Goal: Task Accomplishment & Management: Manage account settings

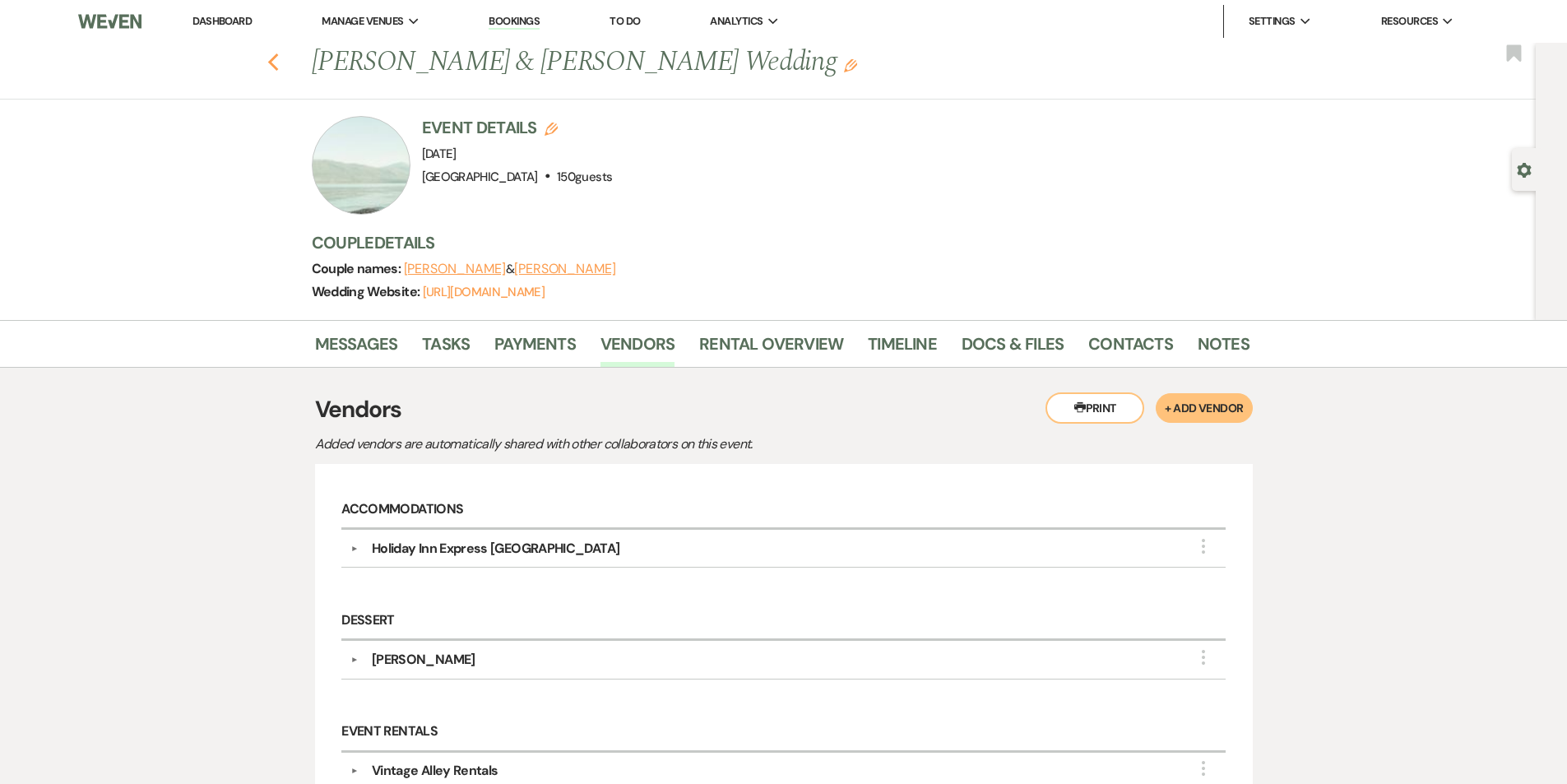
click at [278, 60] on use "button" at bounding box center [273, 62] width 10 height 18
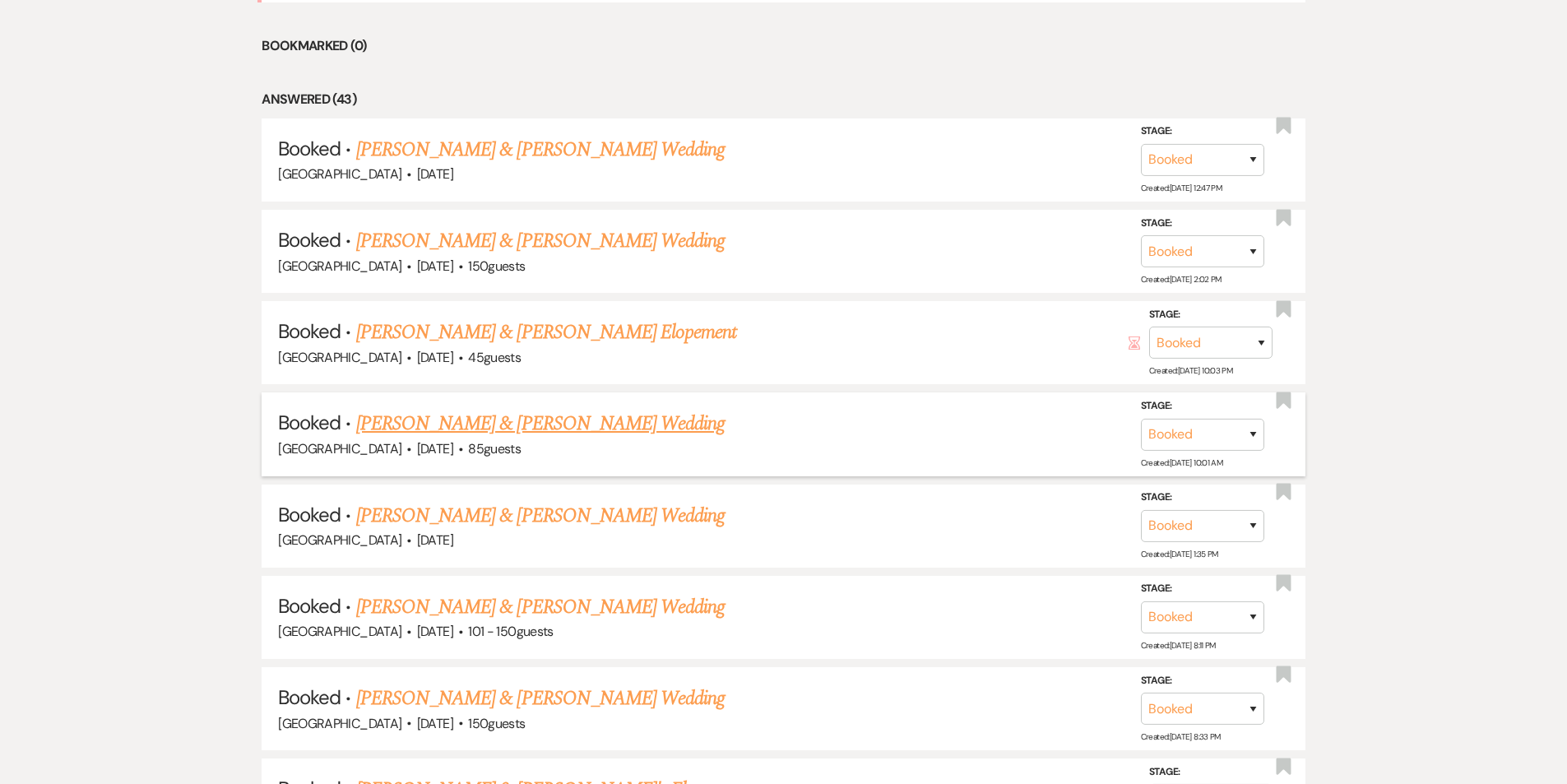
scroll to position [1263, 0]
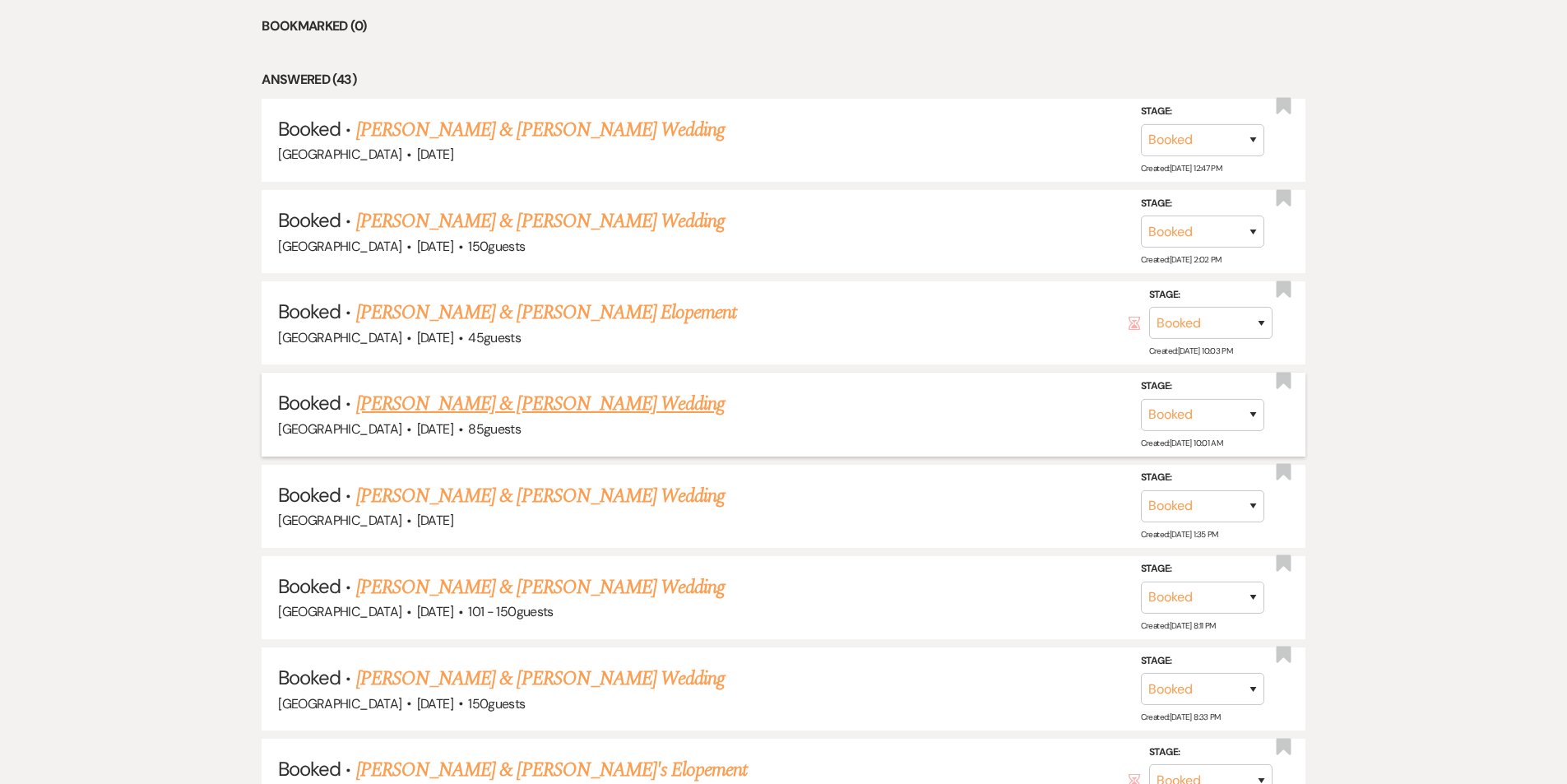
click at [540, 389] on link "Brad Tylenda & Christa Jolin's Wedding" at bounding box center [540, 404] width 368 height 29
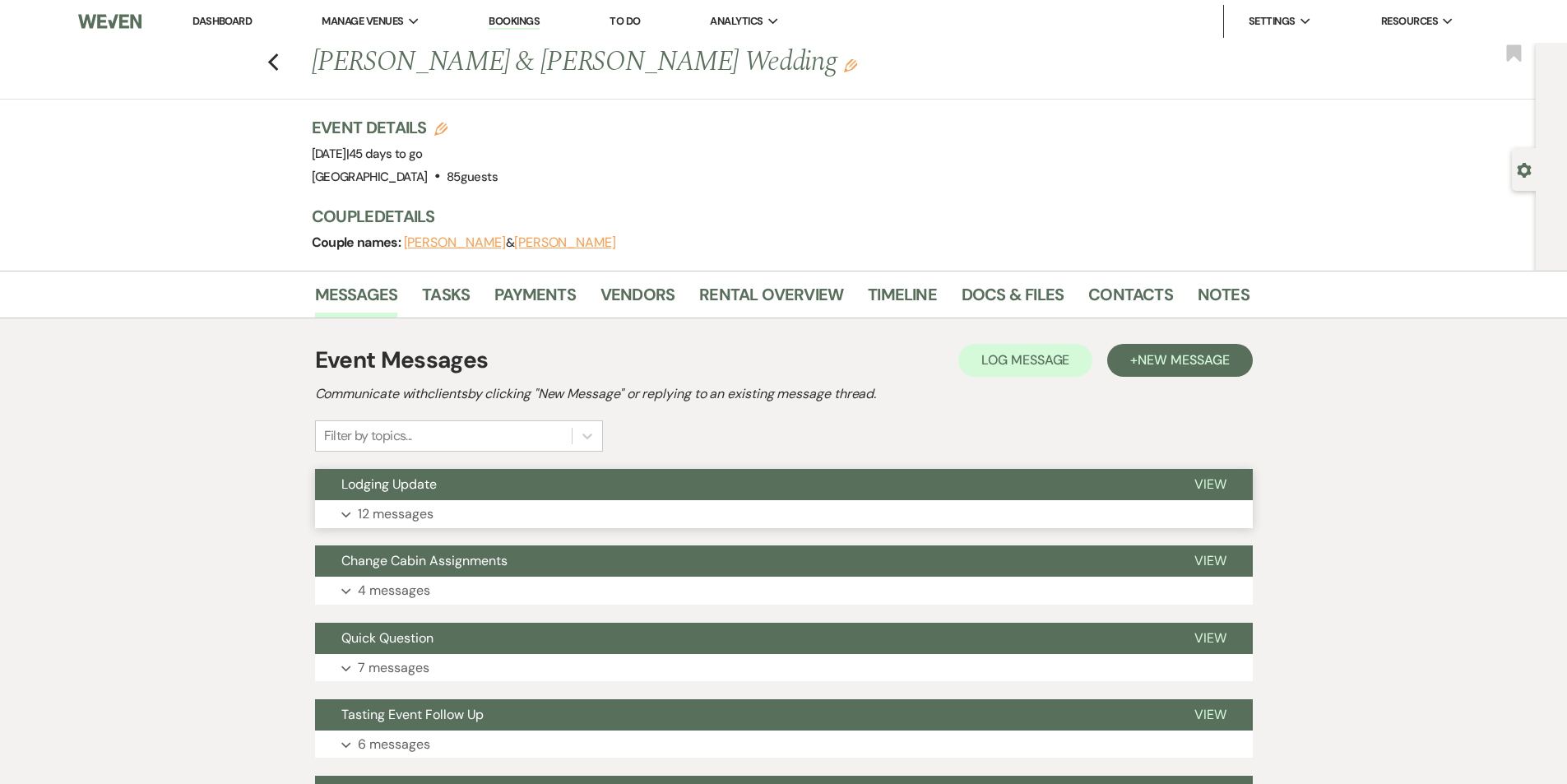
click at [583, 503] on button "Expand 12 messages" at bounding box center [784, 514] width 938 height 28
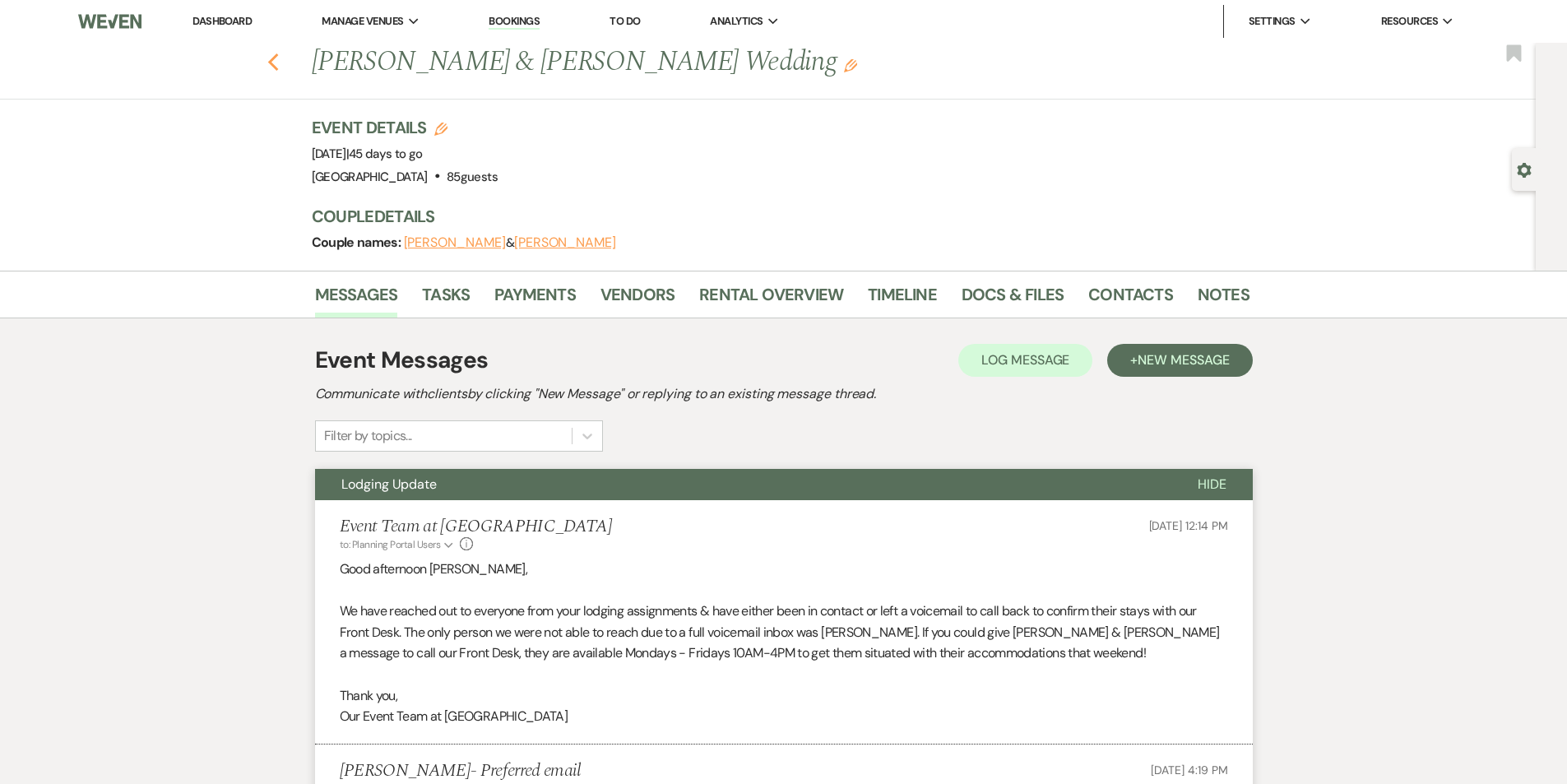
click at [276, 71] on icon "Previous" at bounding box center [274, 62] width 12 height 20
select select "7"
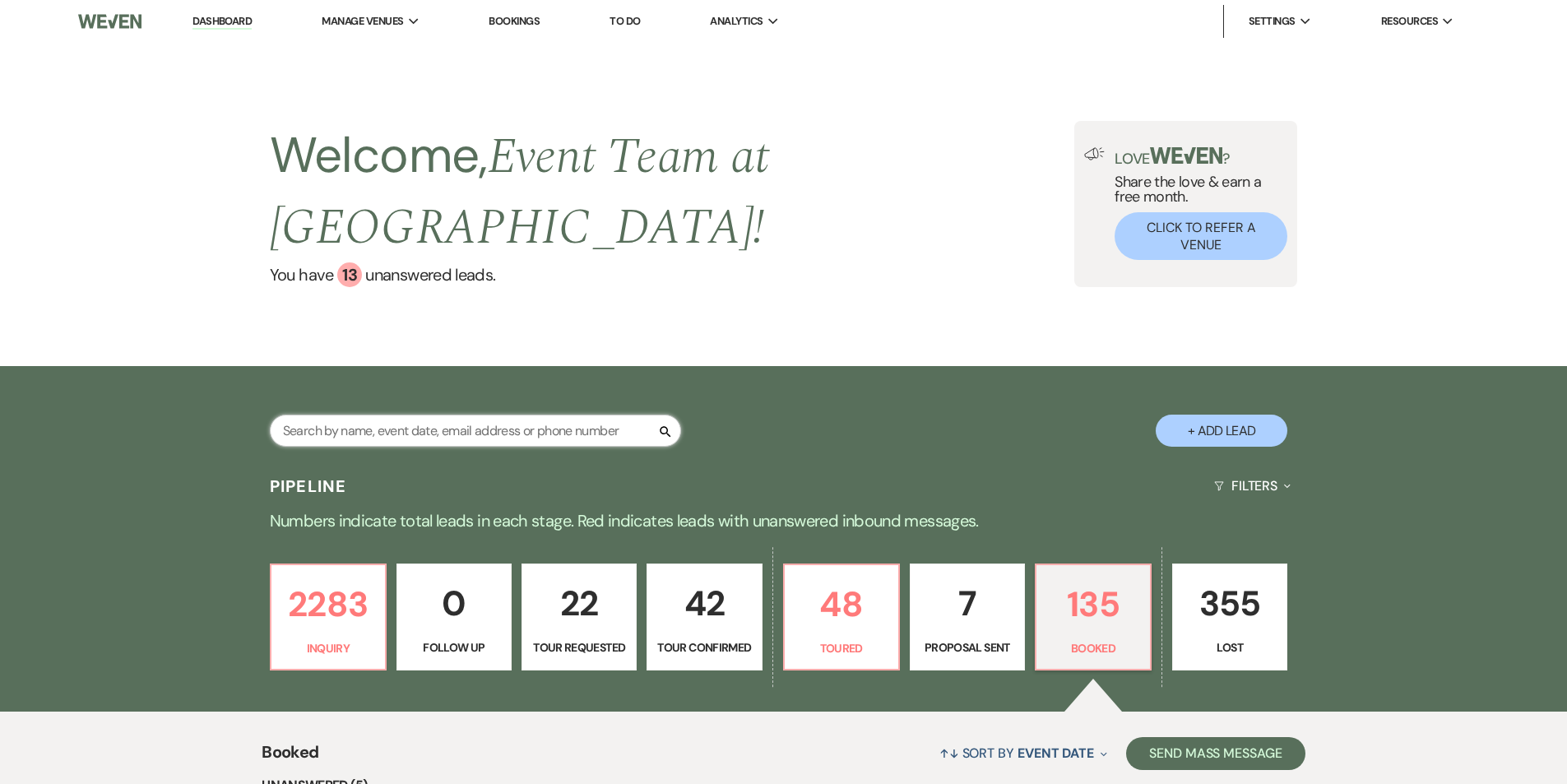
drag, startPoint x: 309, startPoint y: 401, endPoint x: 318, endPoint y: 399, distance: 9.2
click at [309, 415] on input "text" at bounding box center [475, 430] width 412 height 32
type input "sean"
select select "8"
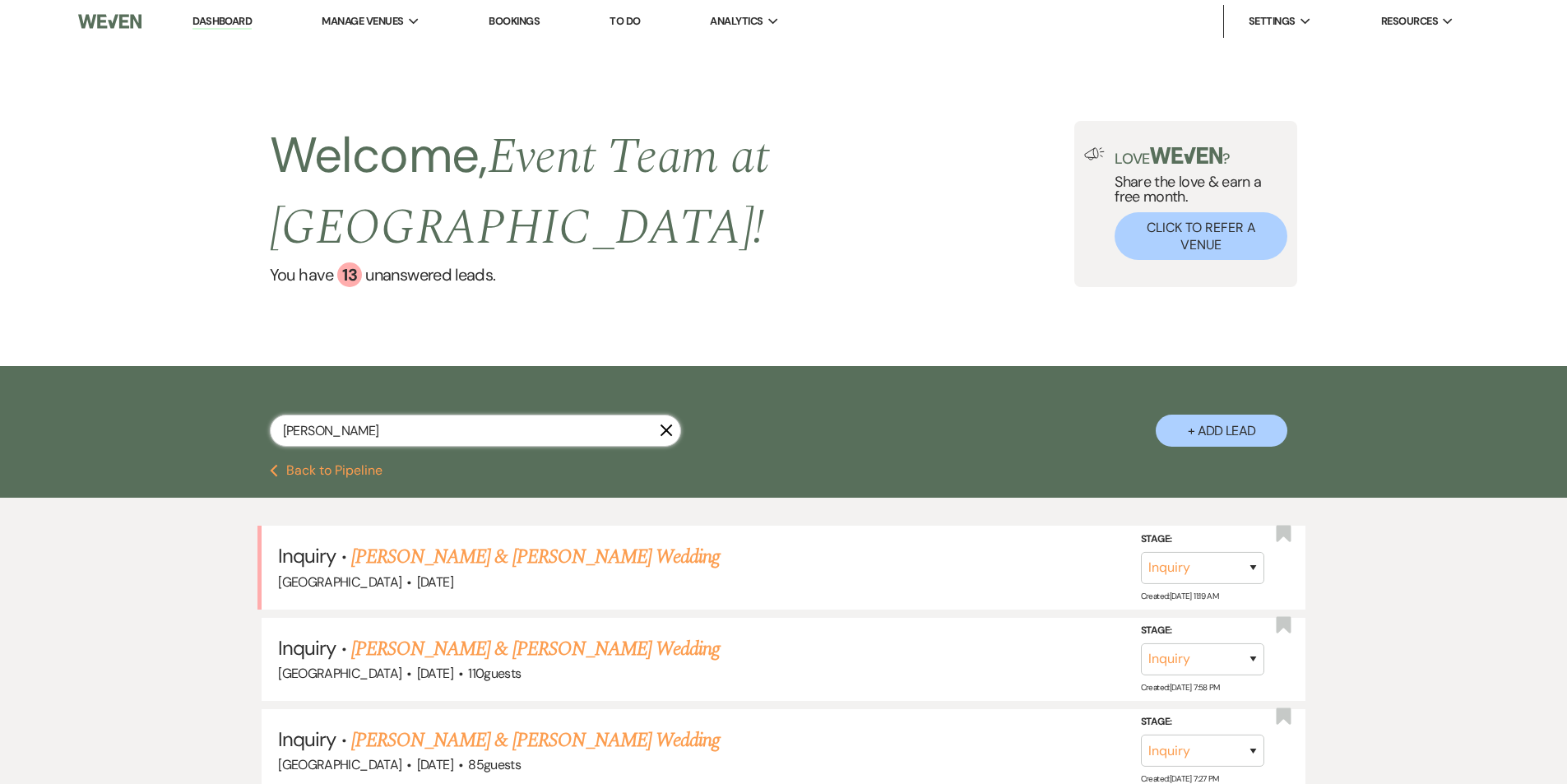
drag, startPoint x: 385, startPoint y: 394, endPoint x: 224, endPoint y: 389, distance: 161.1
click at [224, 389] on div "sean X + Add Lead" at bounding box center [784, 417] width 1185 height 86
drag, startPoint x: 363, startPoint y: 388, endPoint x: 245, endPoint y: 379, distance: 118.3
click at [252, 390] on div "pam X + Add Lead" at bounding box center [784, 417] width 1185 height 86
type input "harney"
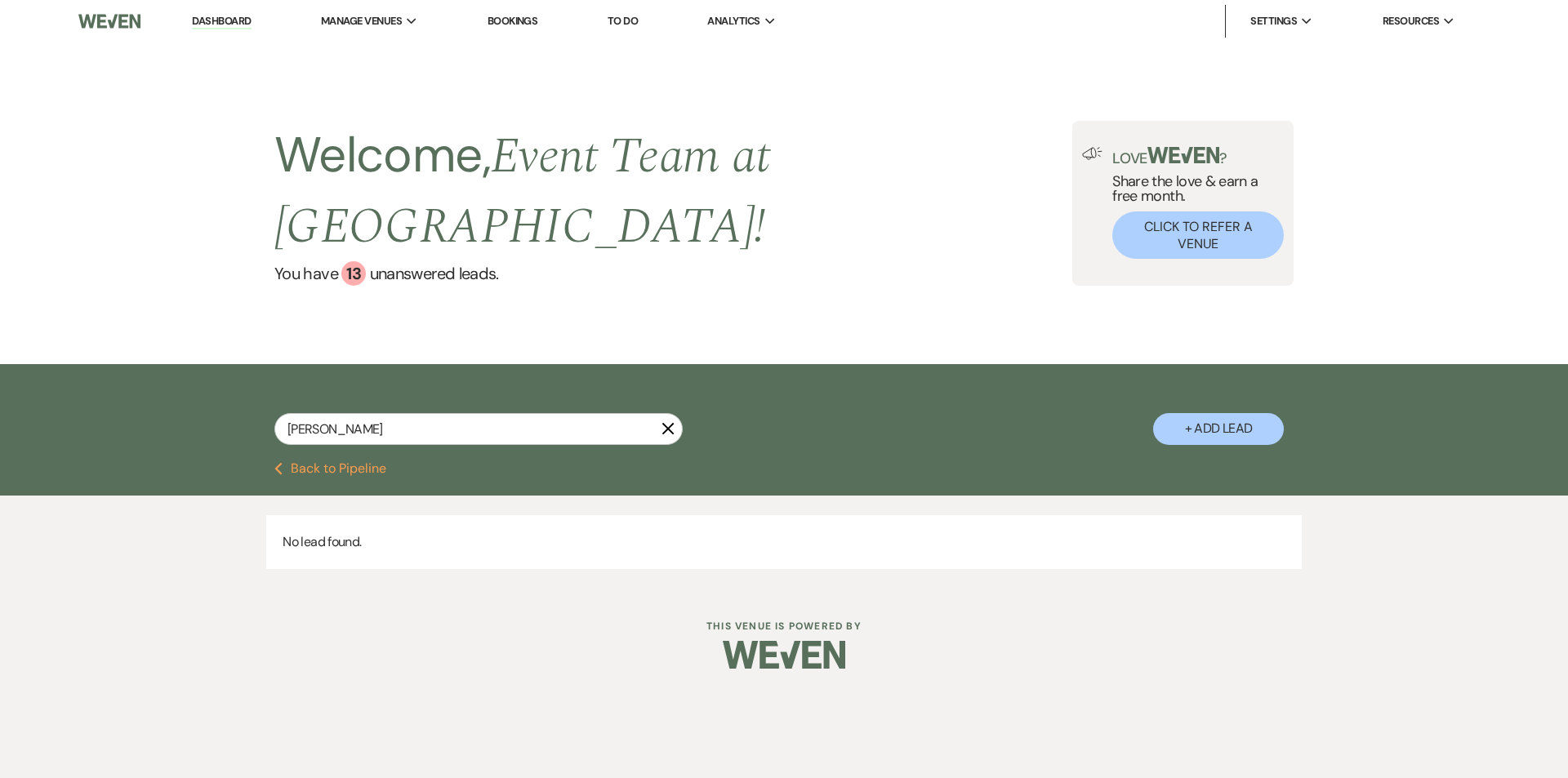
click at [331, 462] on button "Previous Back to Pipeline" at bounding box center [330, 468] width 112 height 13
select select "7"
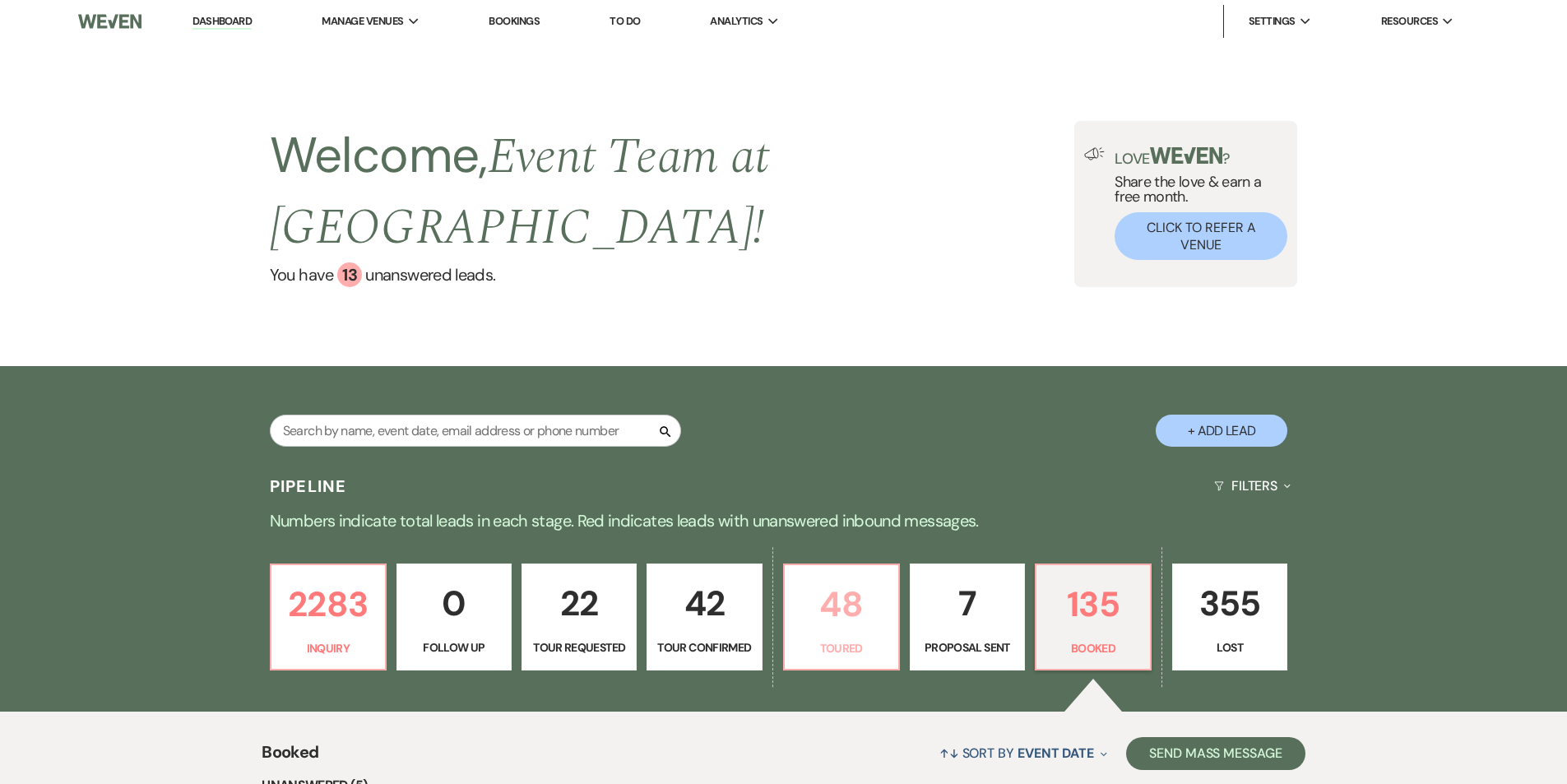
click at [820, 598] on link "48 Toured" at bounding box center [841, 617] width 116 height 107
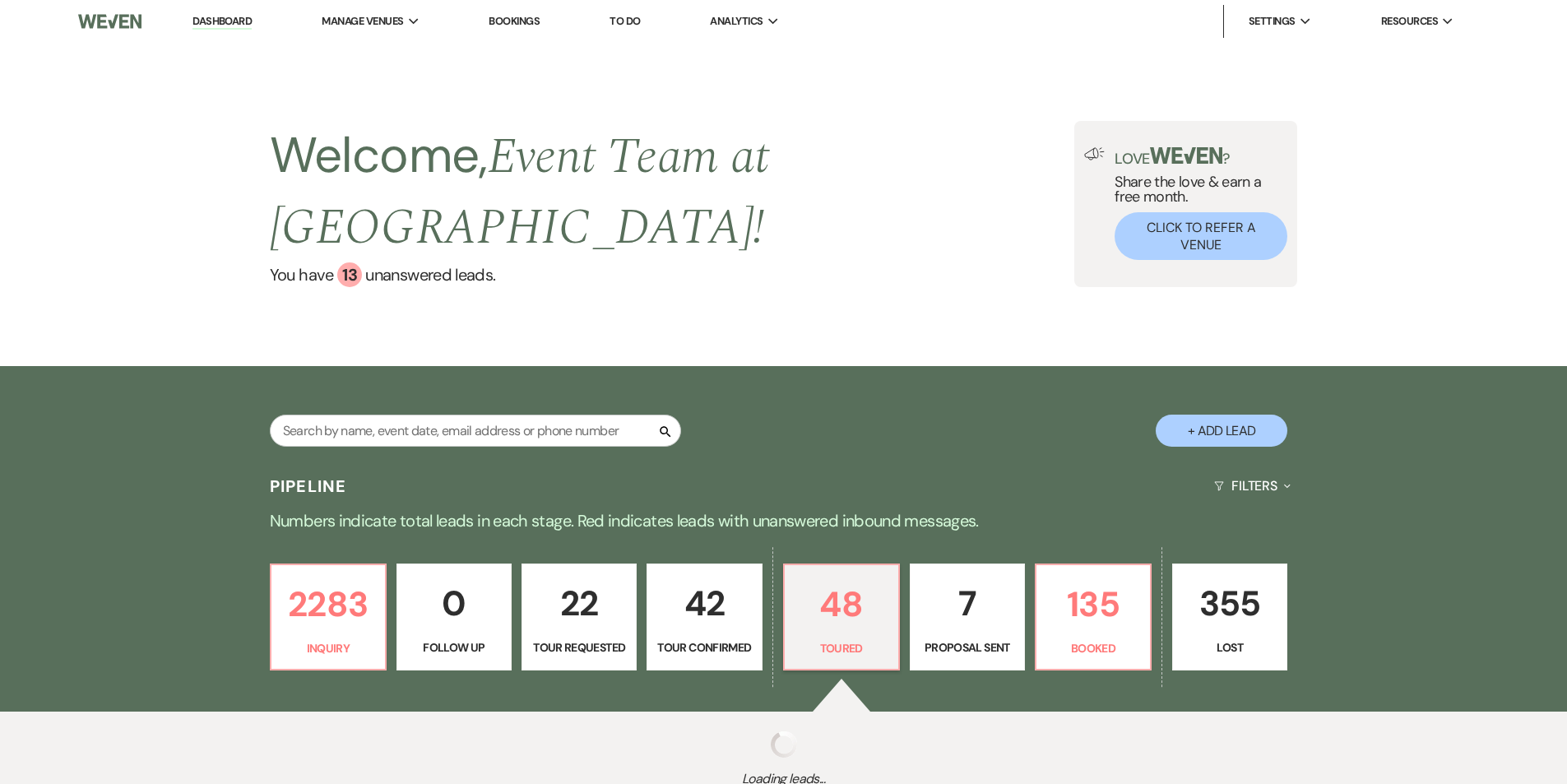
select select "5"
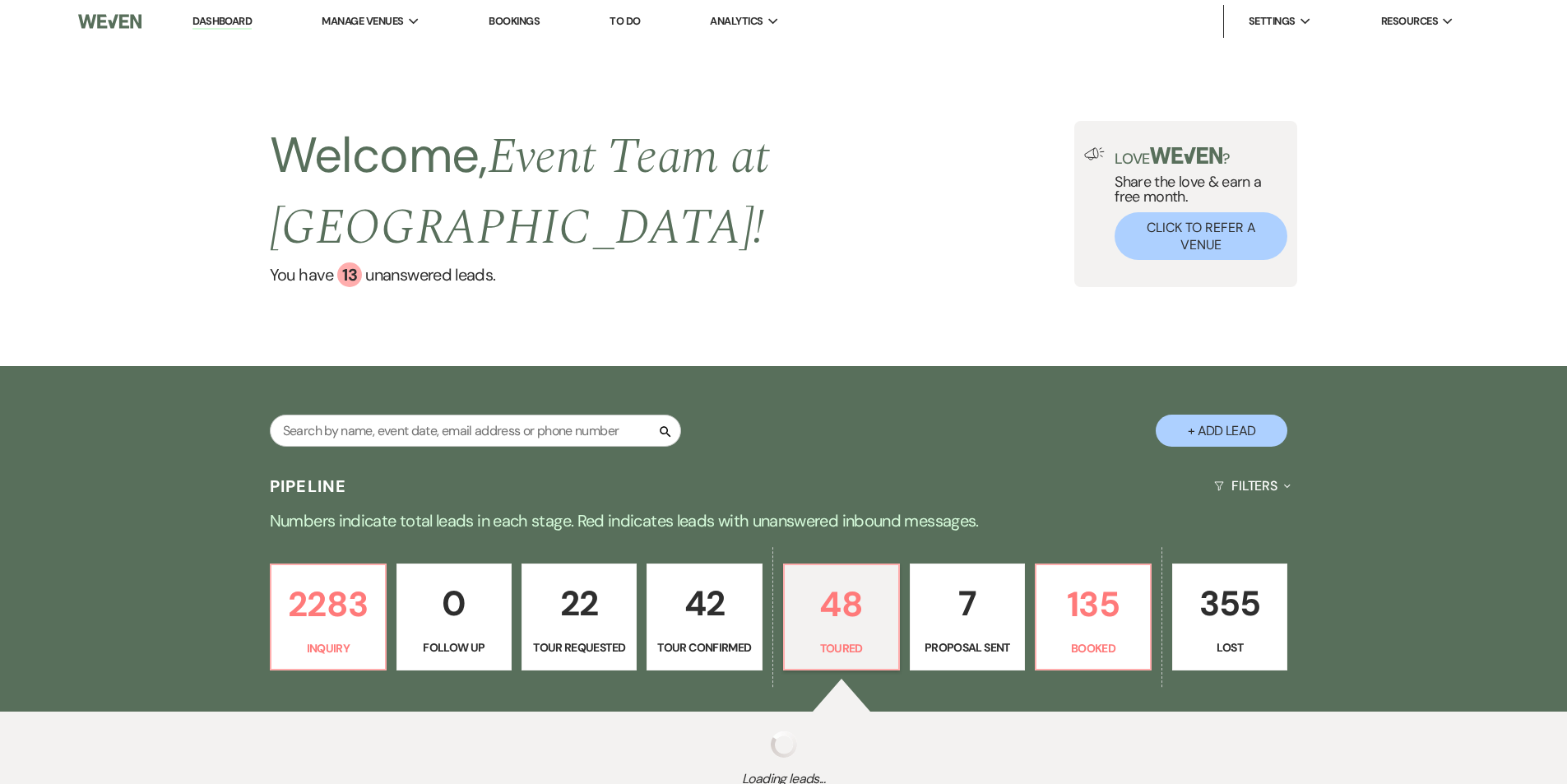
select select "5"
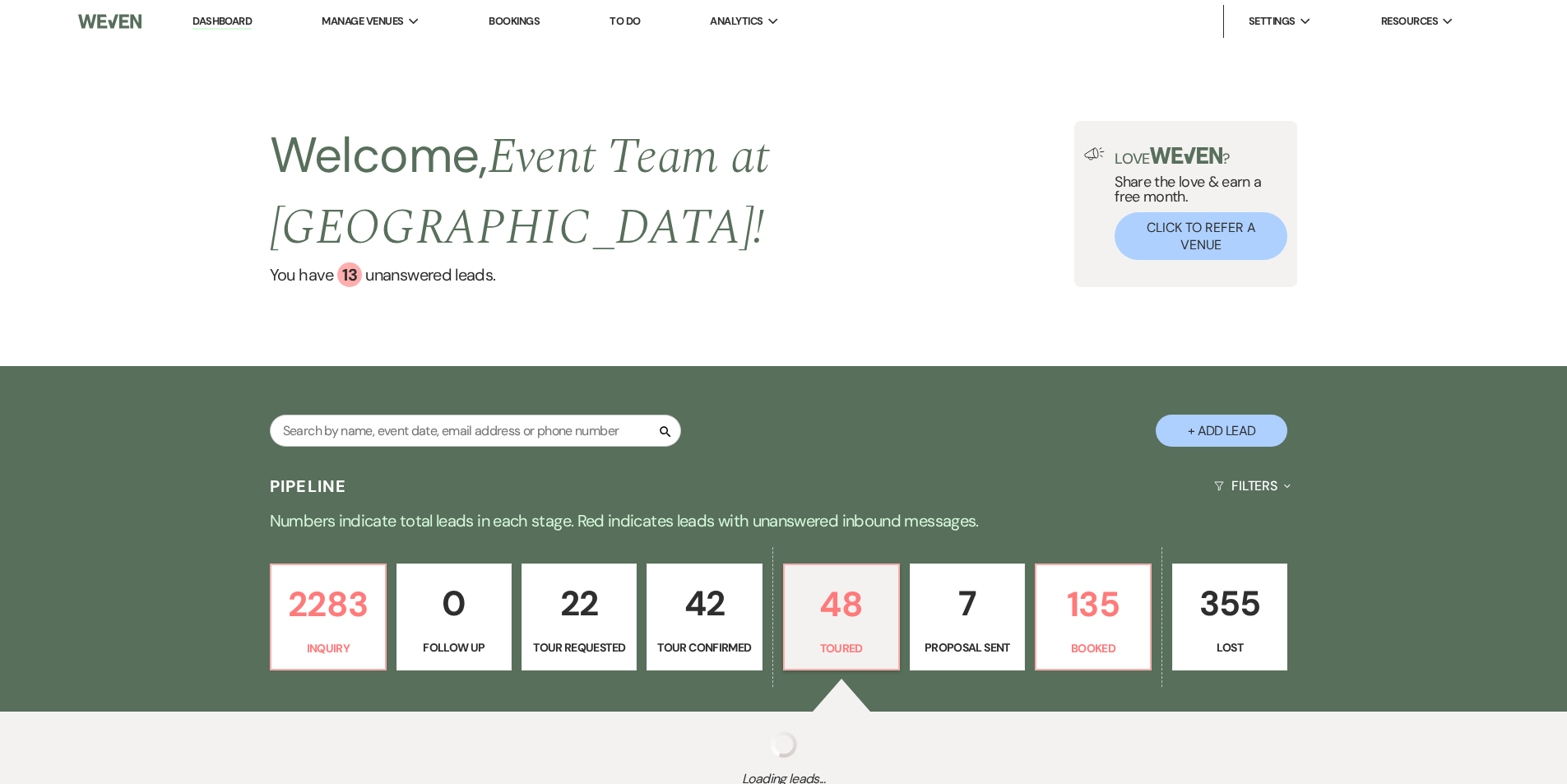
select select "5"
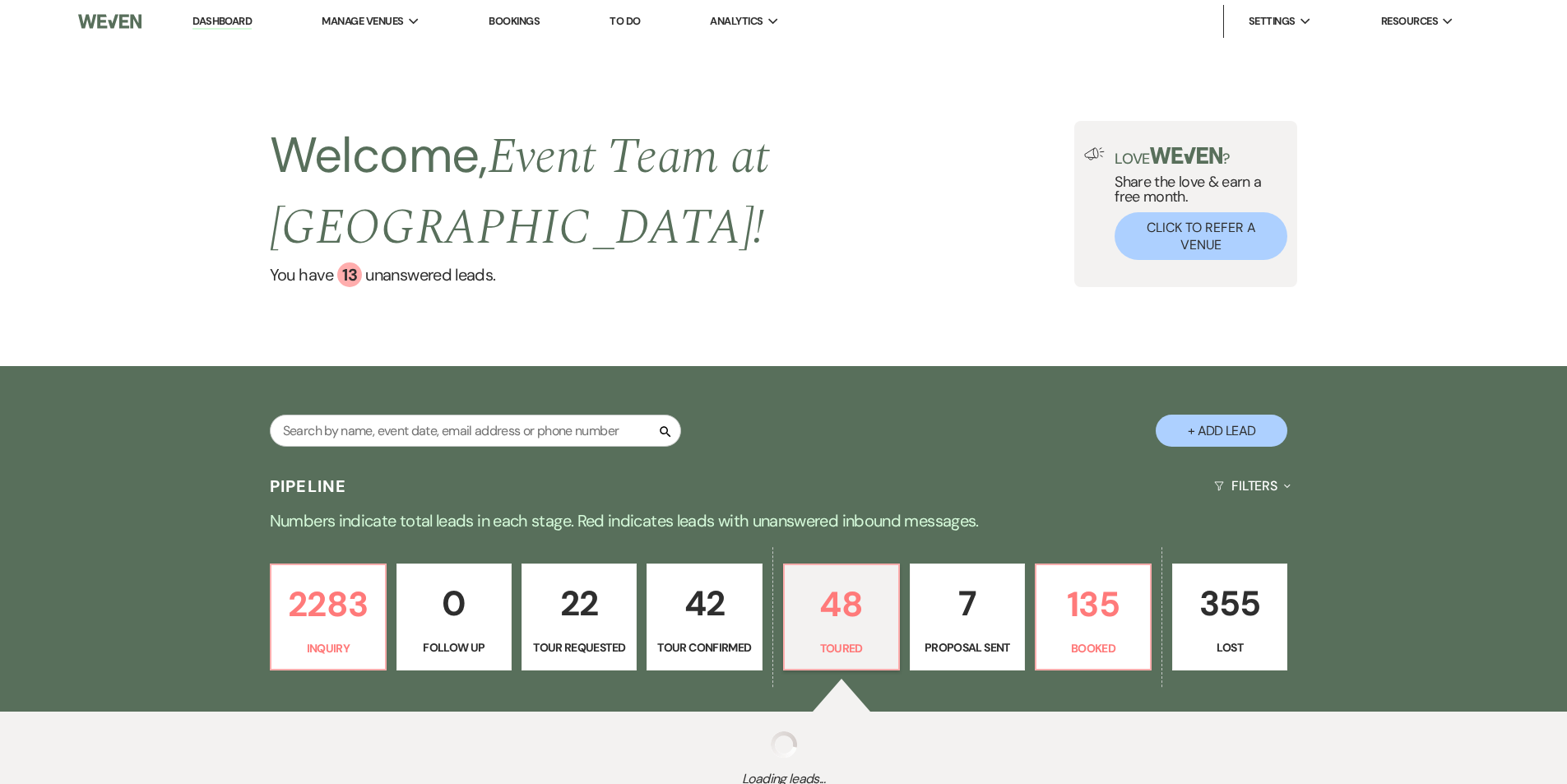
select select "5"
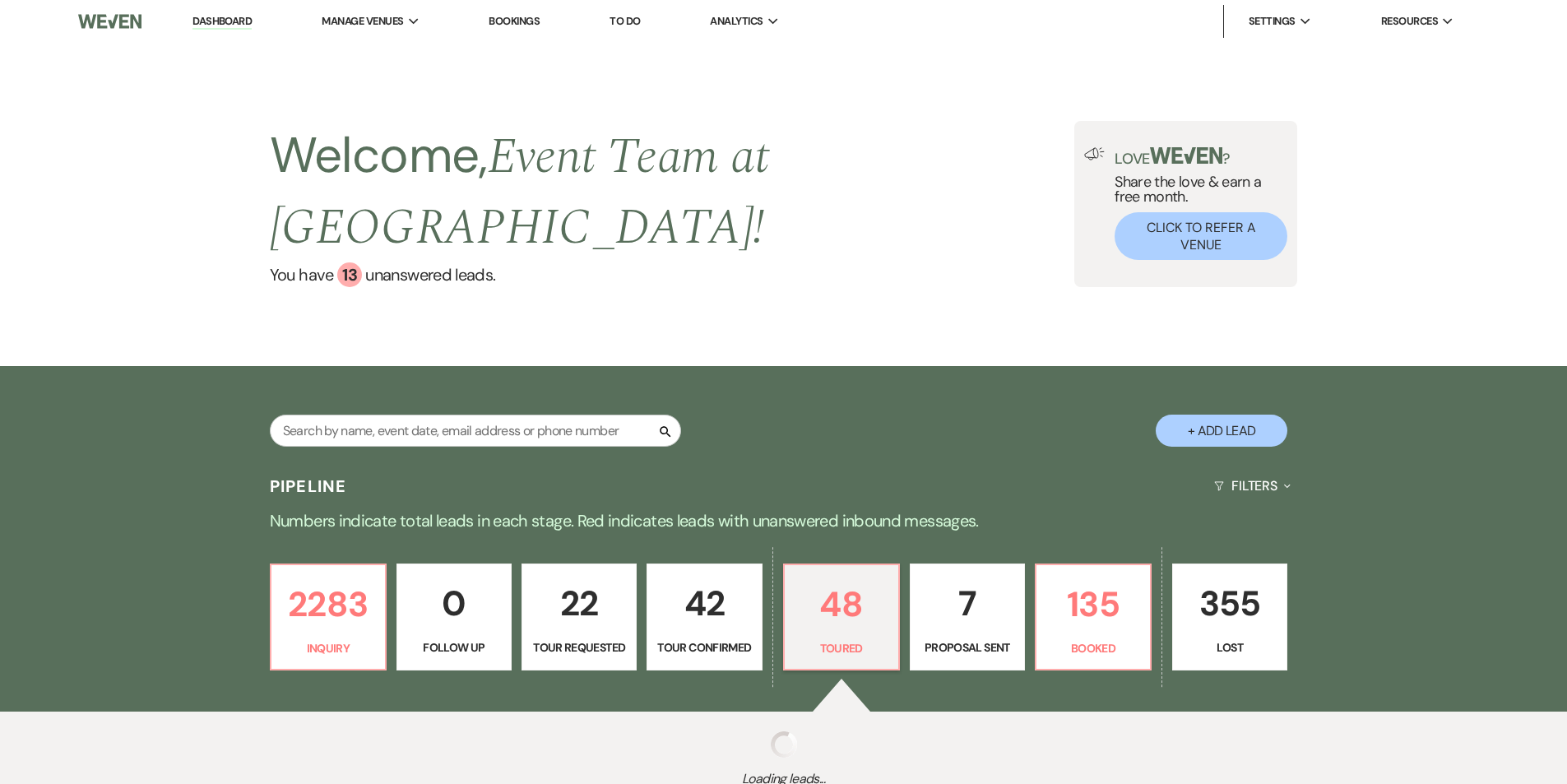
select select "5"
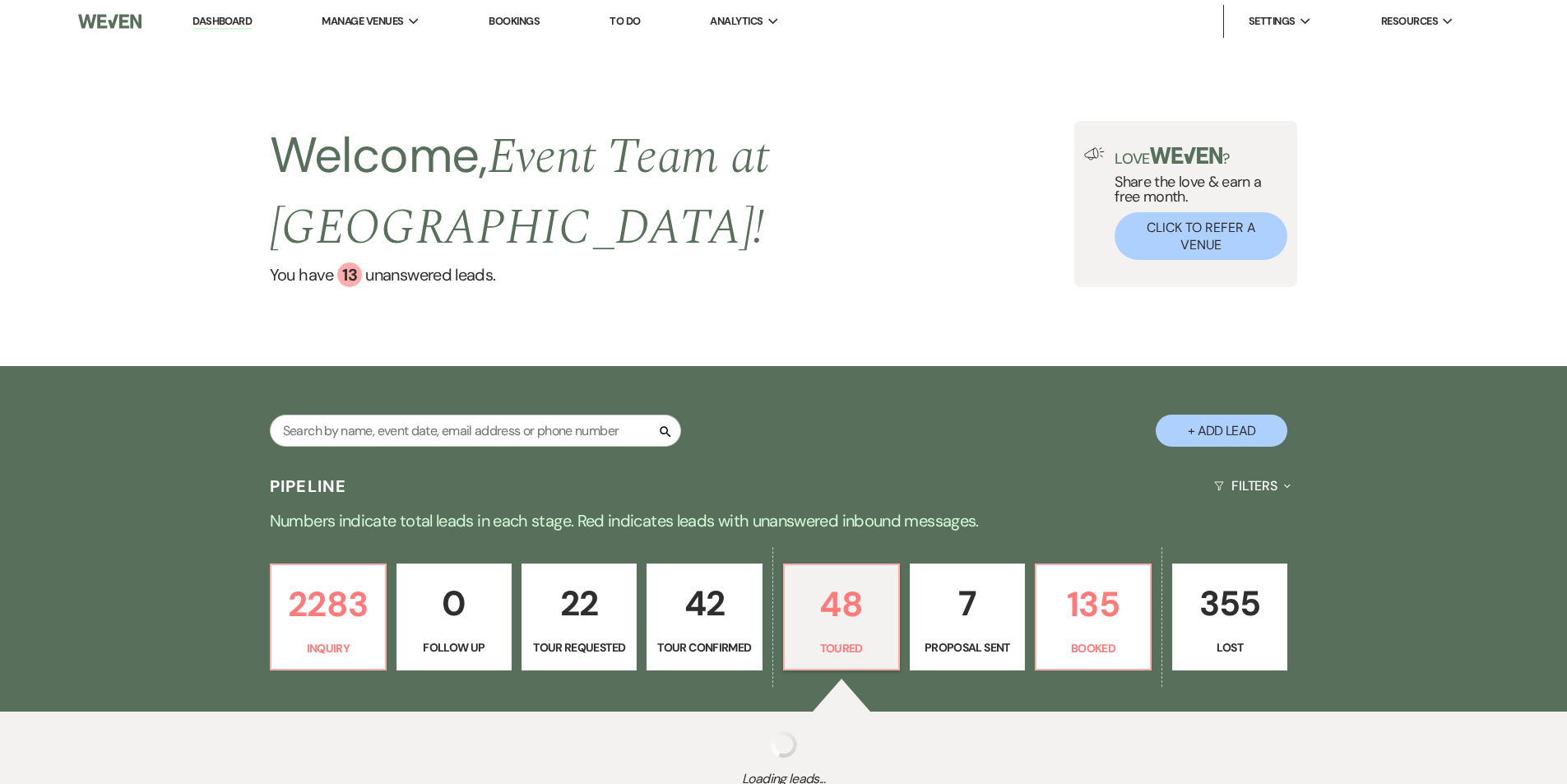
select select "5"
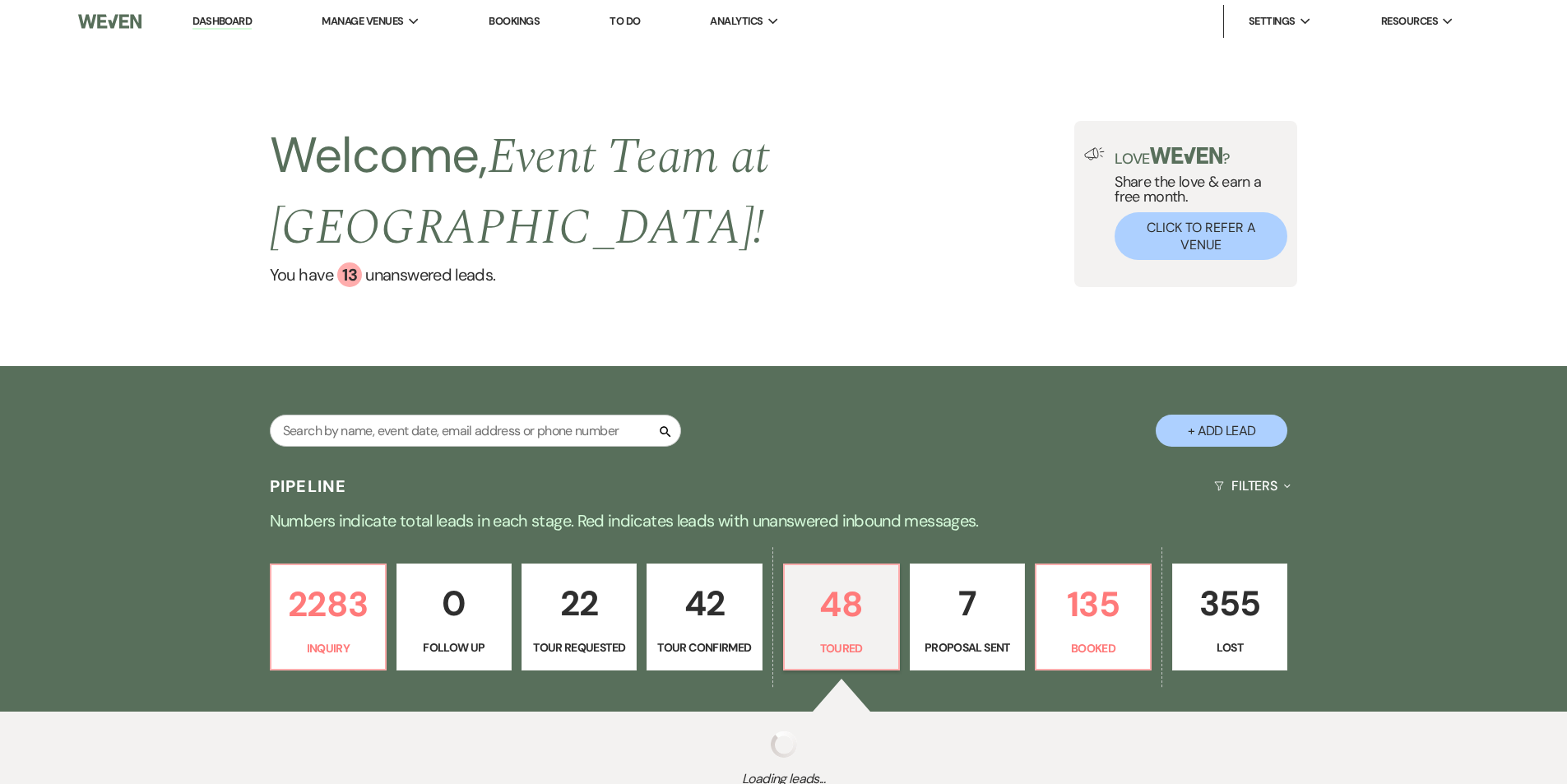
select select "5"
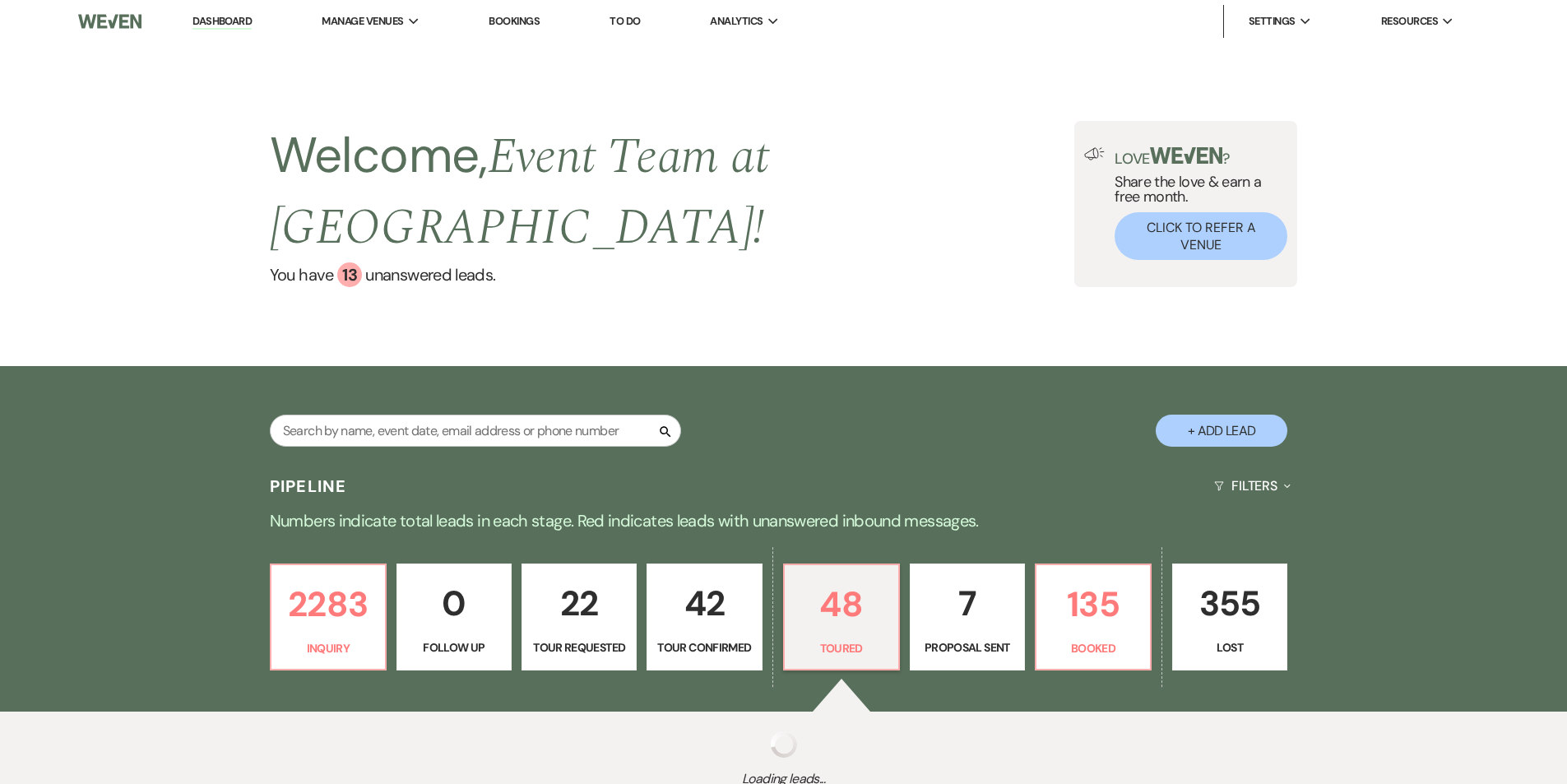
select select "5"
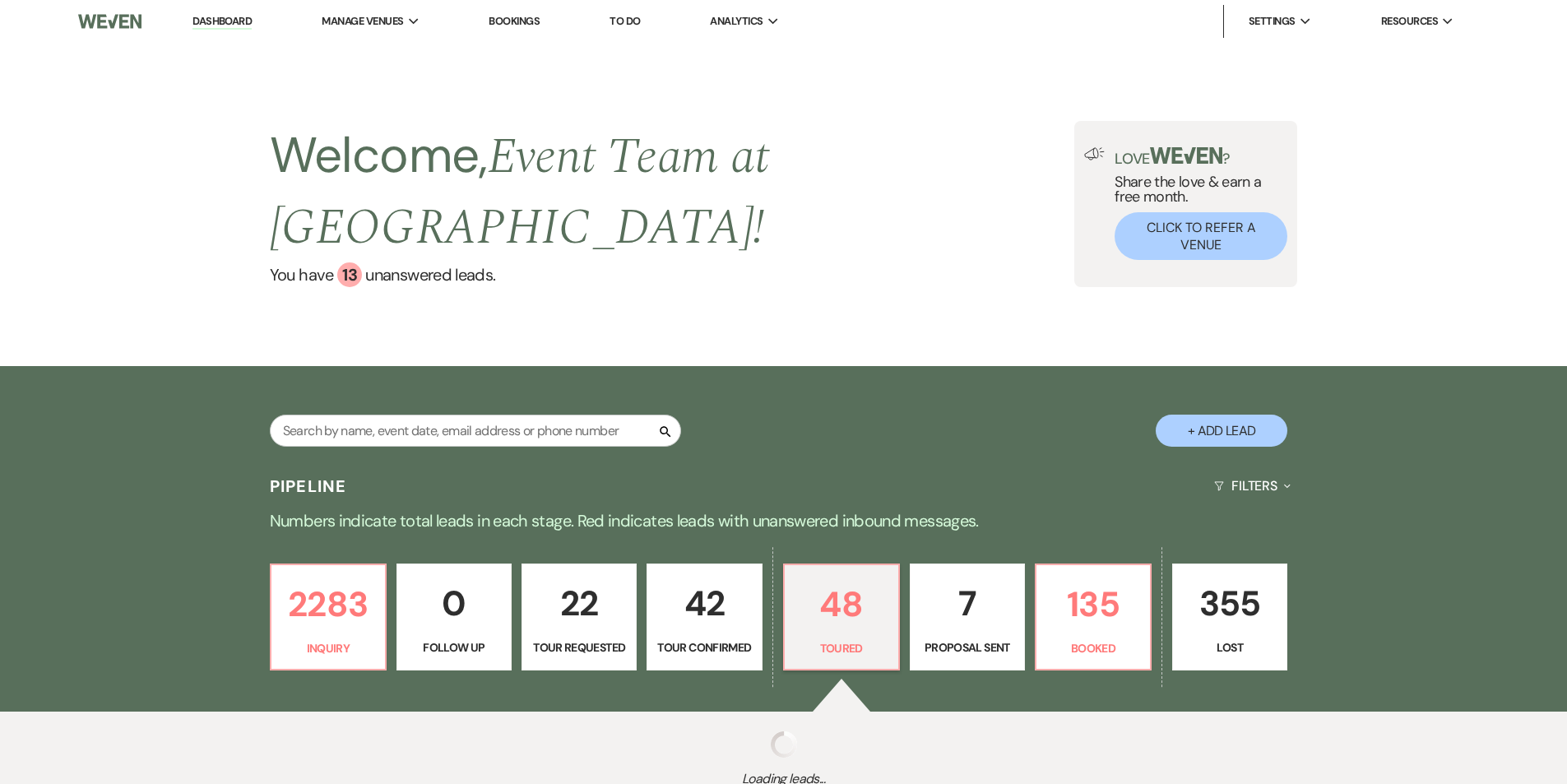
select select "5"
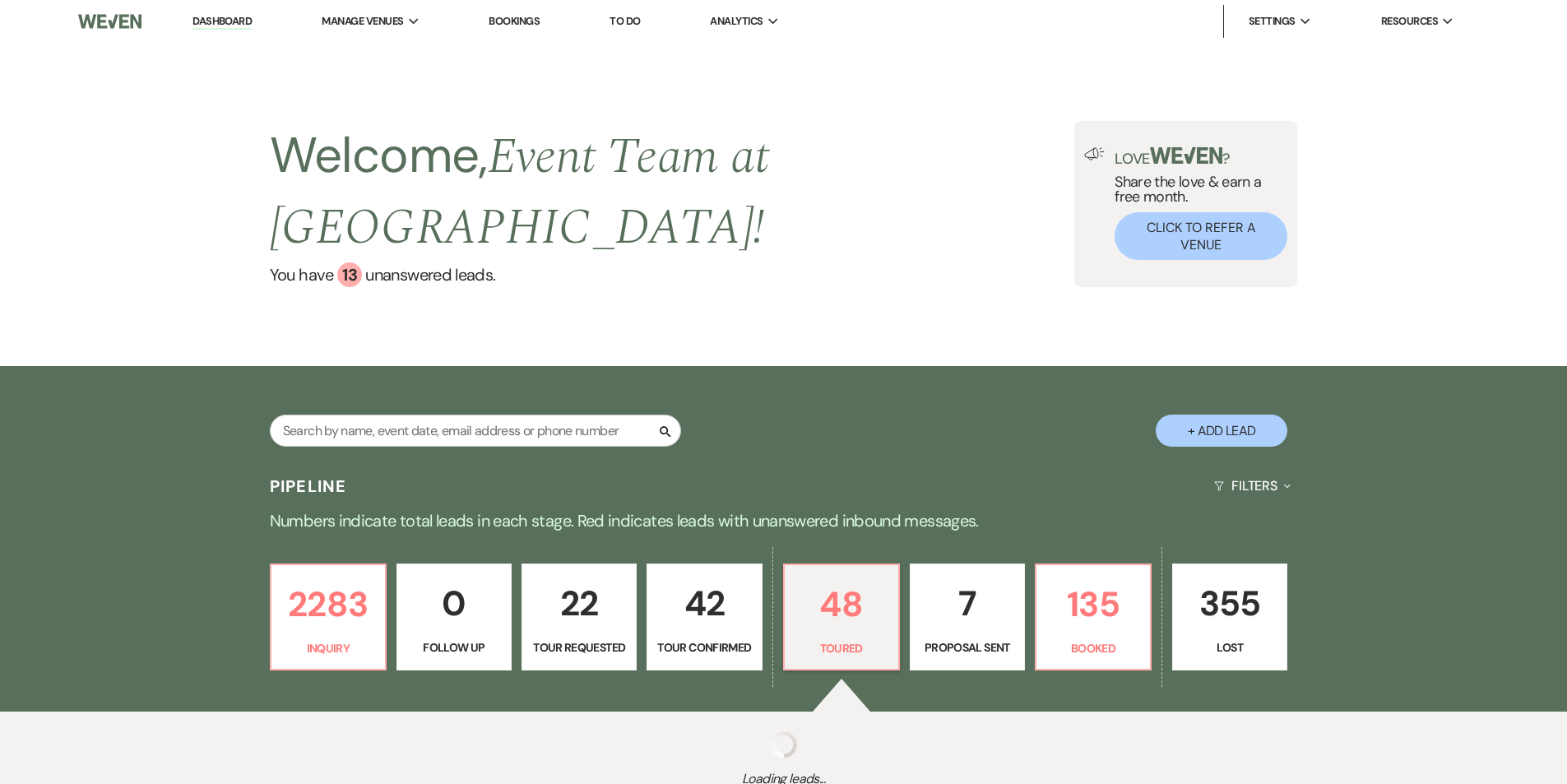
select select "5"
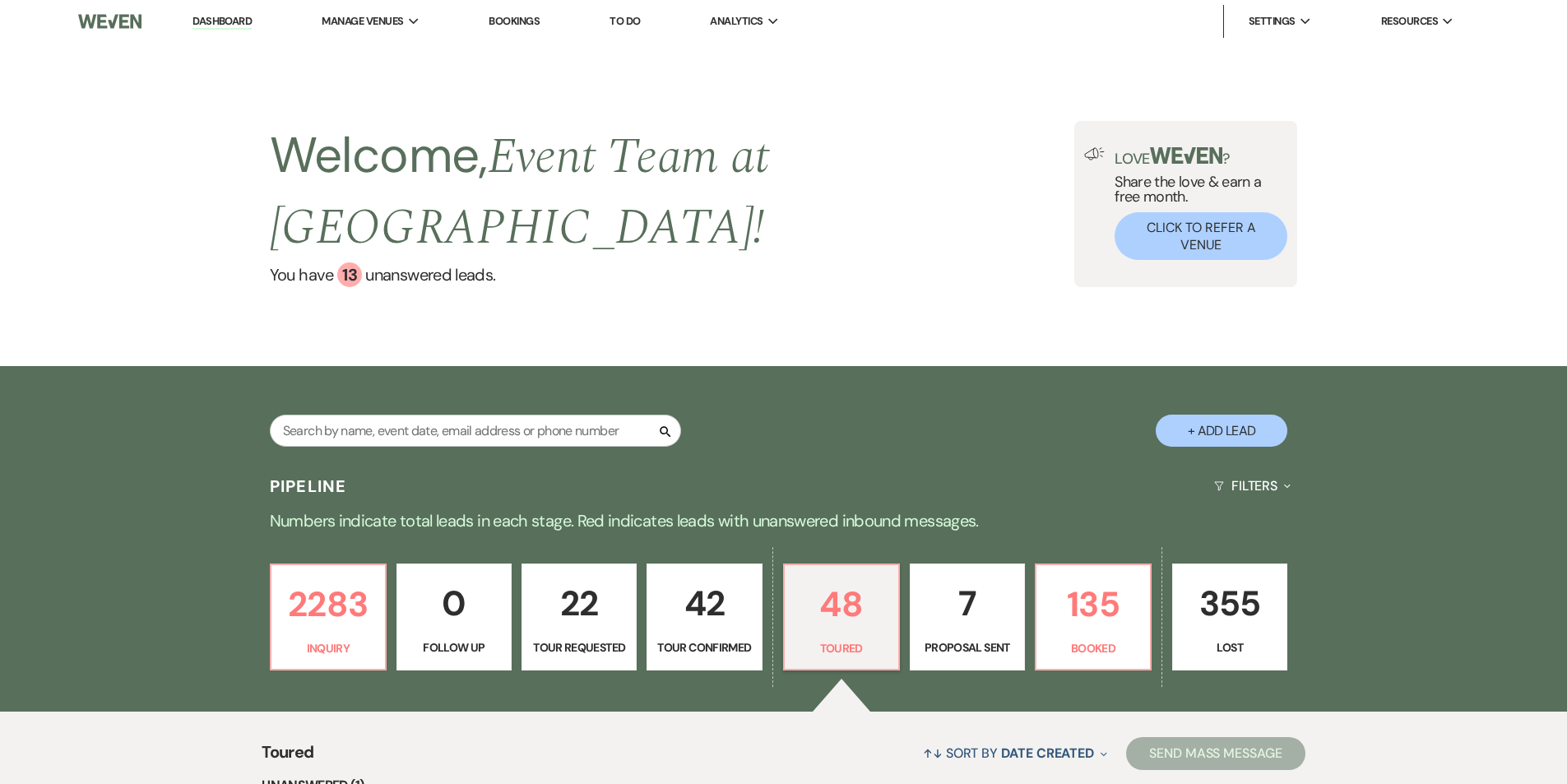
click at [708, 591] on p "42" at bounding box center [704, 603] width 94 height 55
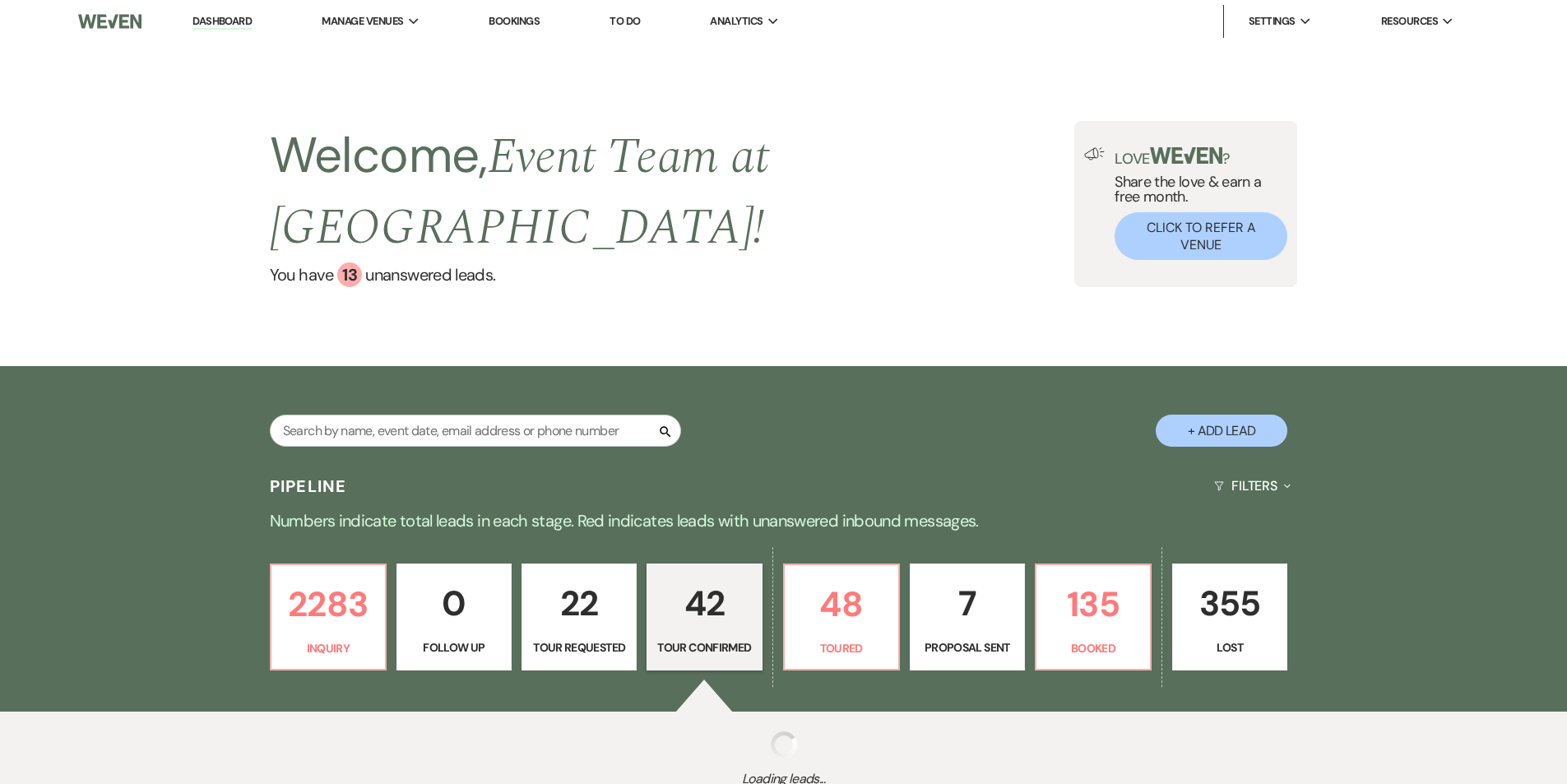
select select "4"
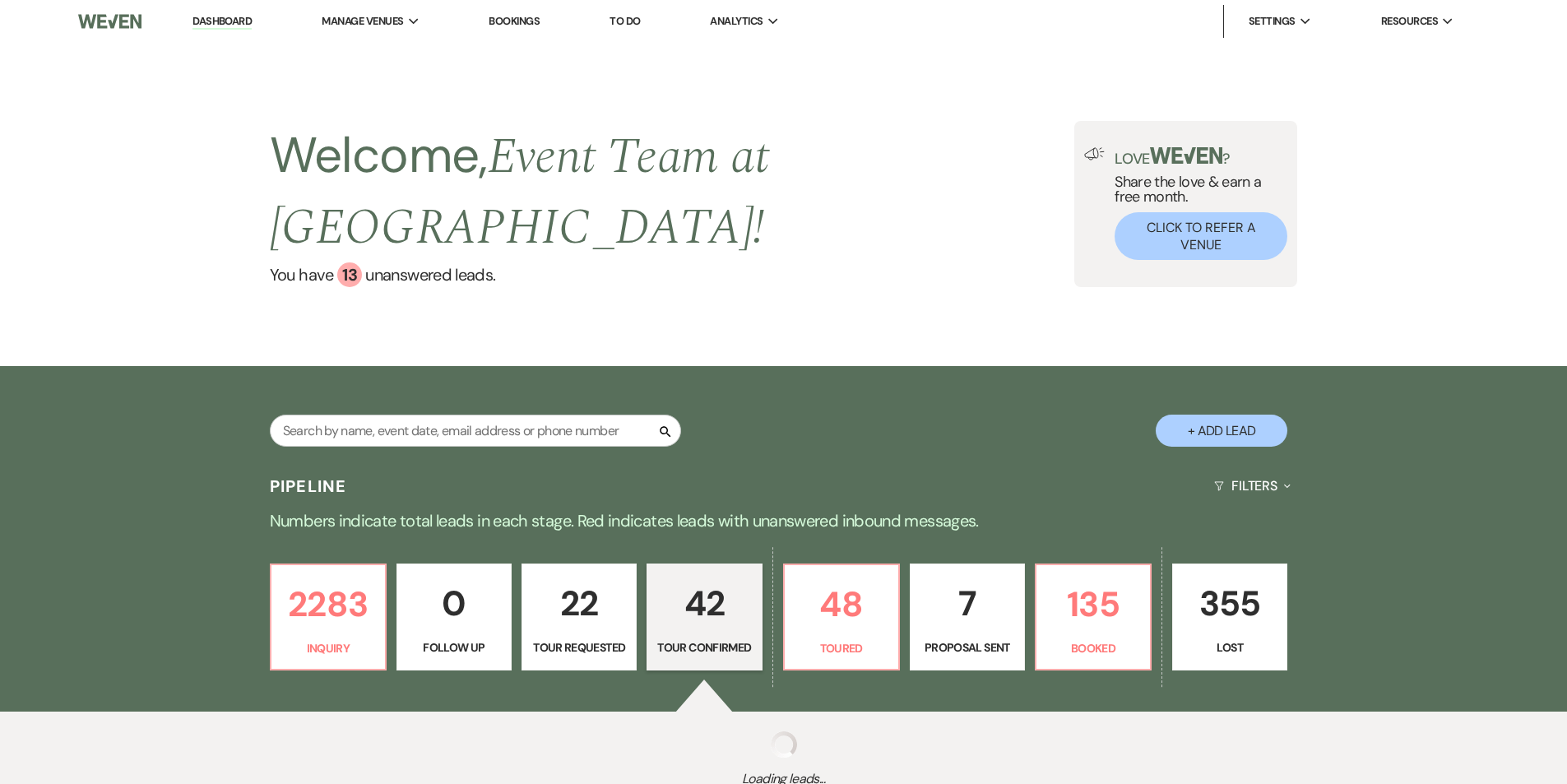
select select "4"
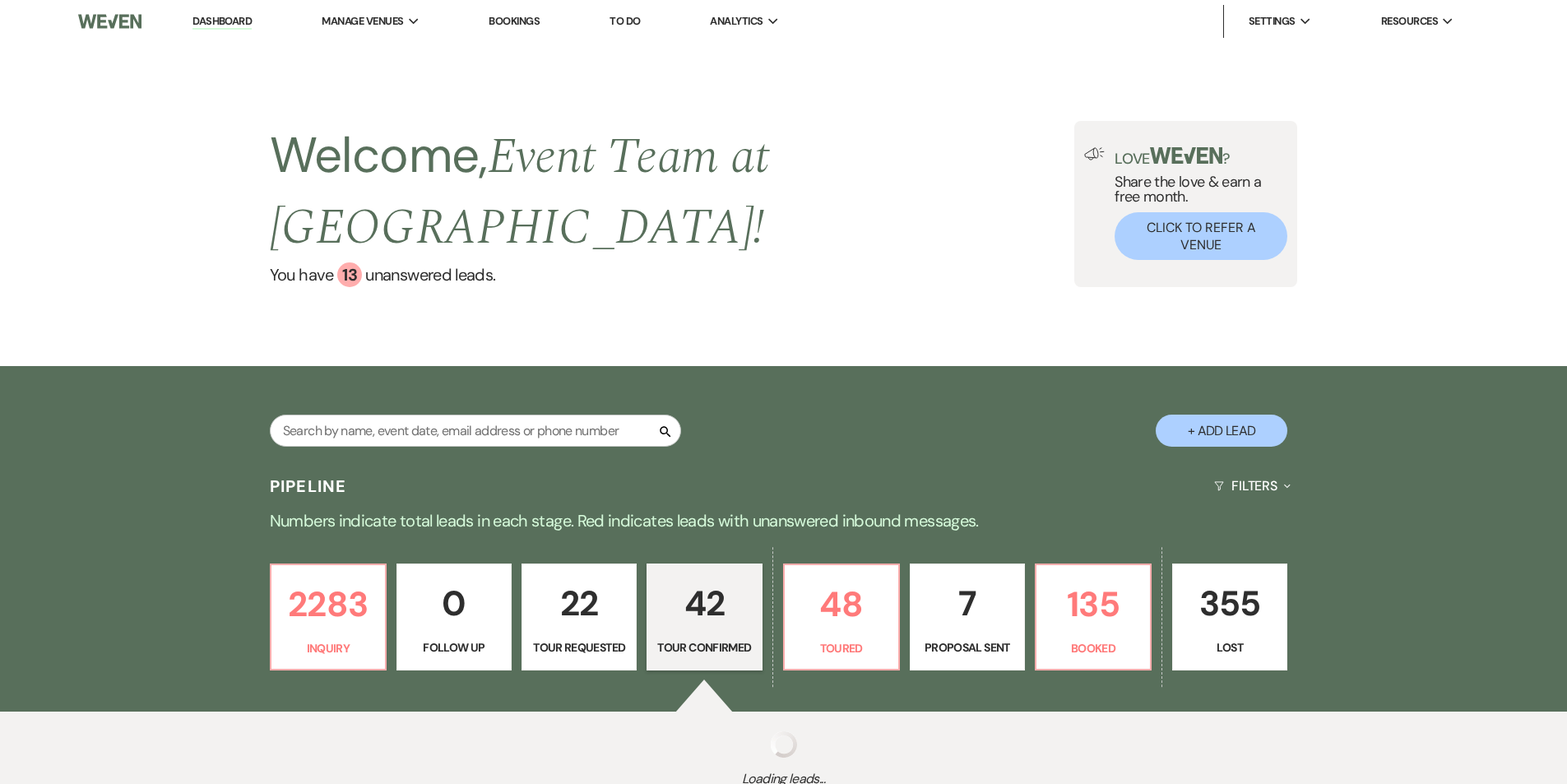
select select "4"
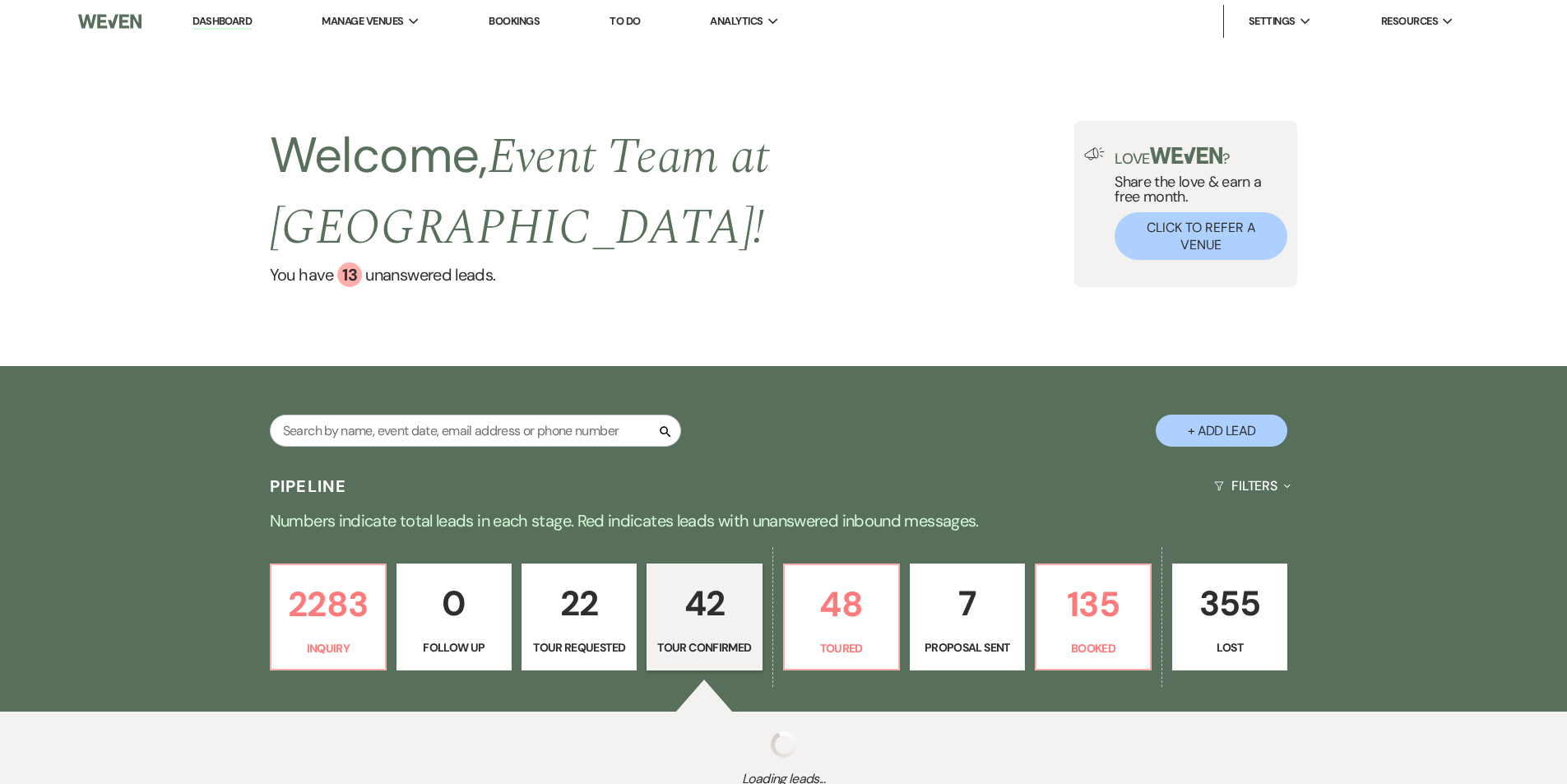
select select "4"
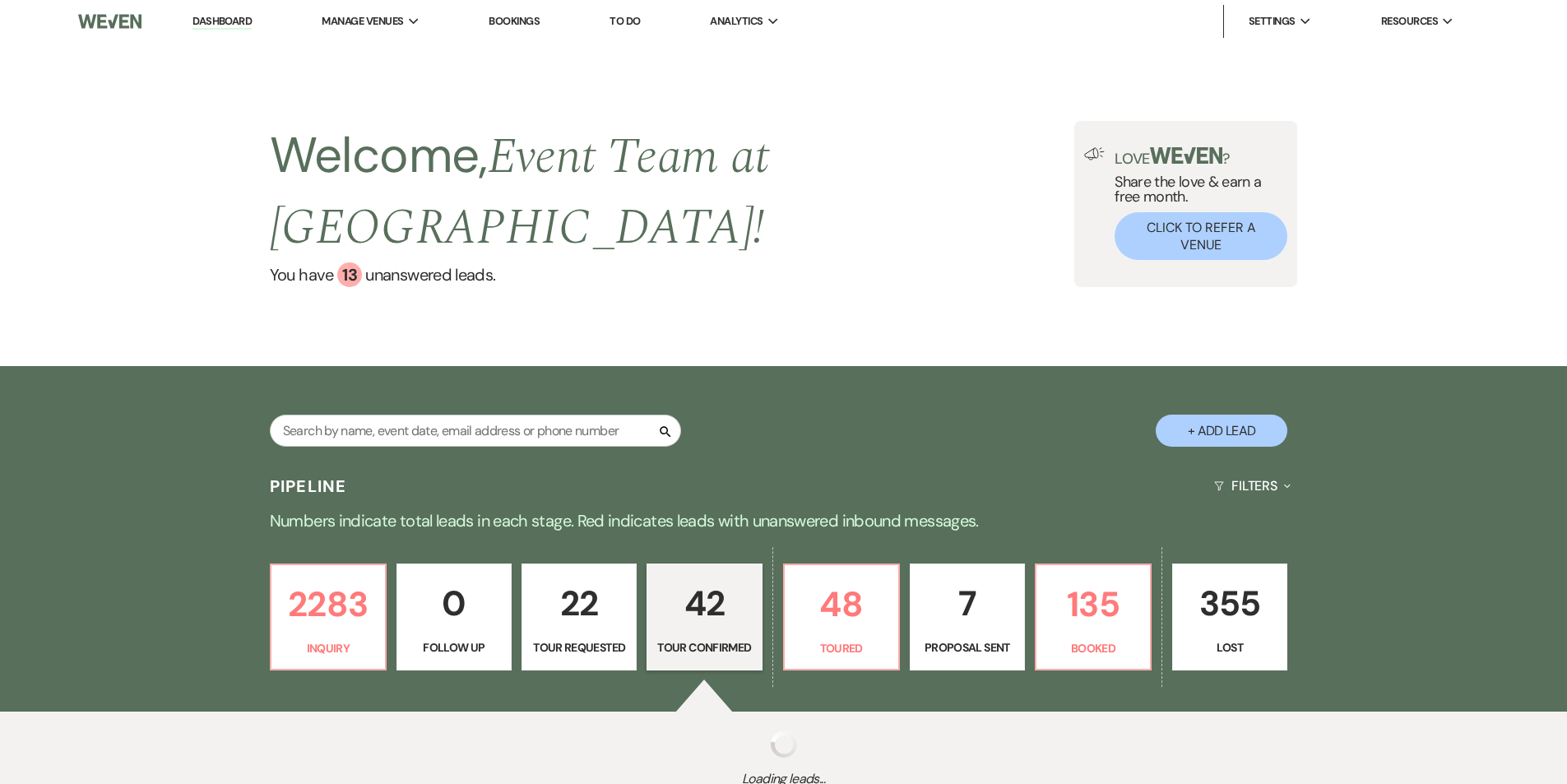
select select "4"
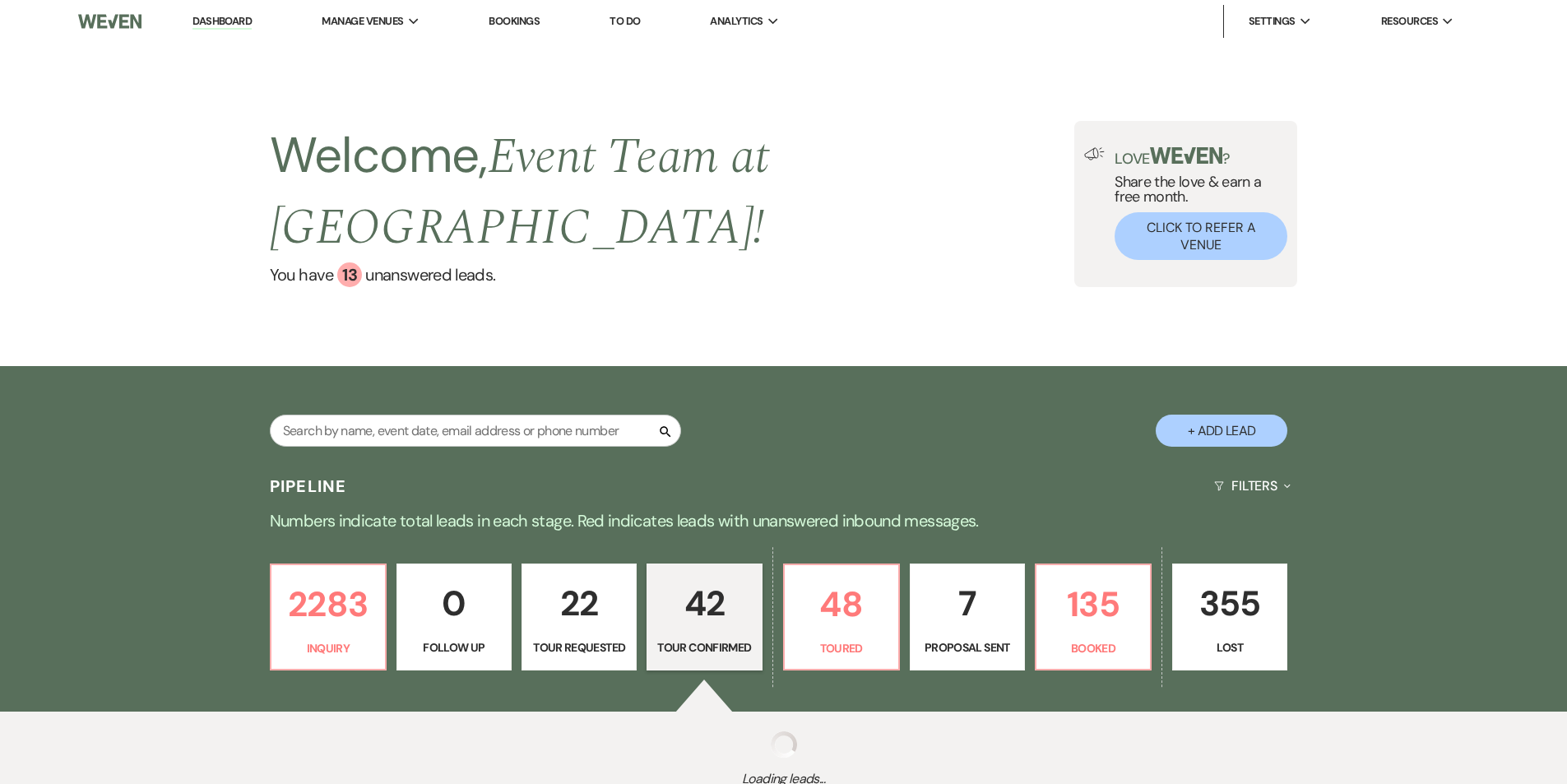
select select "4"
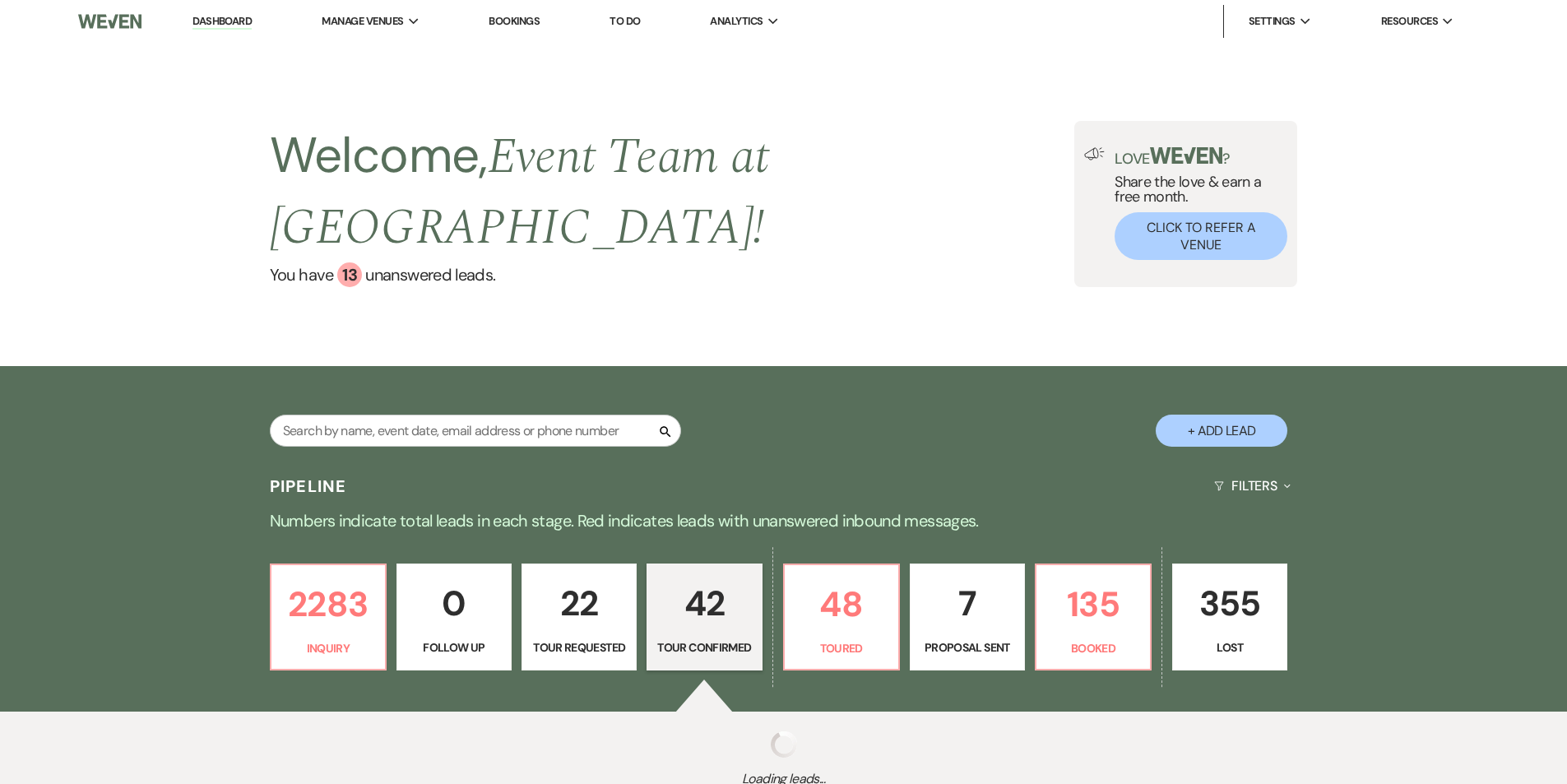
select select "4"
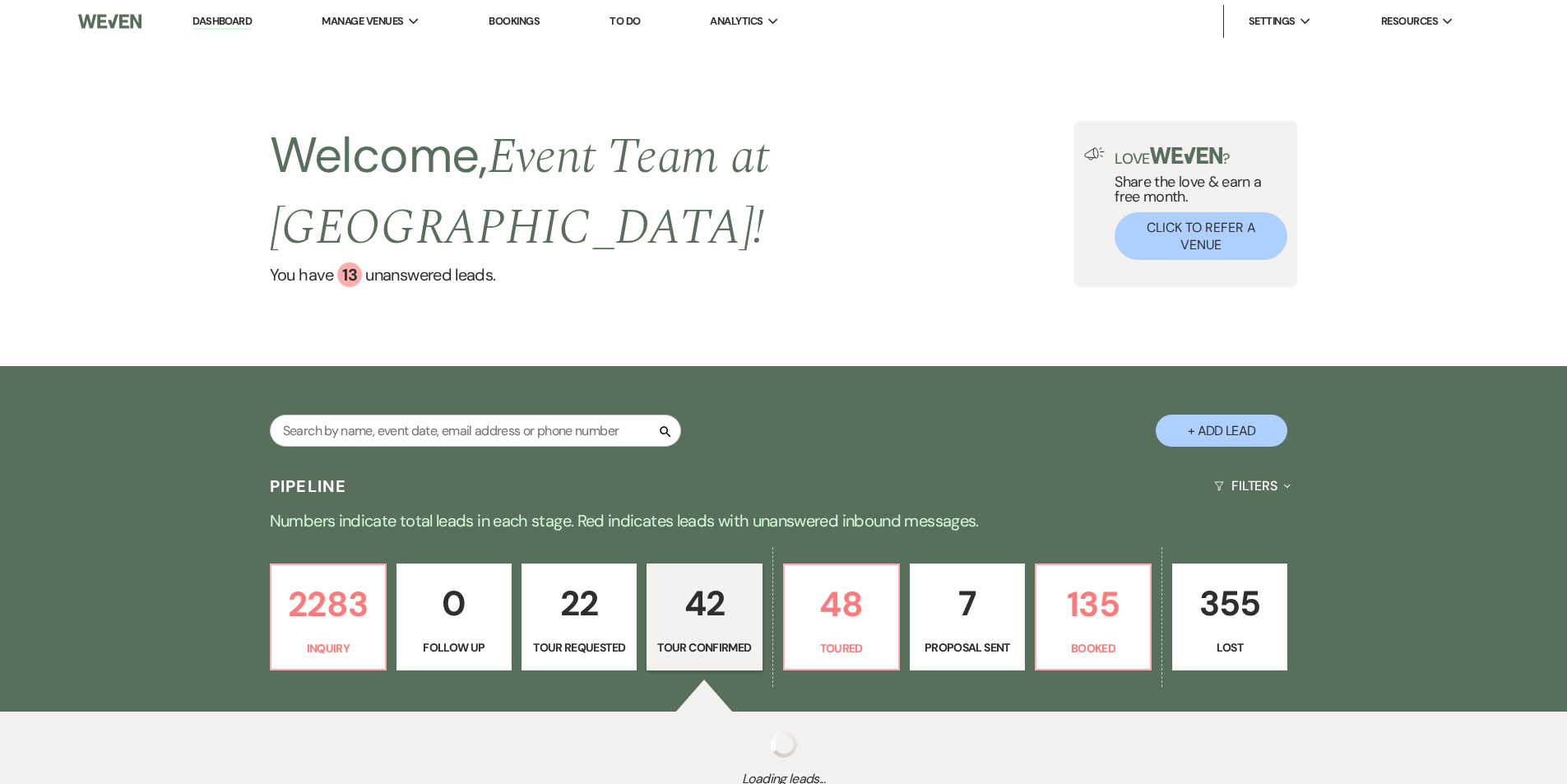
select select "4"
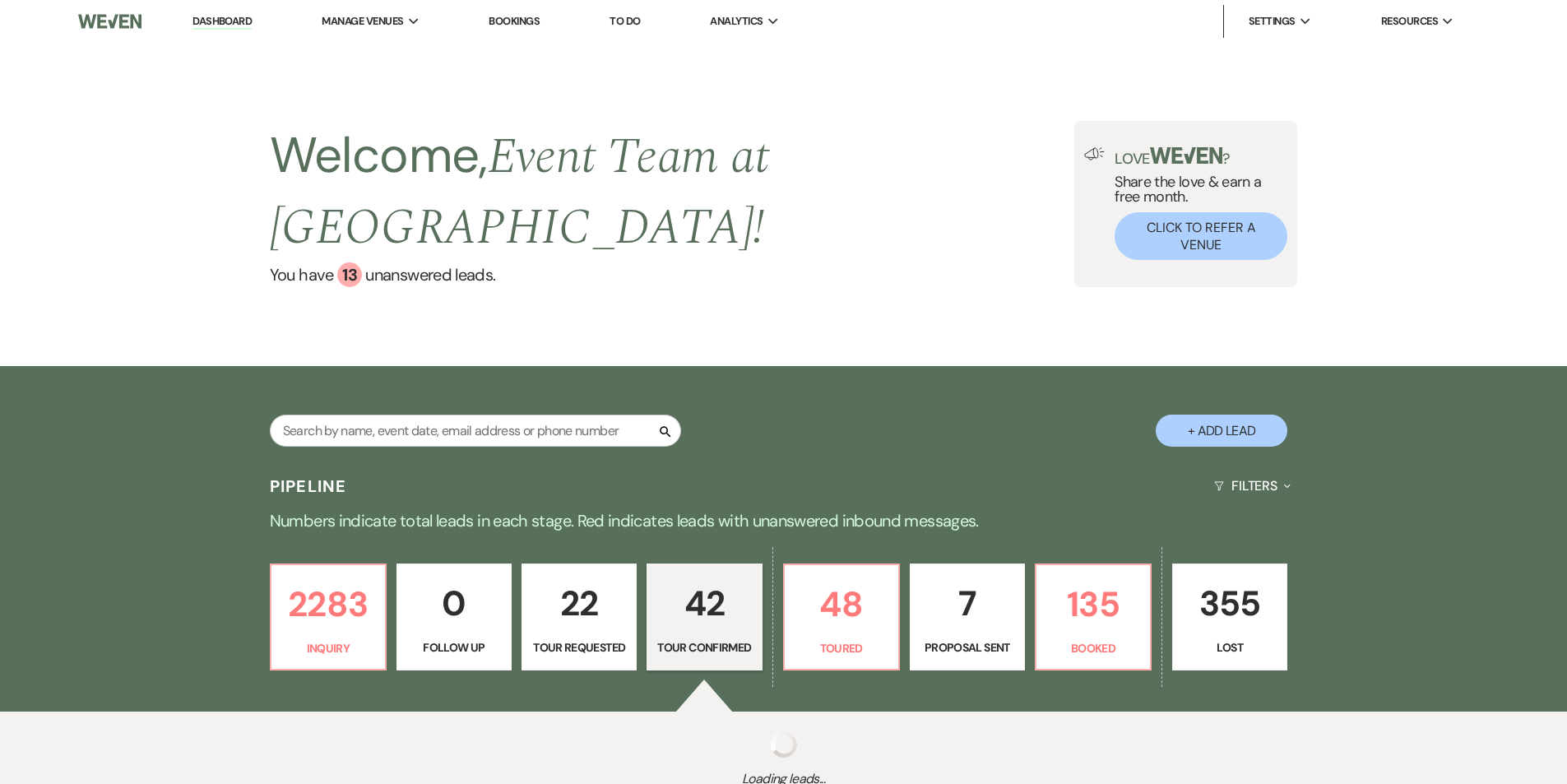
select select "4"
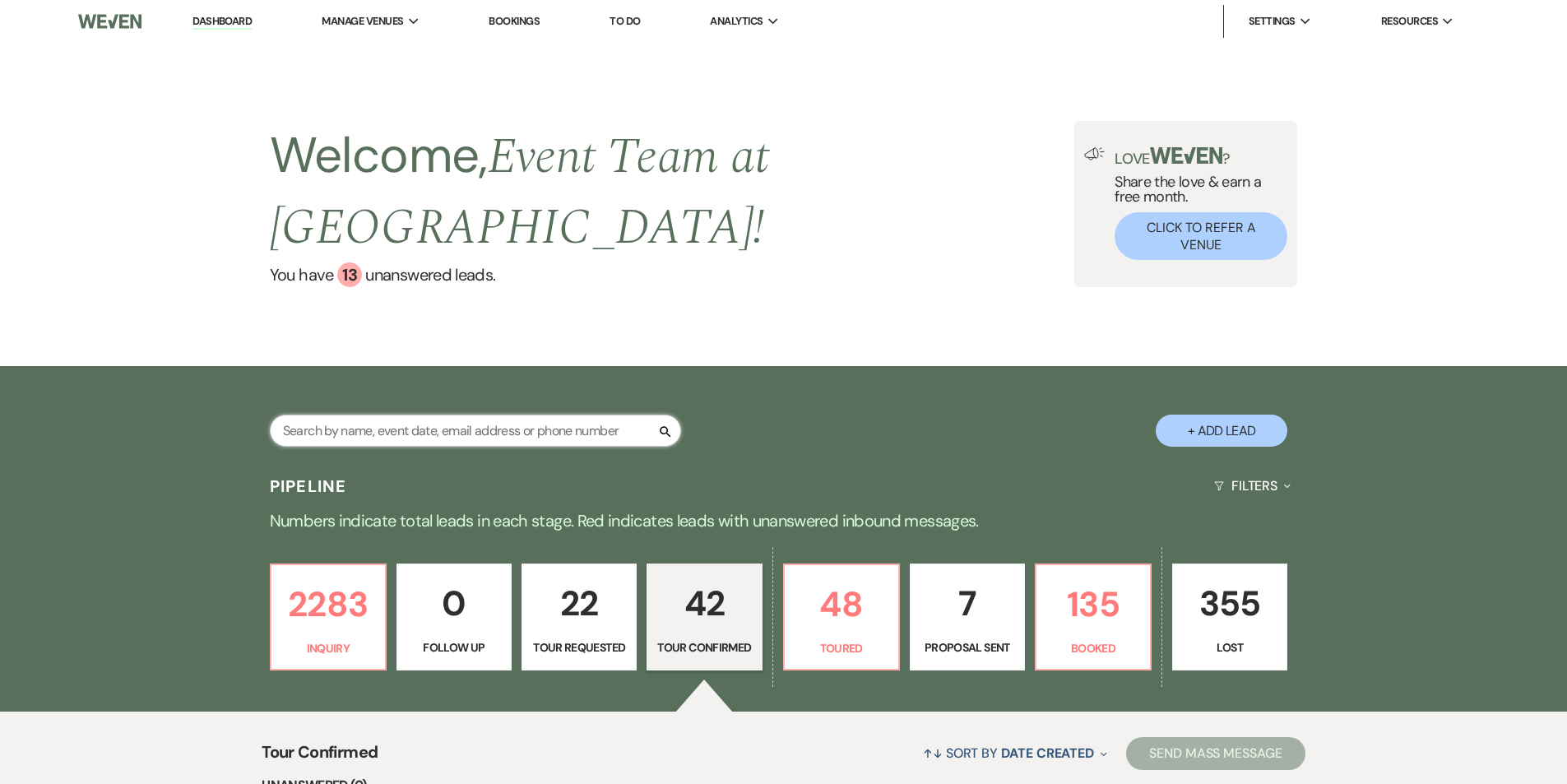
click at [410, 415] on input "text" at bounding box center [475, 430] width 412 height 32
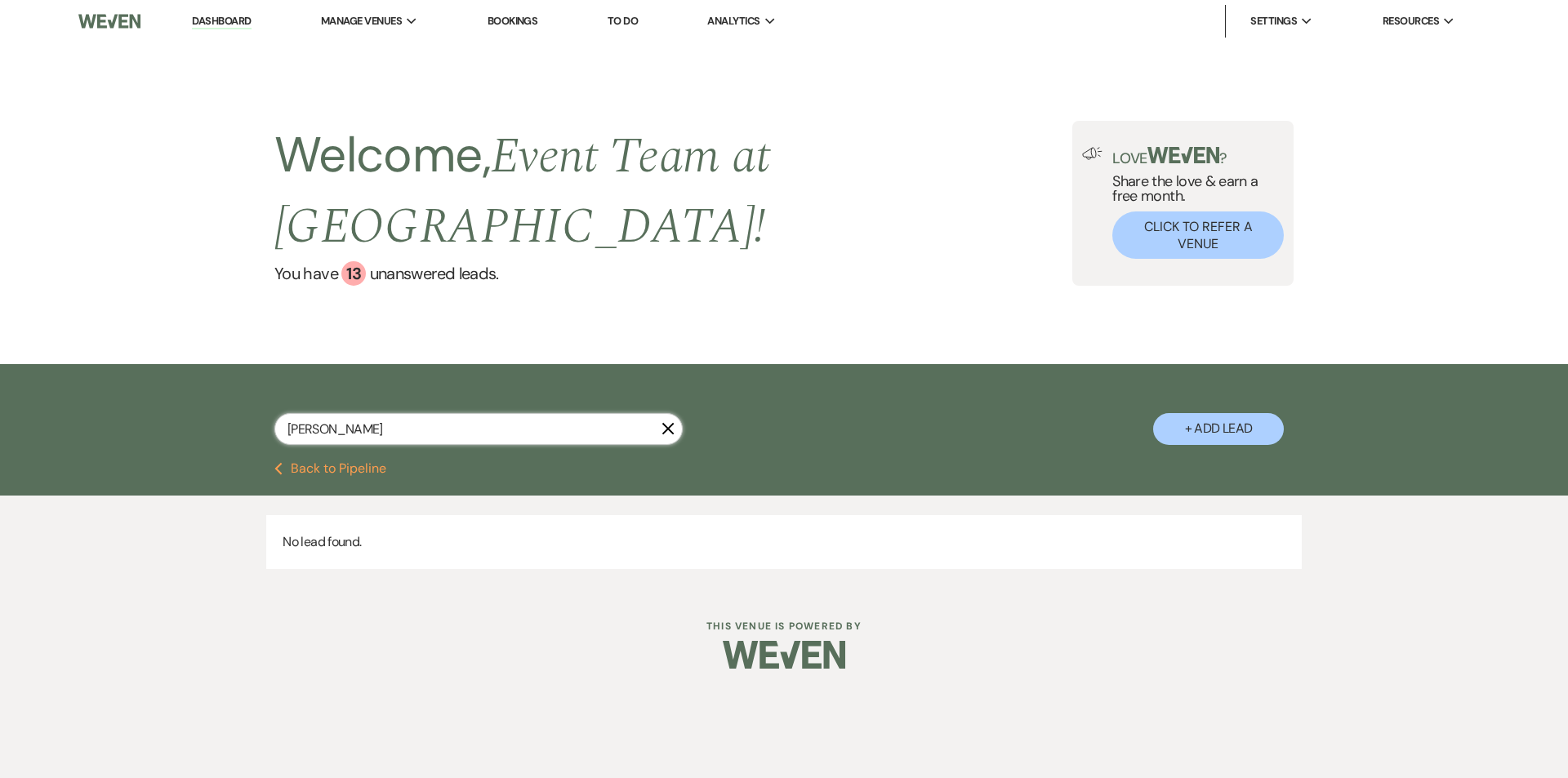
type input "harney"
click at [287, 462] on button "Previous Back to Pipeline" at bounding box center [330, 468] width 112 height 13
select select "4"
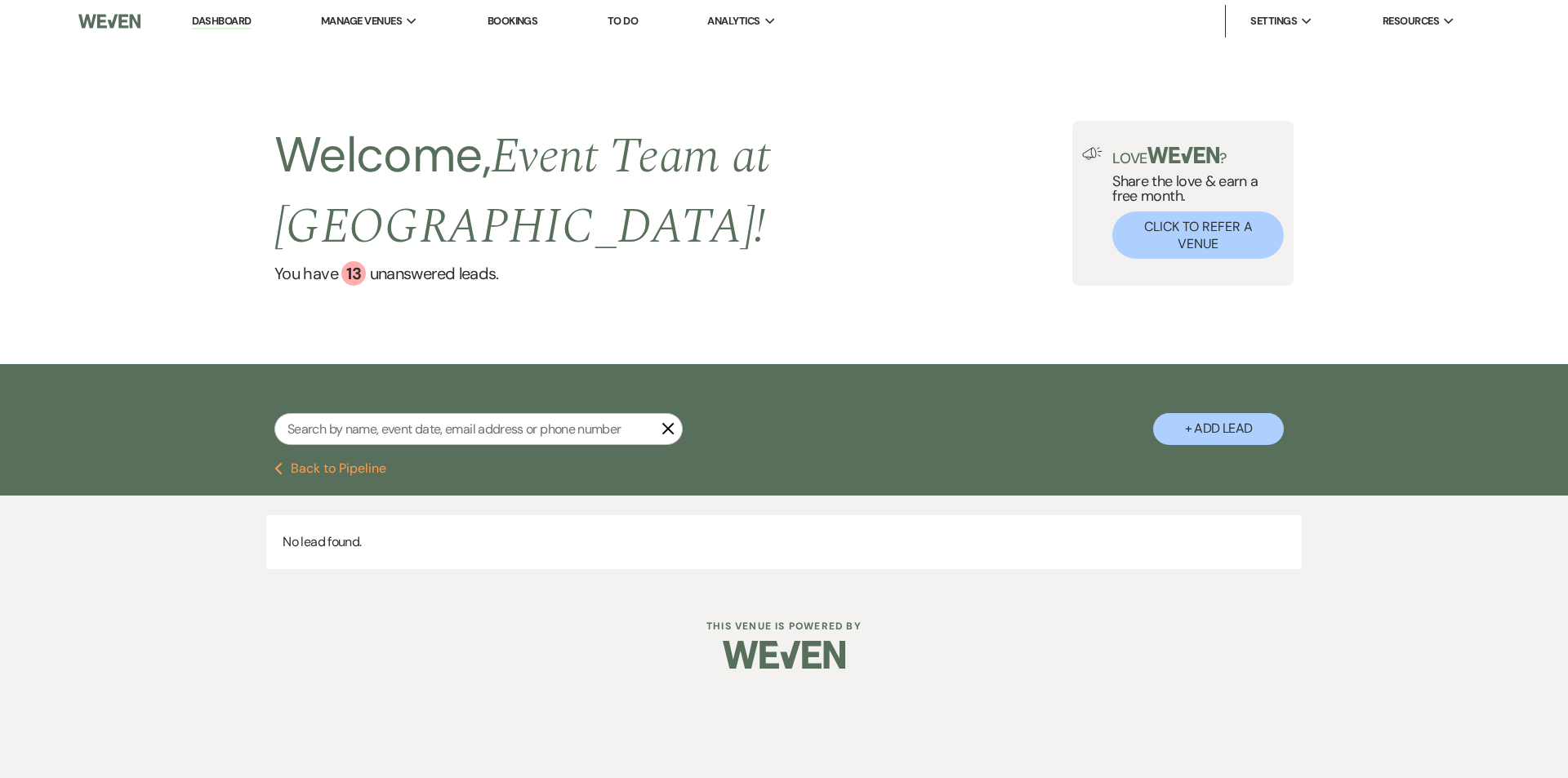
select select "4"
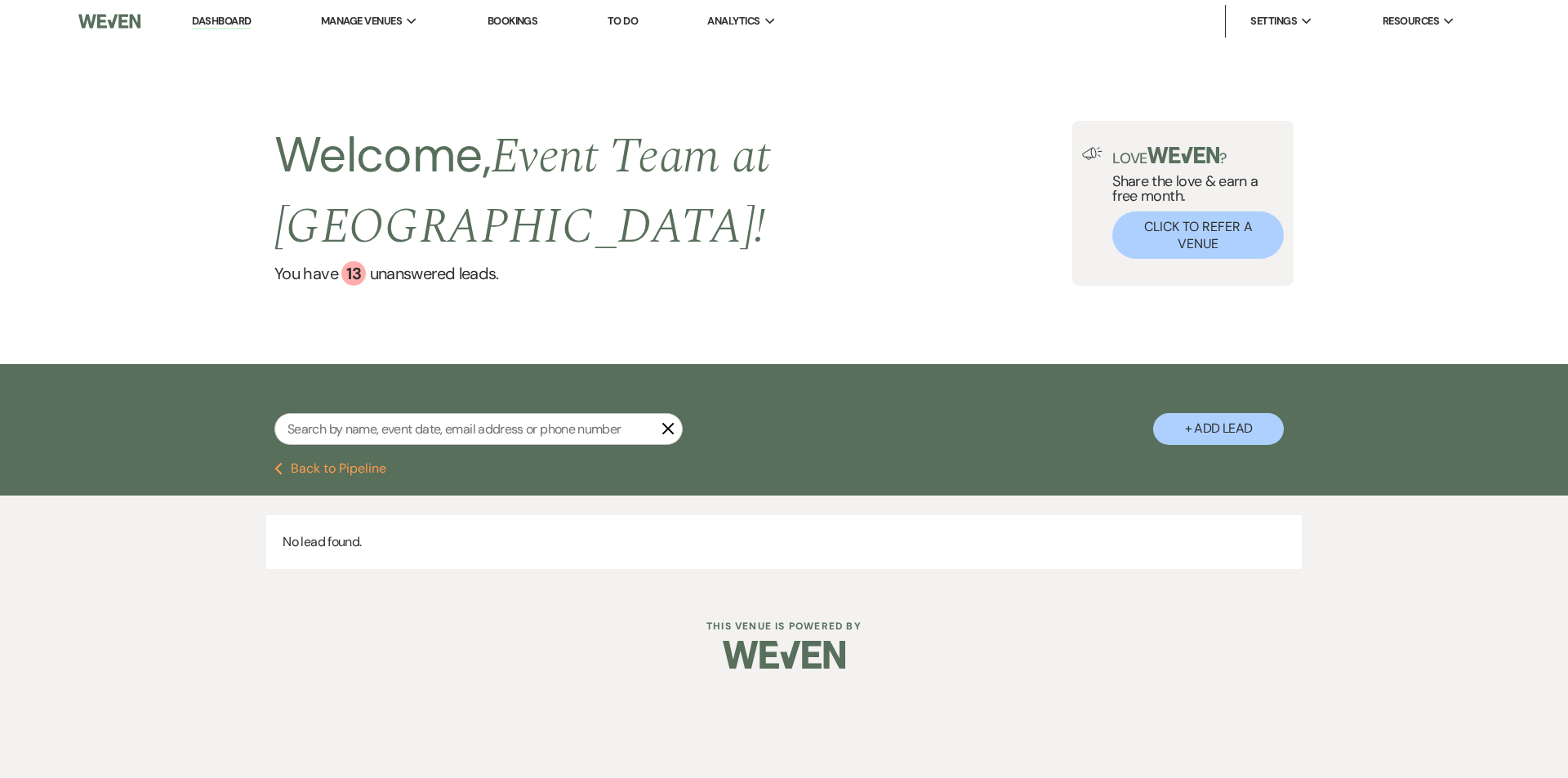
select select "4"
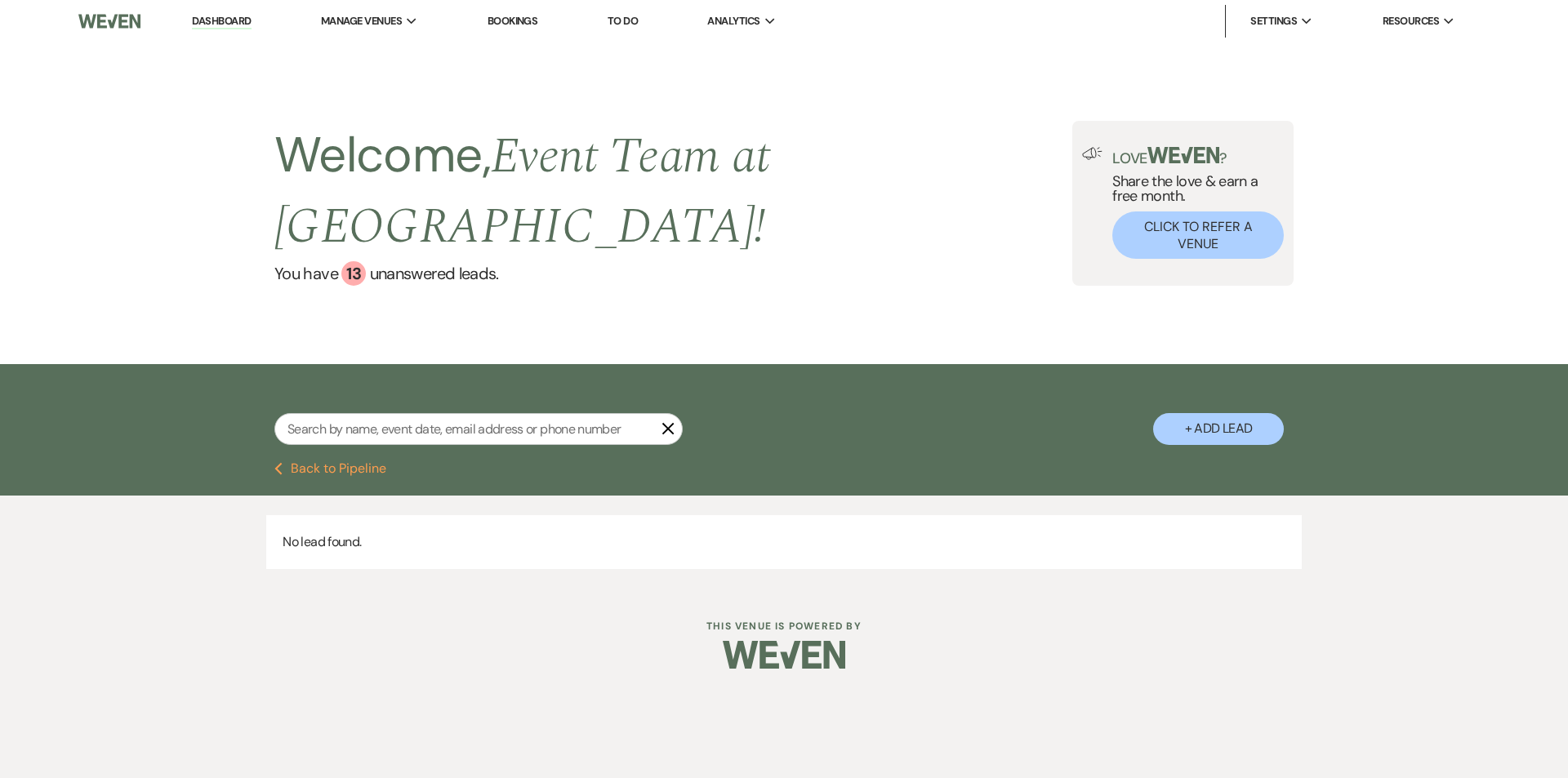
select select "4"
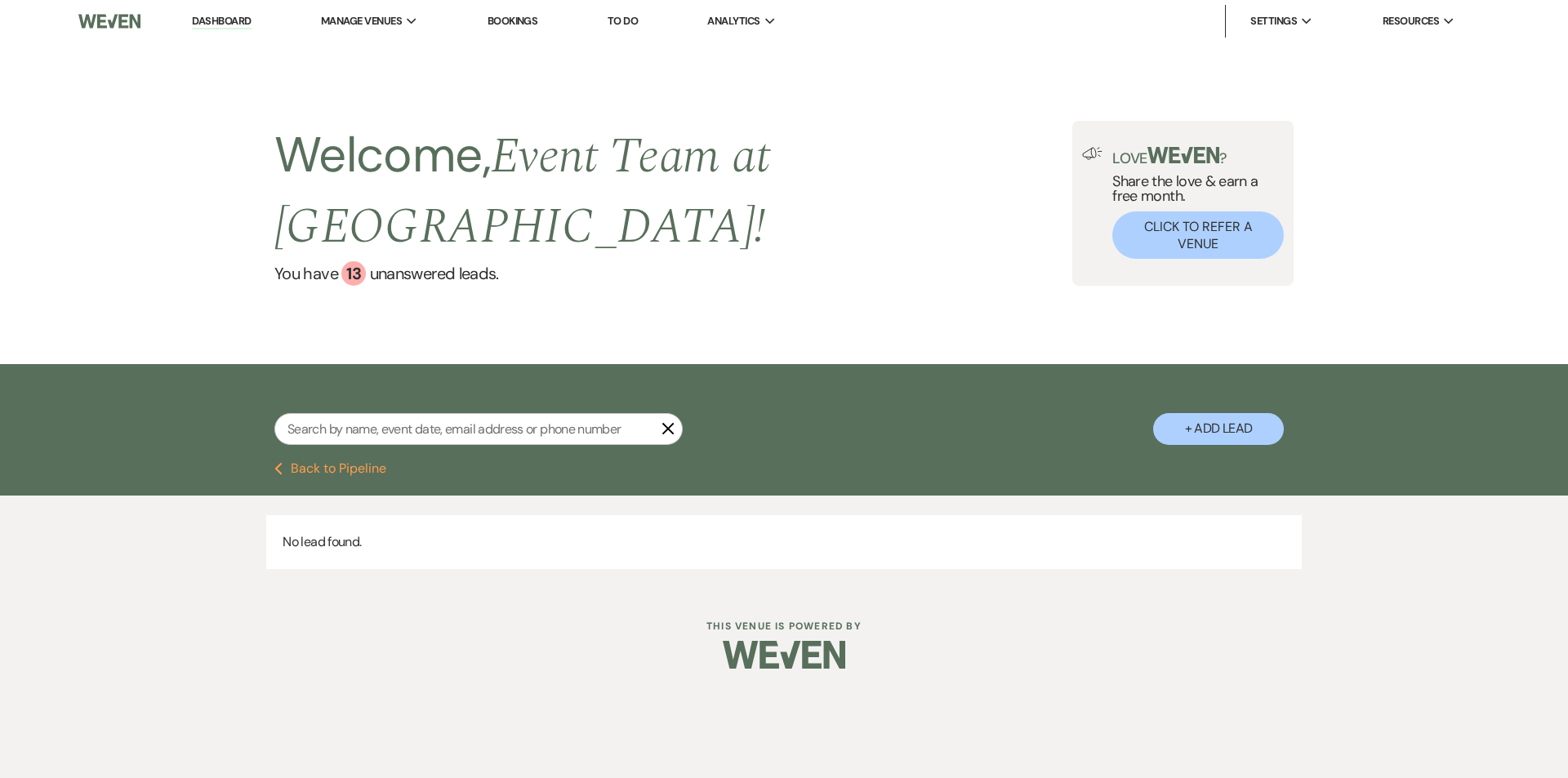
select select "4"
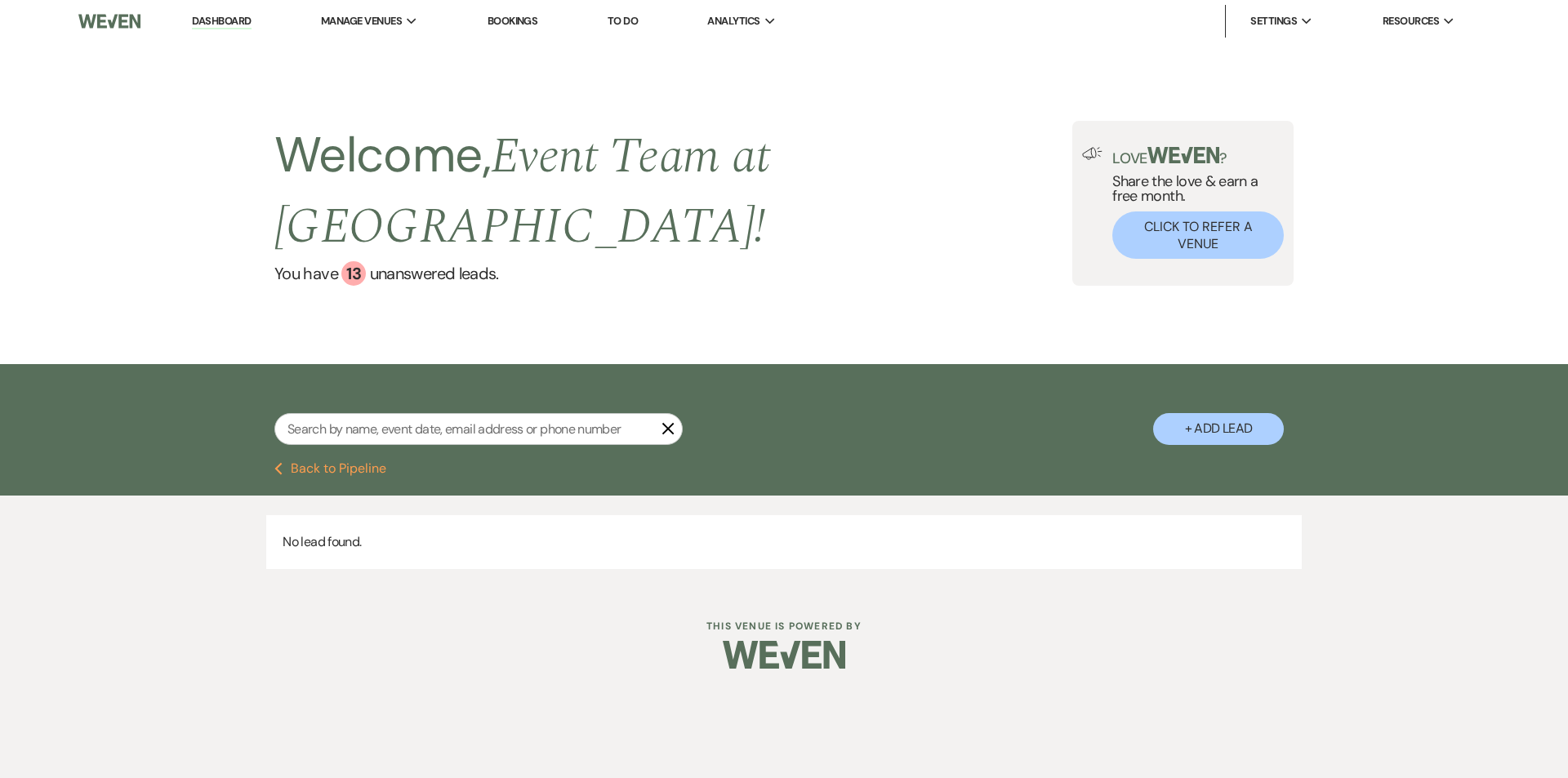
select select "4"
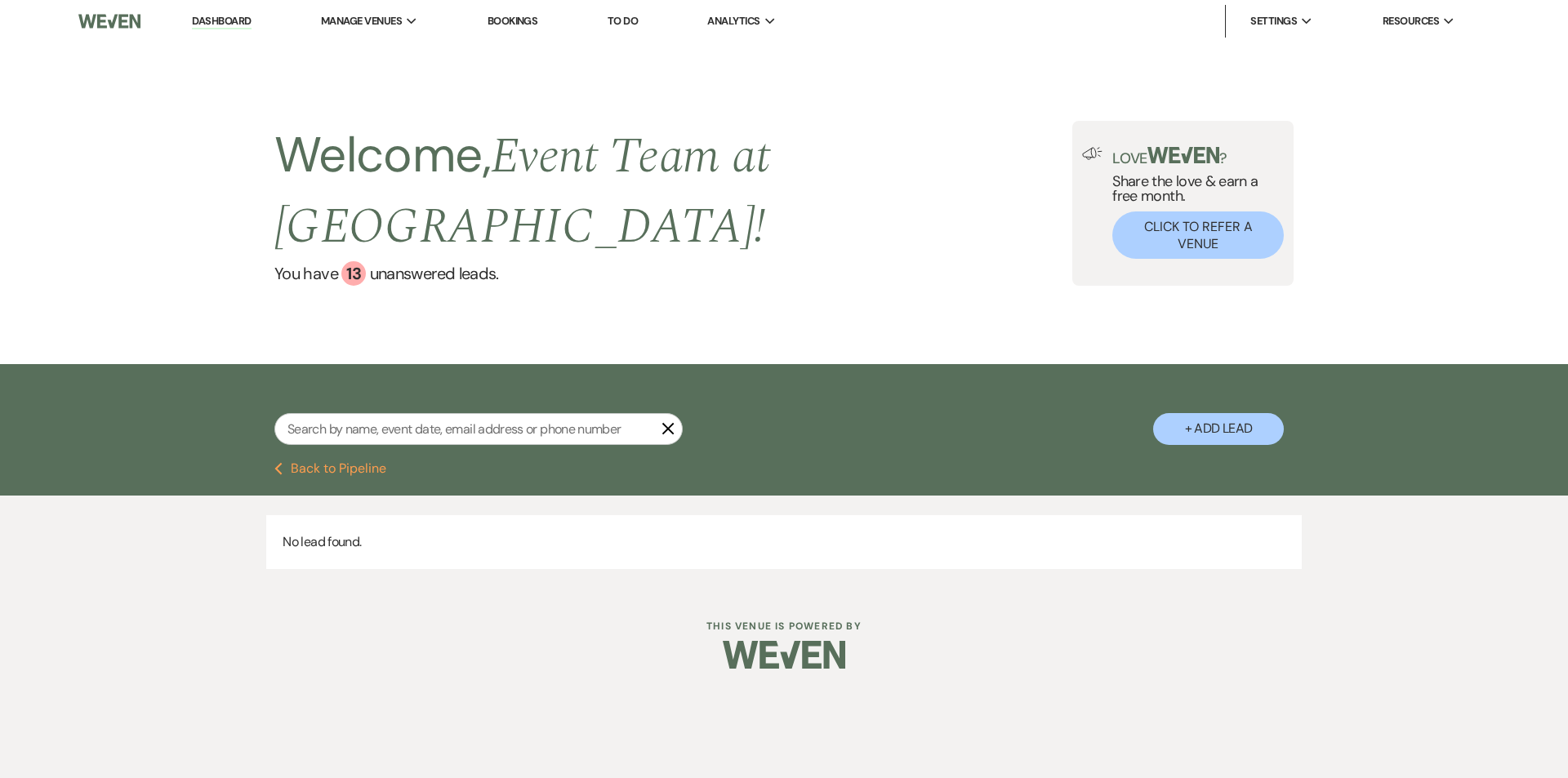
select select "4"
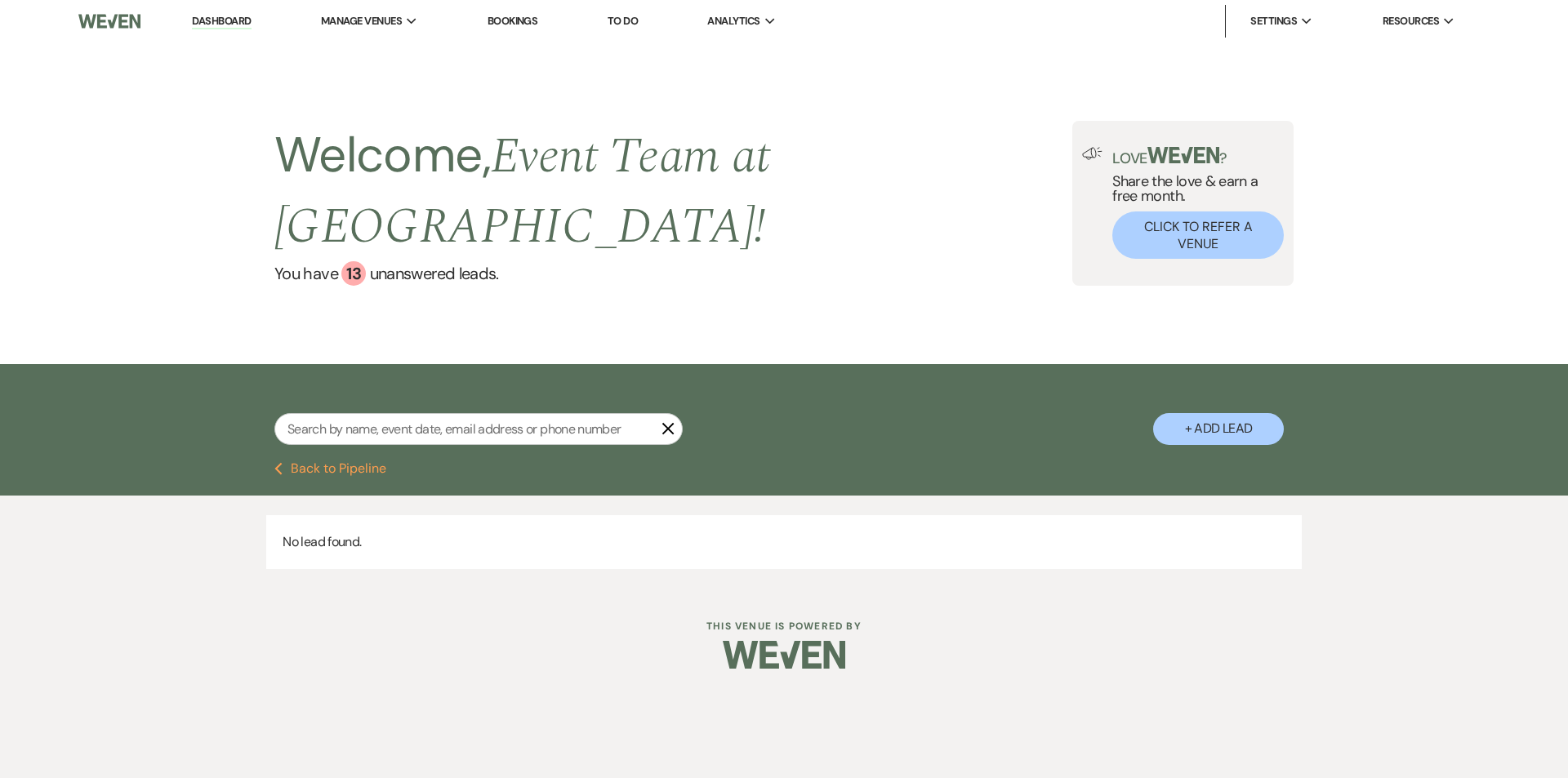
select select "4"
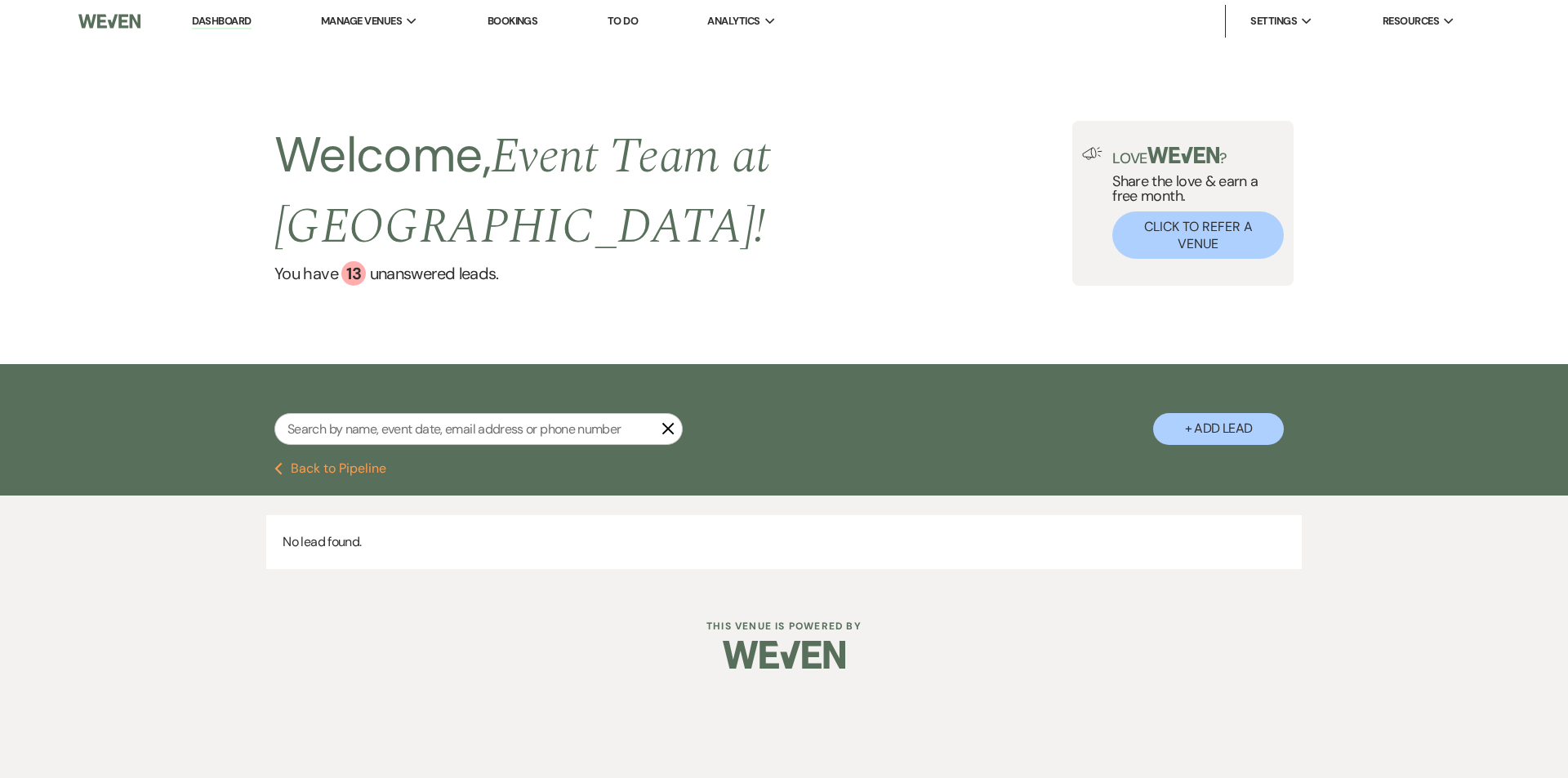
select select "4"
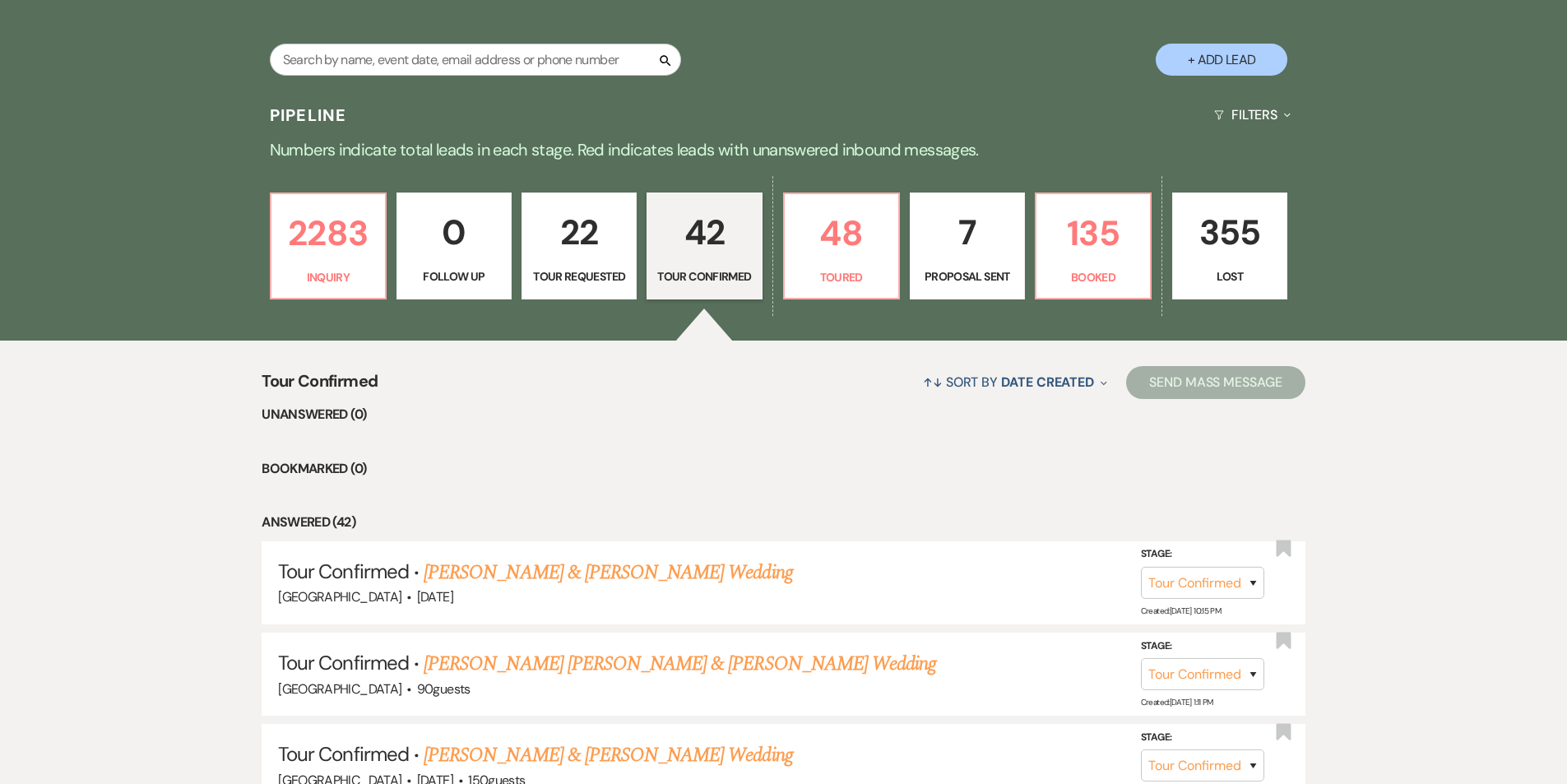
scroll to position [432, 0]
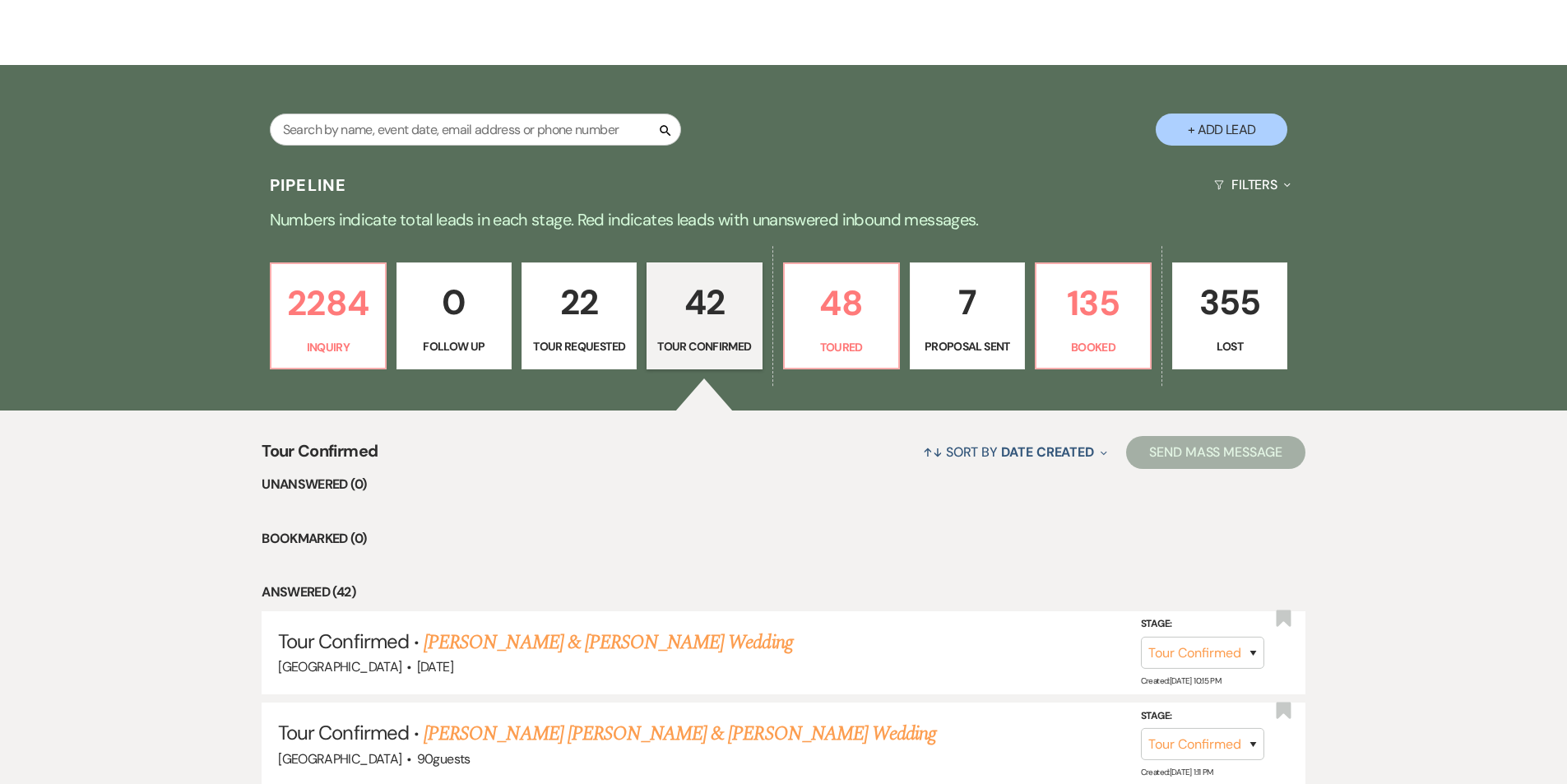
scroll to position [81, 0]
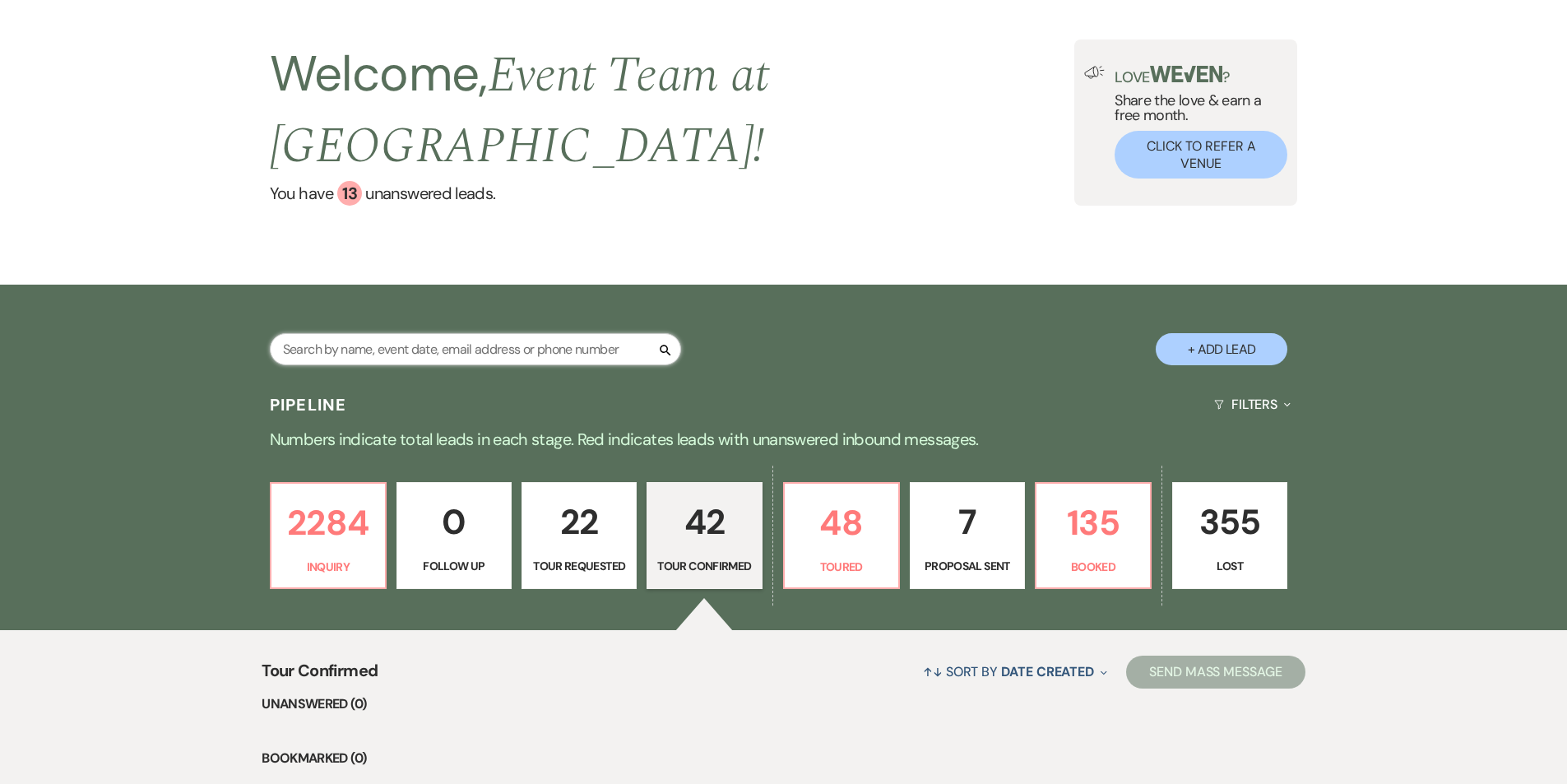
click at [363, 333] on input "text" at bounding box center [475, 348] width 412 height 32
type input "sea"
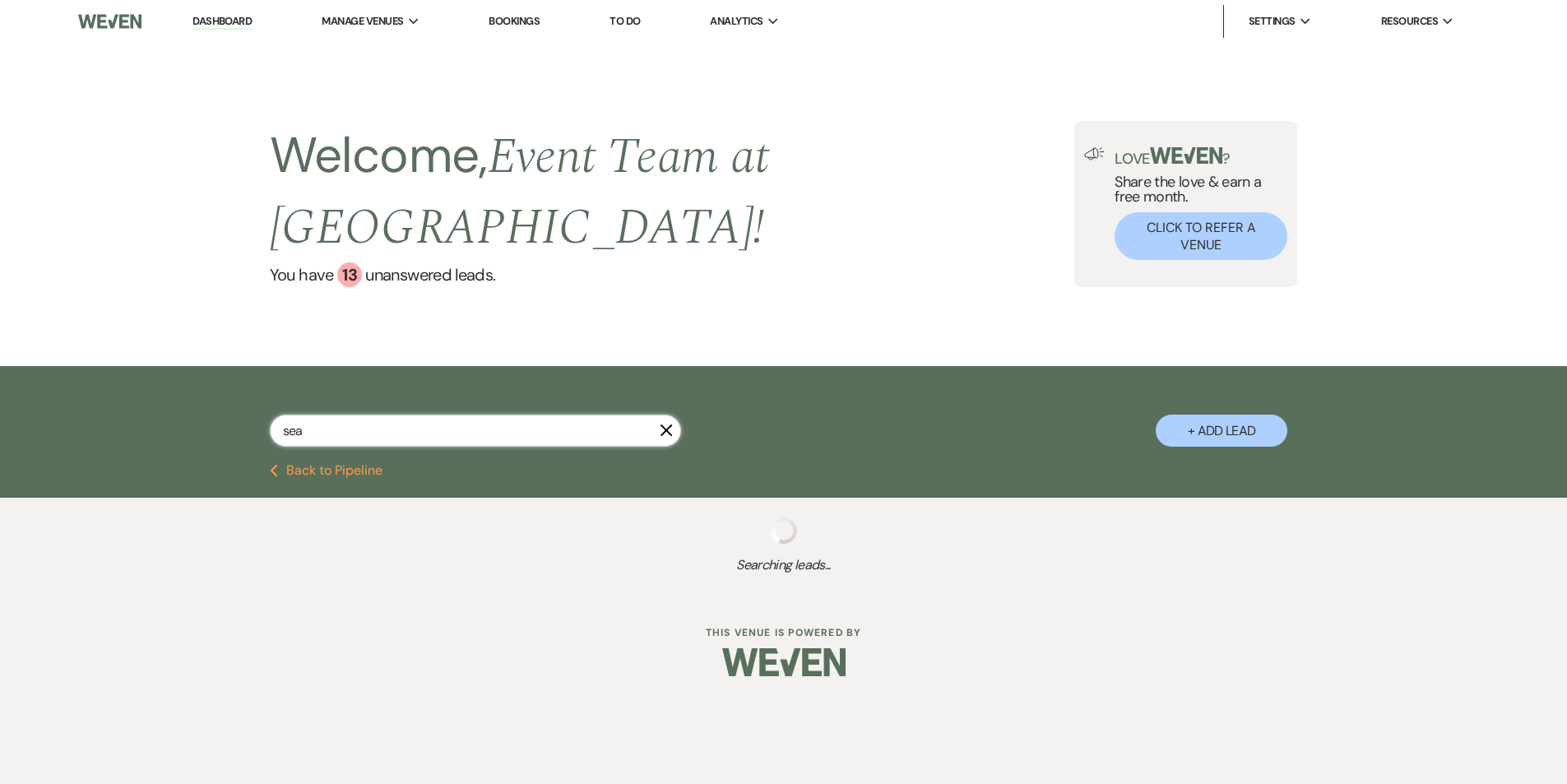
select select "5"
select select "8"
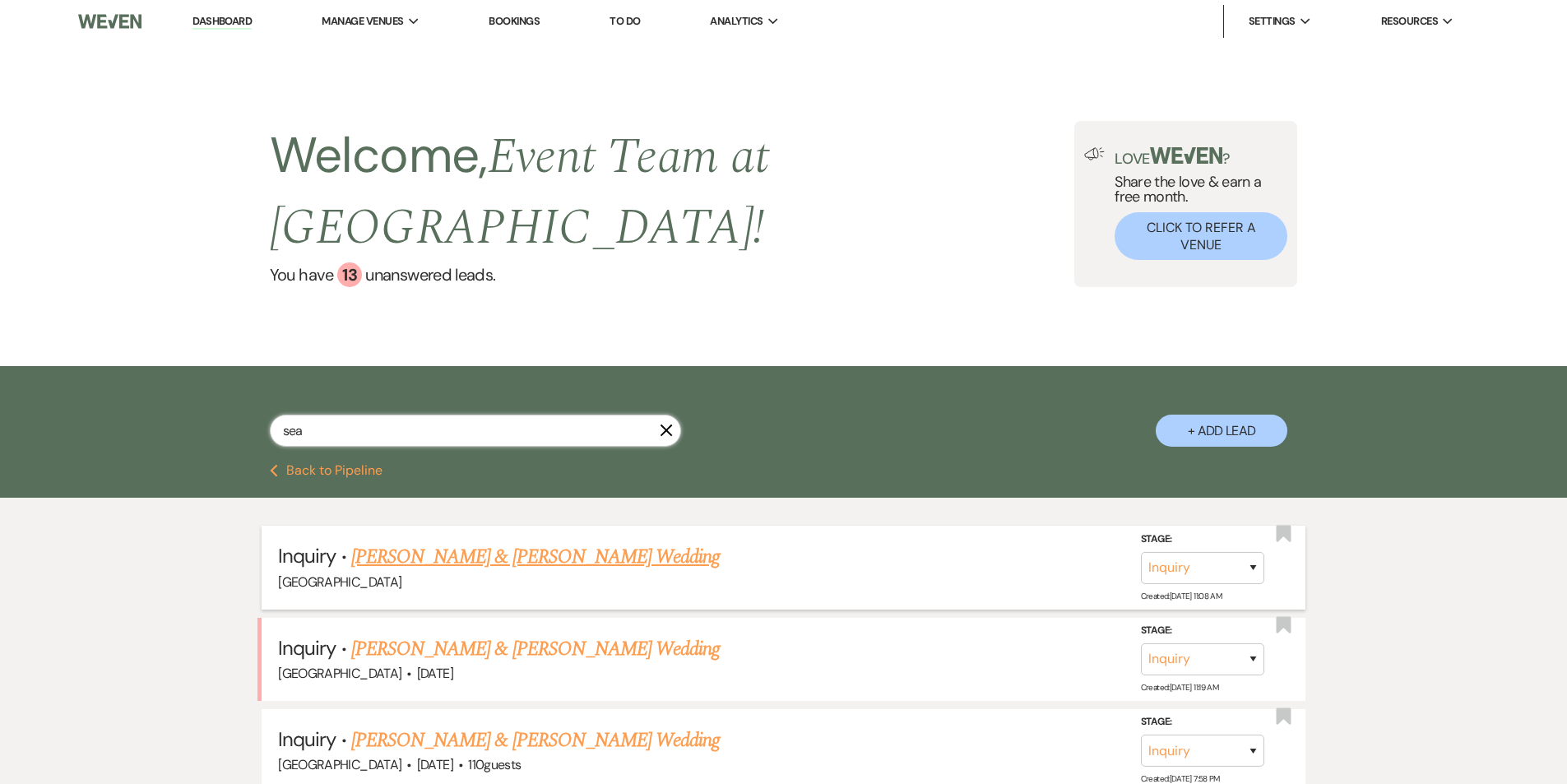
type input "sea"
click at [1216, 552] on select "Inquiry Follow Up Tour Requested Tour Confirmed Toured Proposal Sent Booked Lost" at bounding box center [1202, 568] width 123 height 32
select select "5"
click at [1141, 552] on select "Inquiry Follow Up Tour Requested Tour Confirmed Toured Proposal Sent Booked Lost" at bounding box center [1202, 568] width 123 height 32
click at [1234, 551] on button "Save" at bounding box center [1231, 568] width 82 height 33
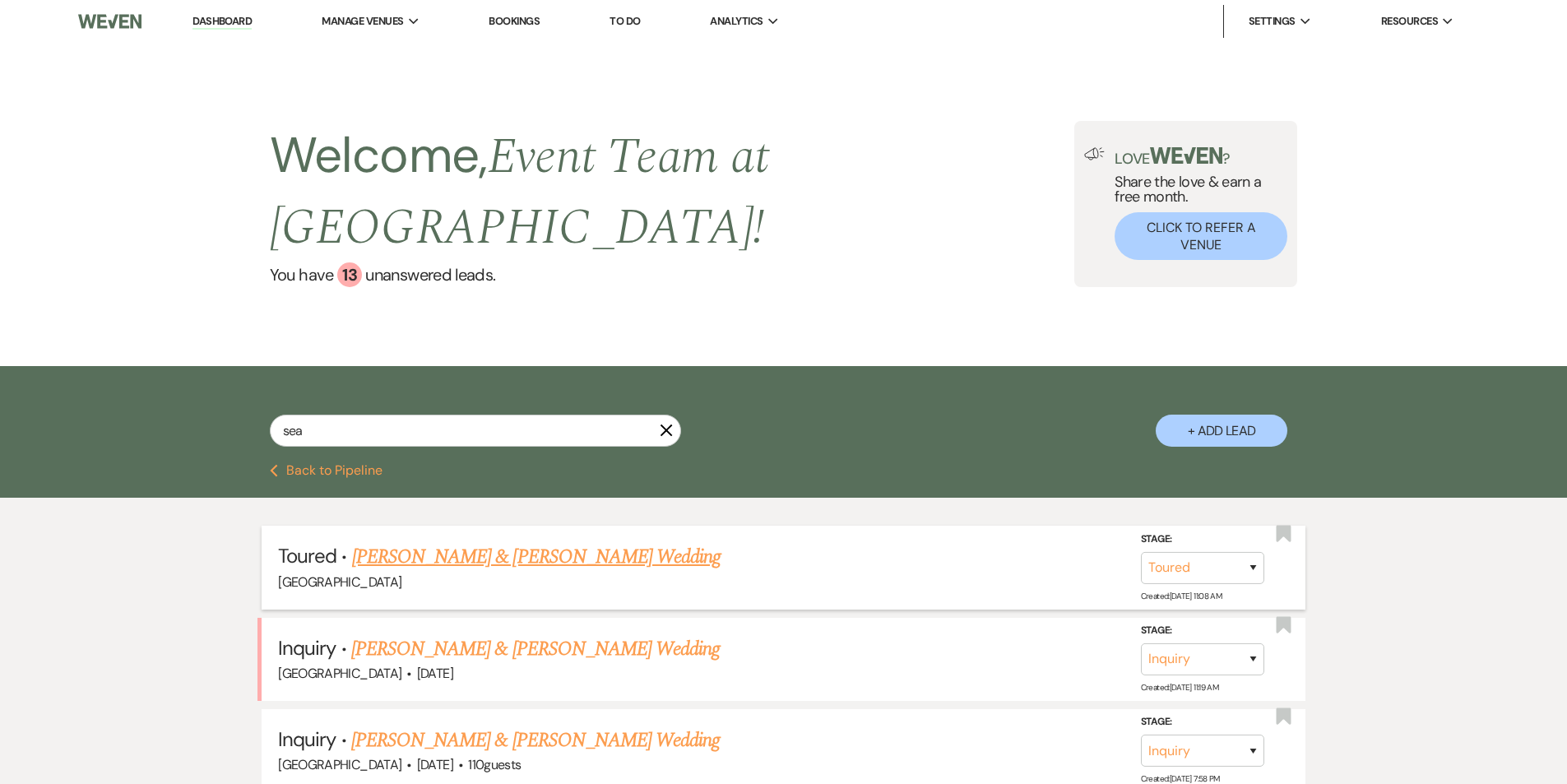
click at [223, 27] on link "Dashboard" at bounding box center [222, 22] width 60 height 16
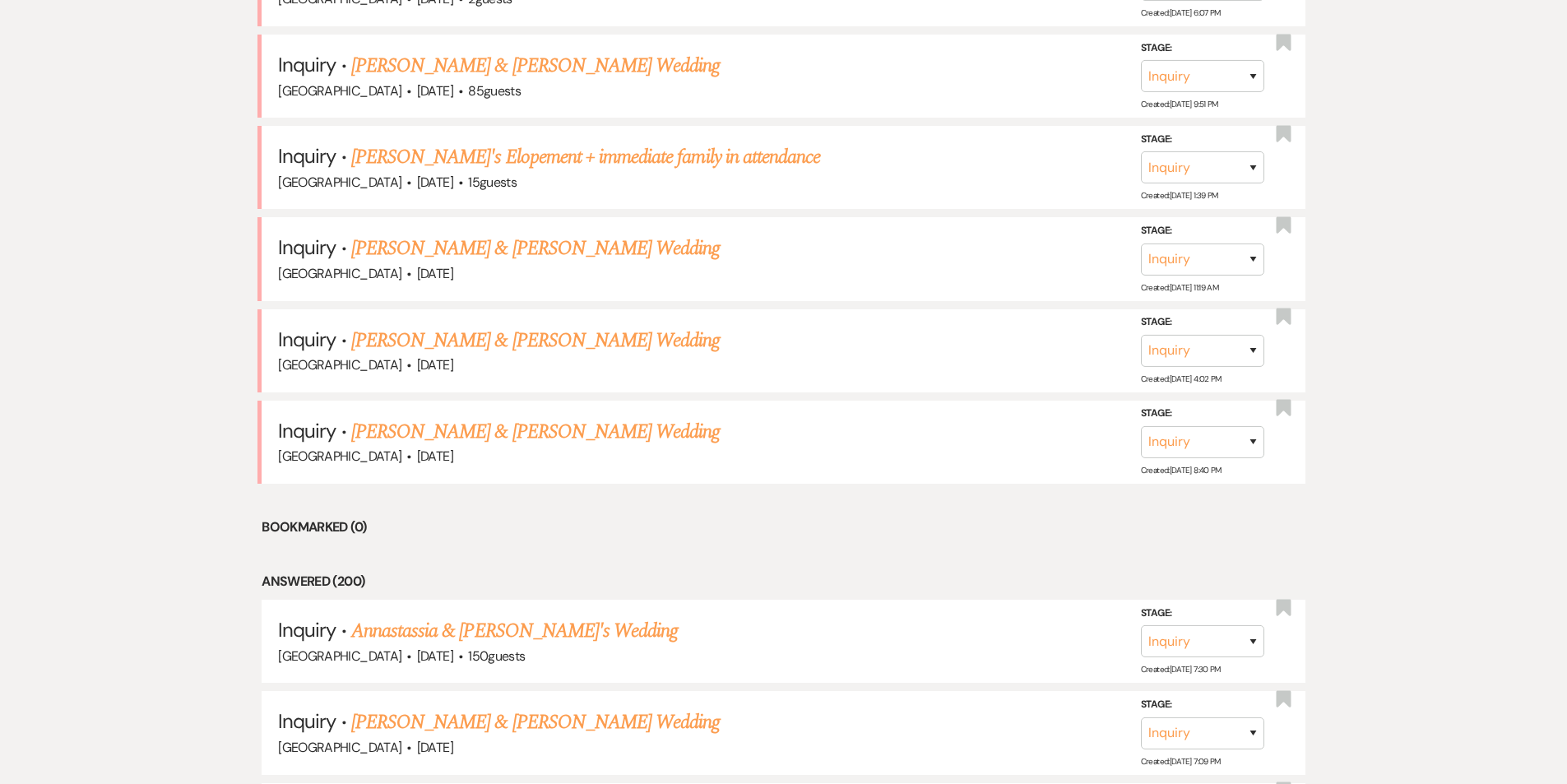
scroll to position [966, 0]
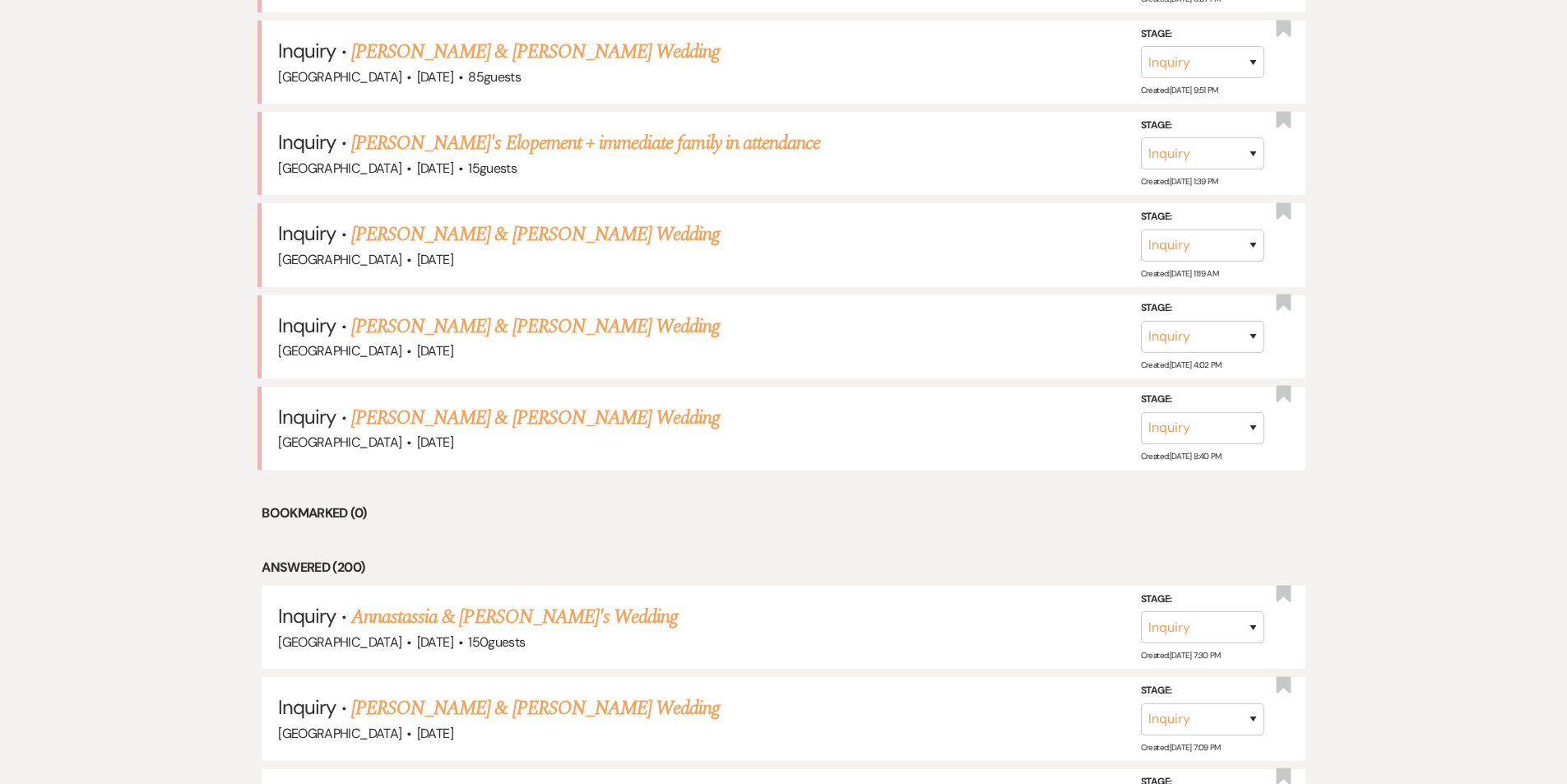
click at [368, 503] on li "Bookmarked (0)" at bounding box center [784, 513] width 1044 height 22
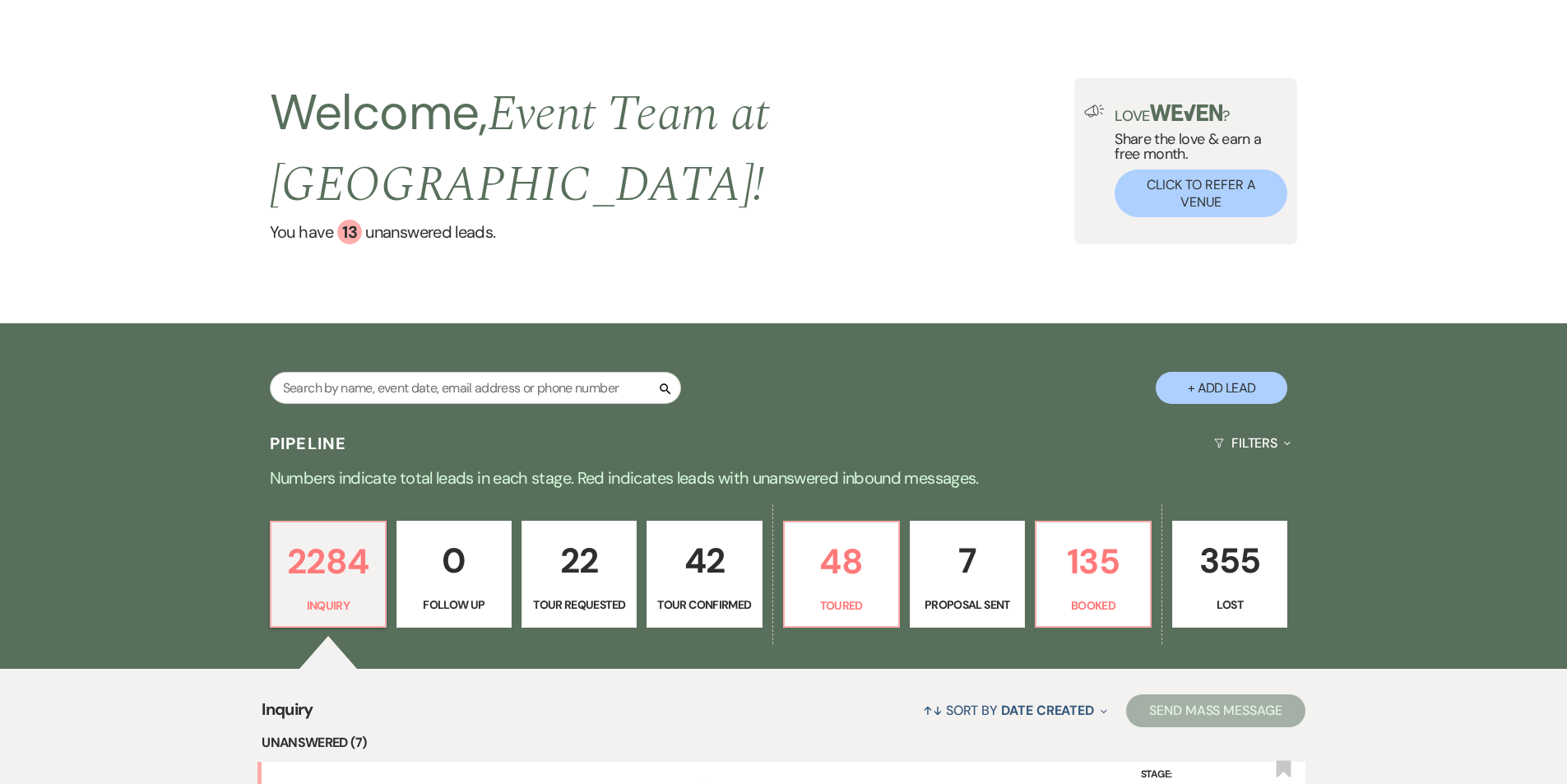
scroll to position [21, 0]
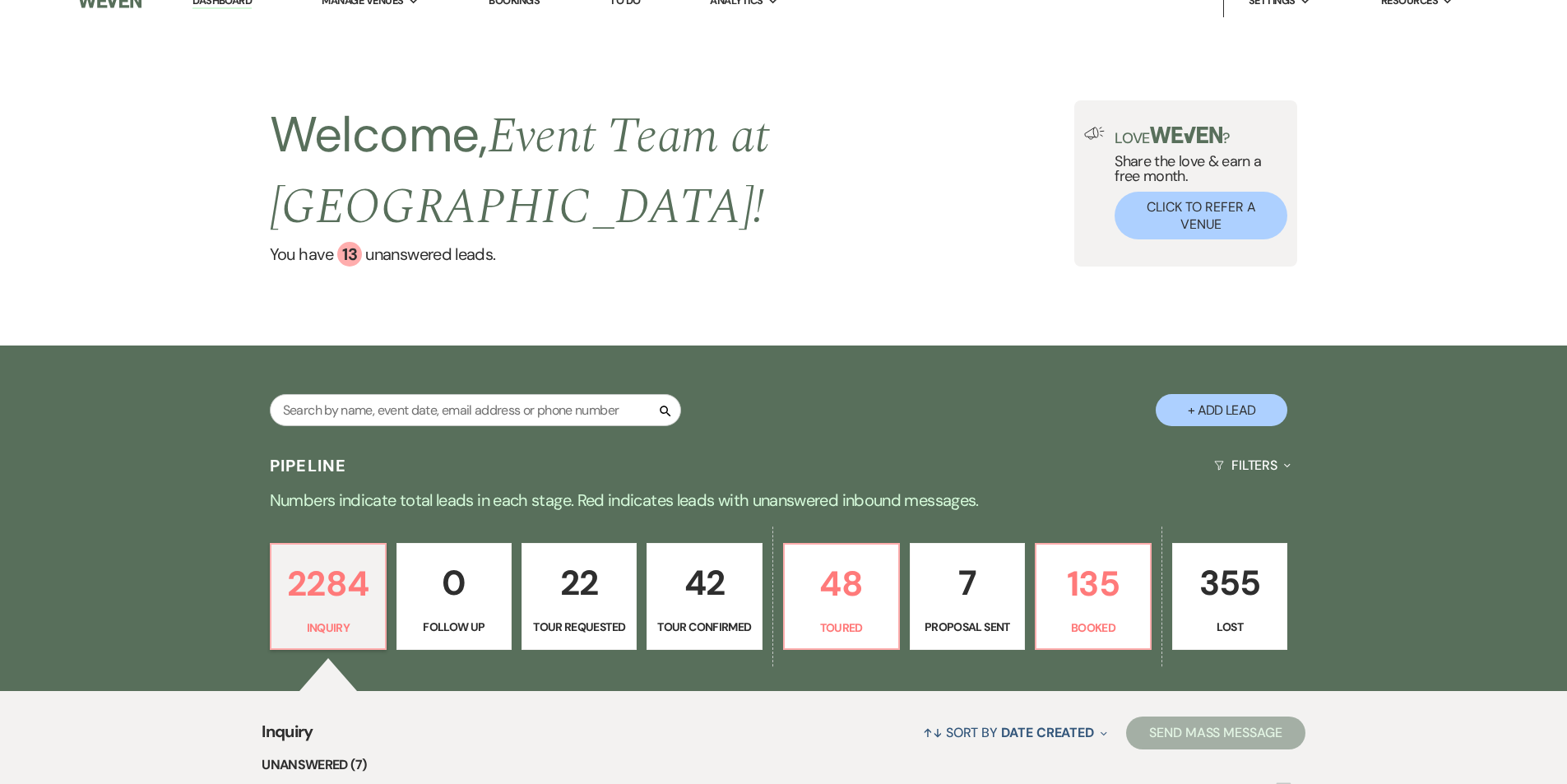
click at [404, 354] on div "Search + Add Lead" at bounding box center [784, 397] width 1185 height 86
click at [401, 394] on input "text" at bounding box center [475, 410] width 412 height 32
type input "[PERSON_NAME]"
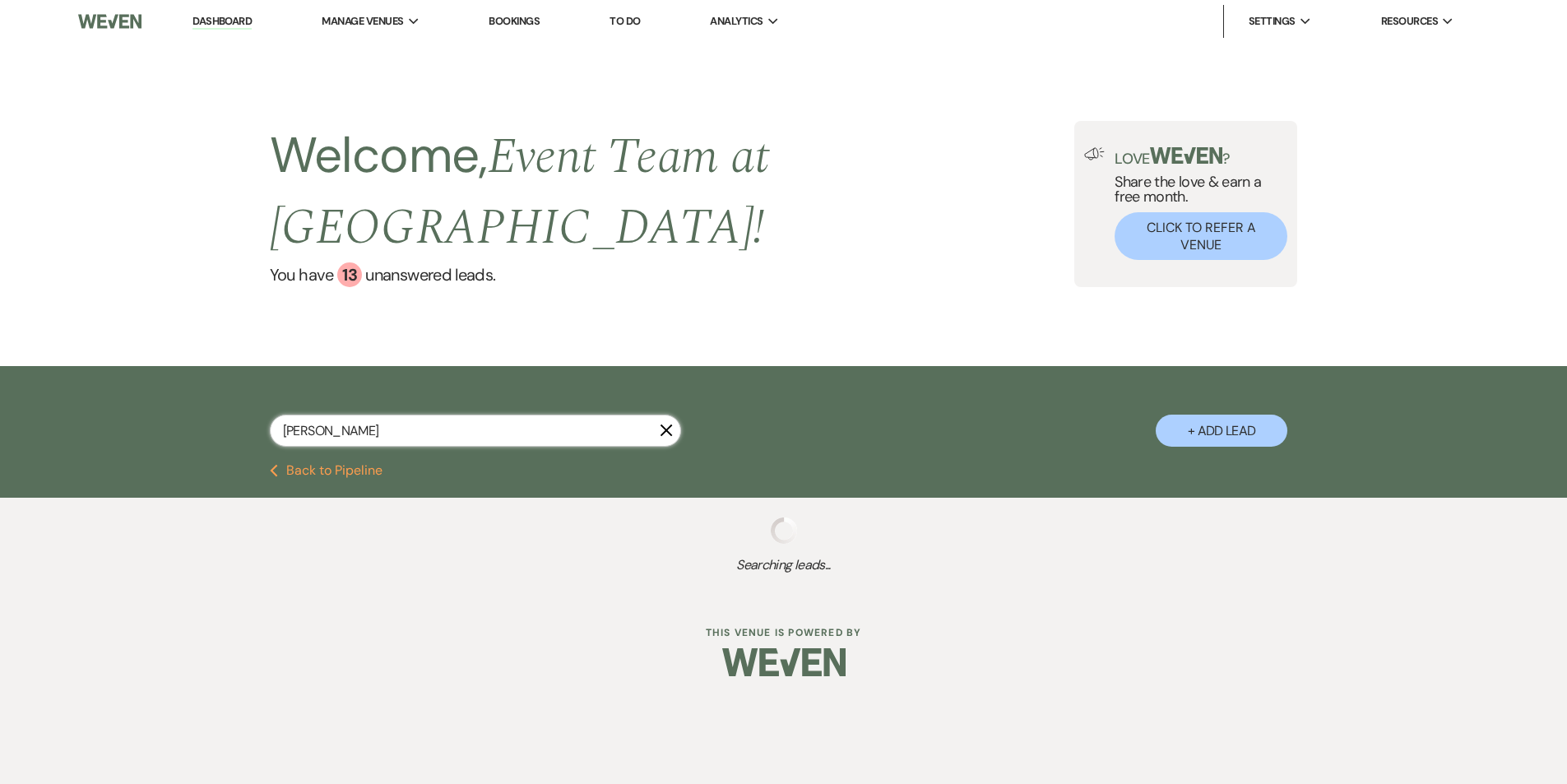
select select "8"
select select "5"
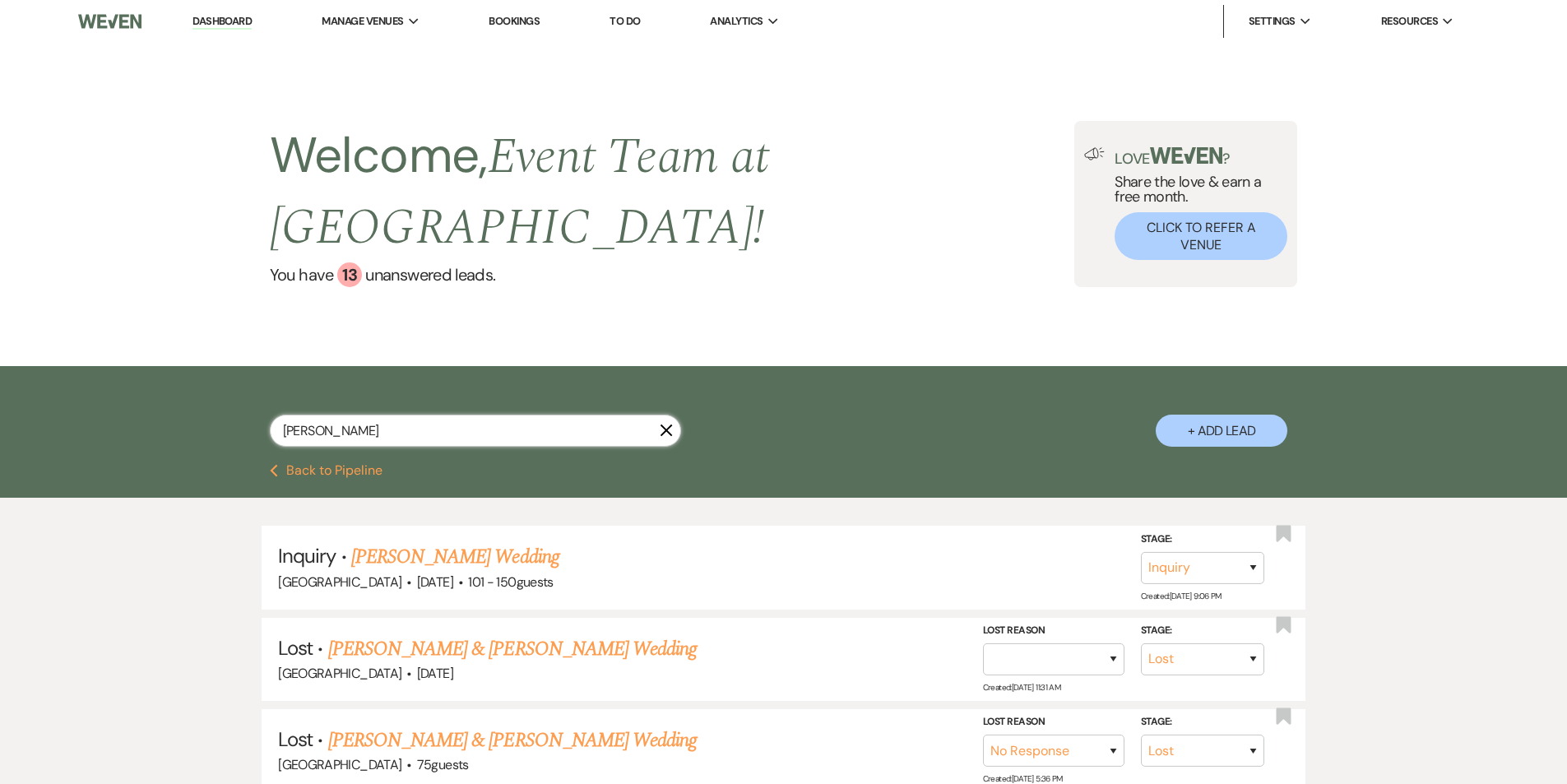
drag, startPoint x: 390, startPoint y: 393, endPoint x: 196, endPoint y: 402, distance: 194.2
click at [200, 402] on div "[PERSON_NAME] + Add Lead" at bounding box center [784, 417] width 1185 height 86
type input "[PERSON_NAME]"
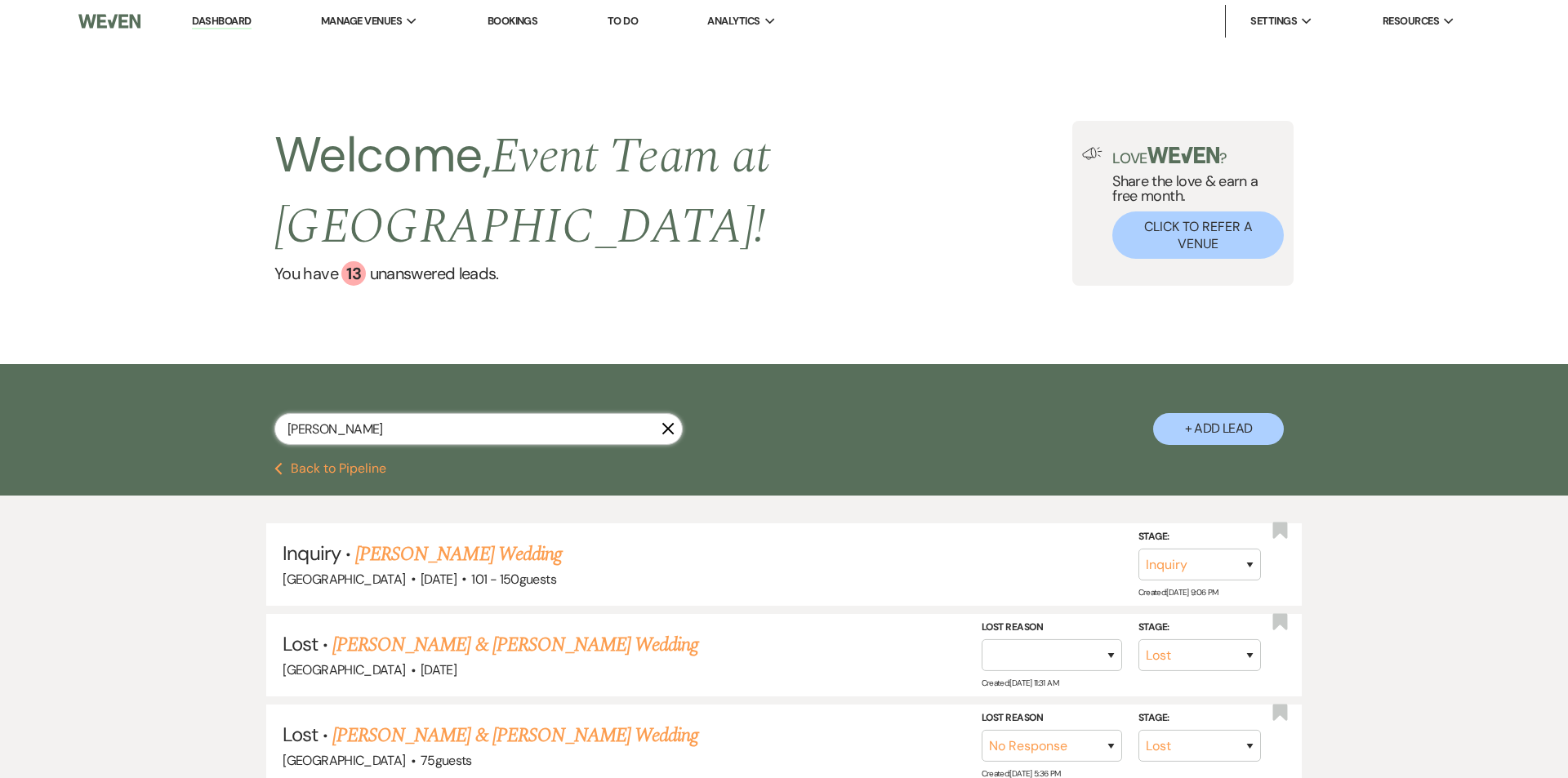
select select "8"
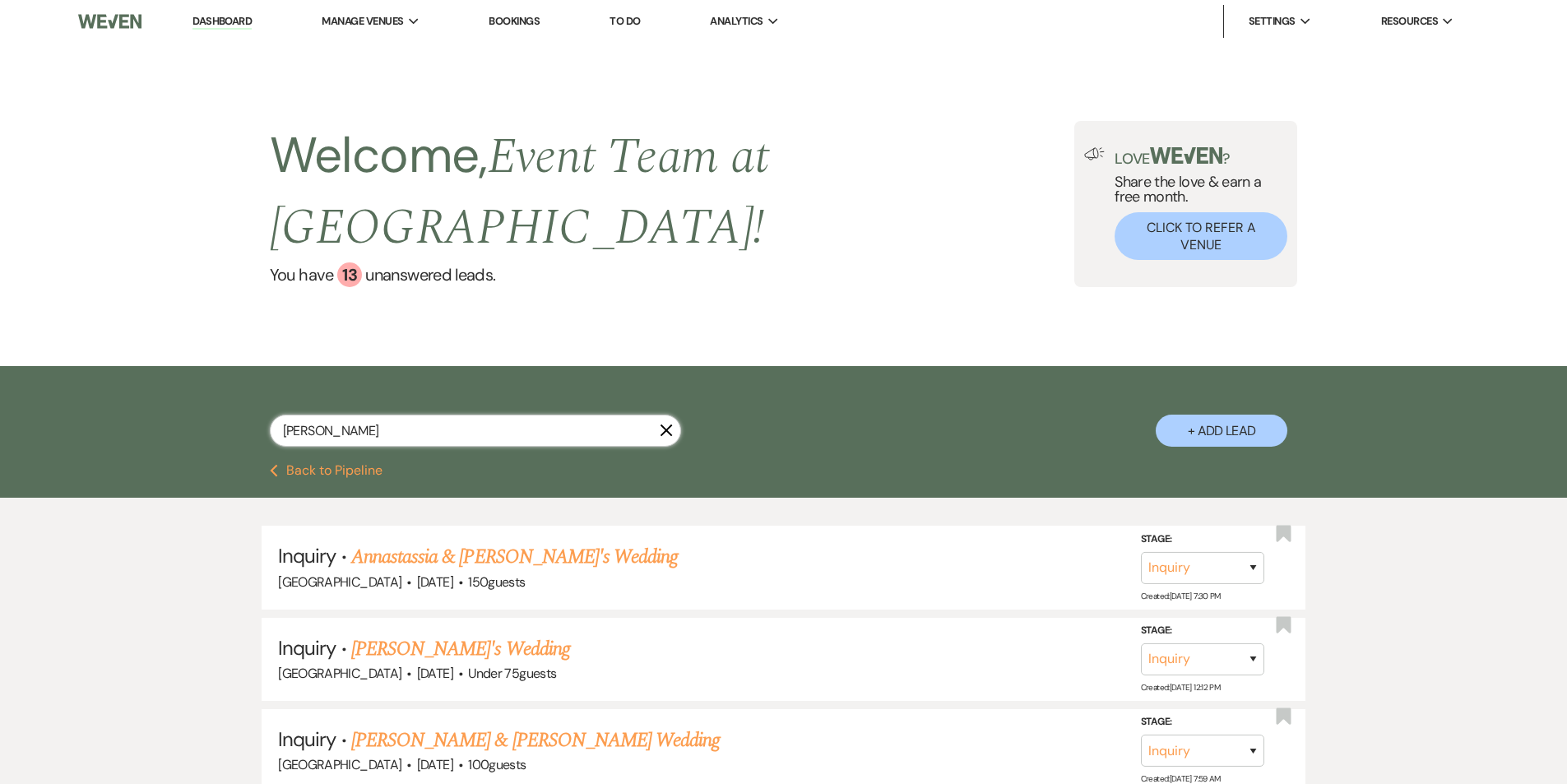
drag, startPoint x: 356, startPoint y: 387, endPoint x: 223, endPoint y: 391, distance: 133.1
click at [238, 388] on div "[PERSON_NAME] + Add Lead" at bounding box center [784, 417] width 1185 height 86
type input "stua"
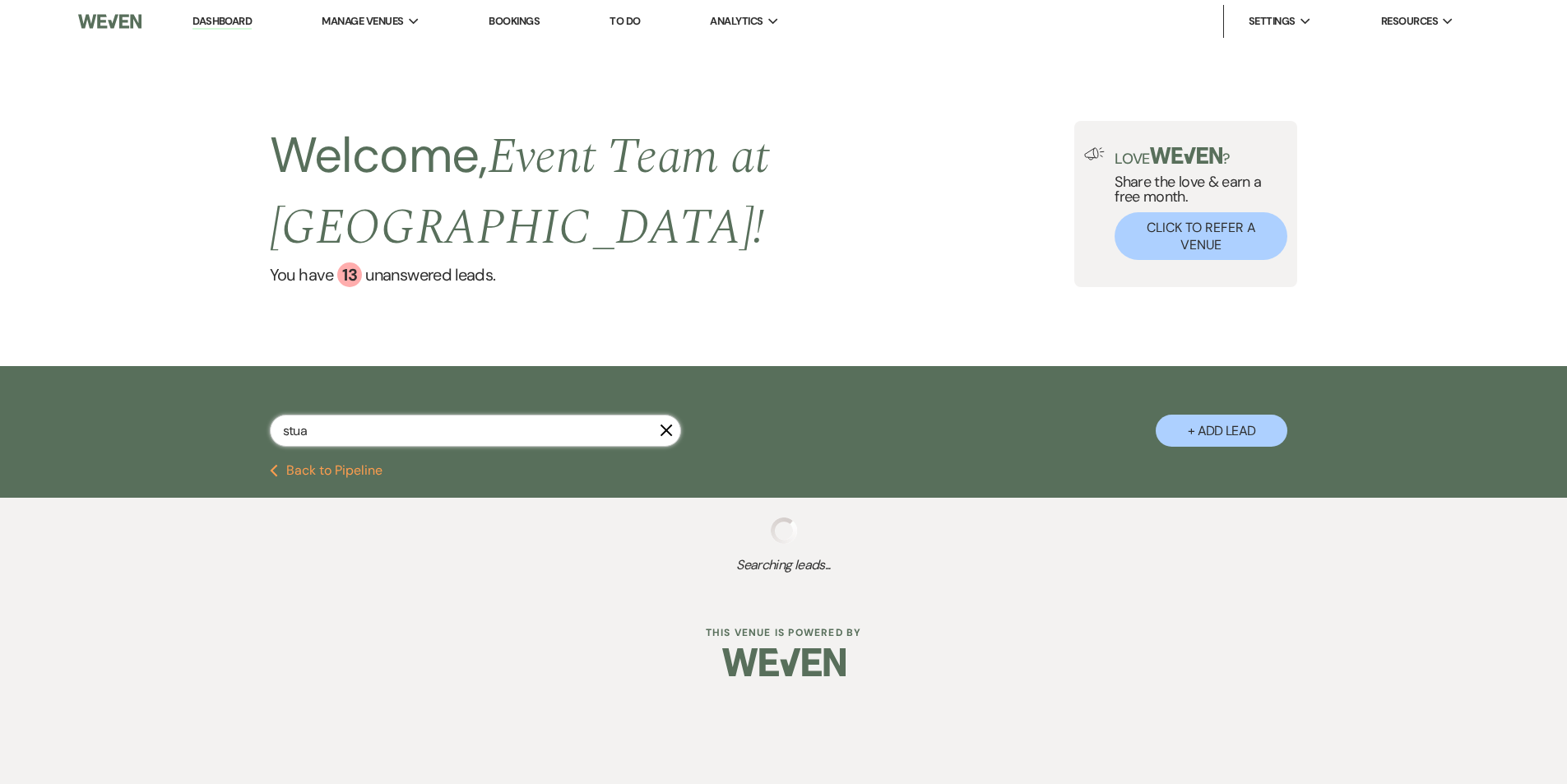
select select "5"
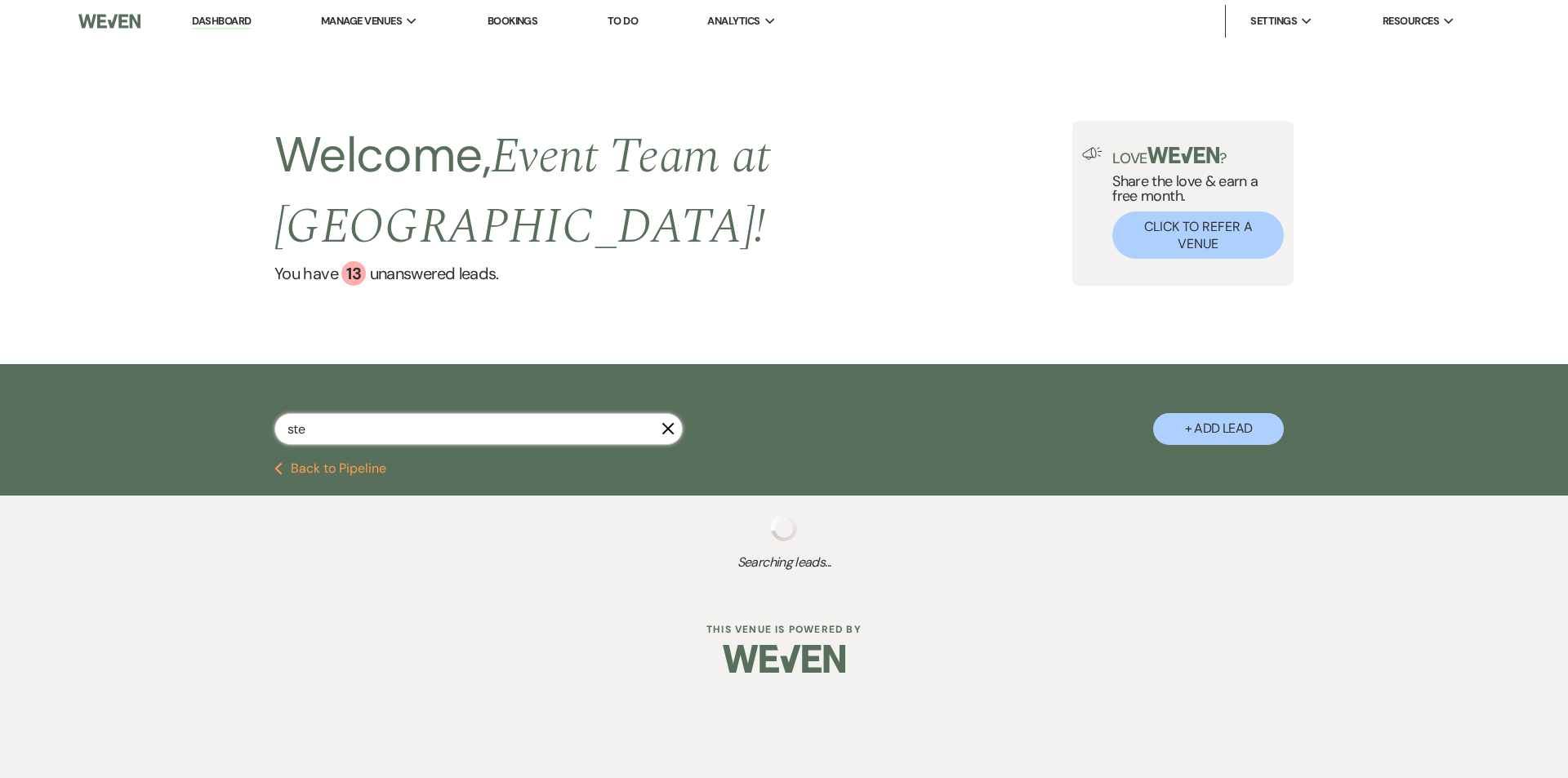
type input "stew"
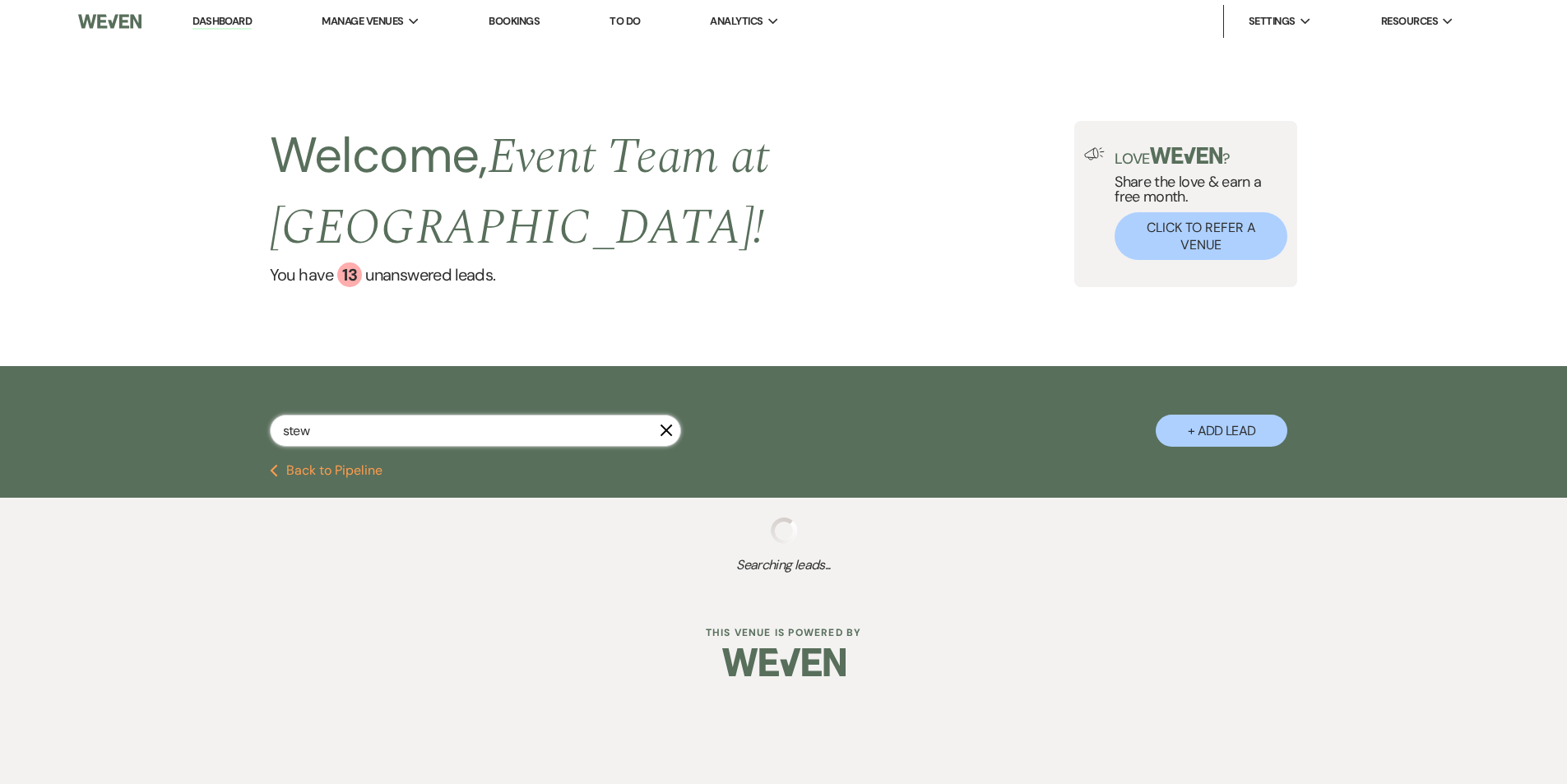
select select "4"
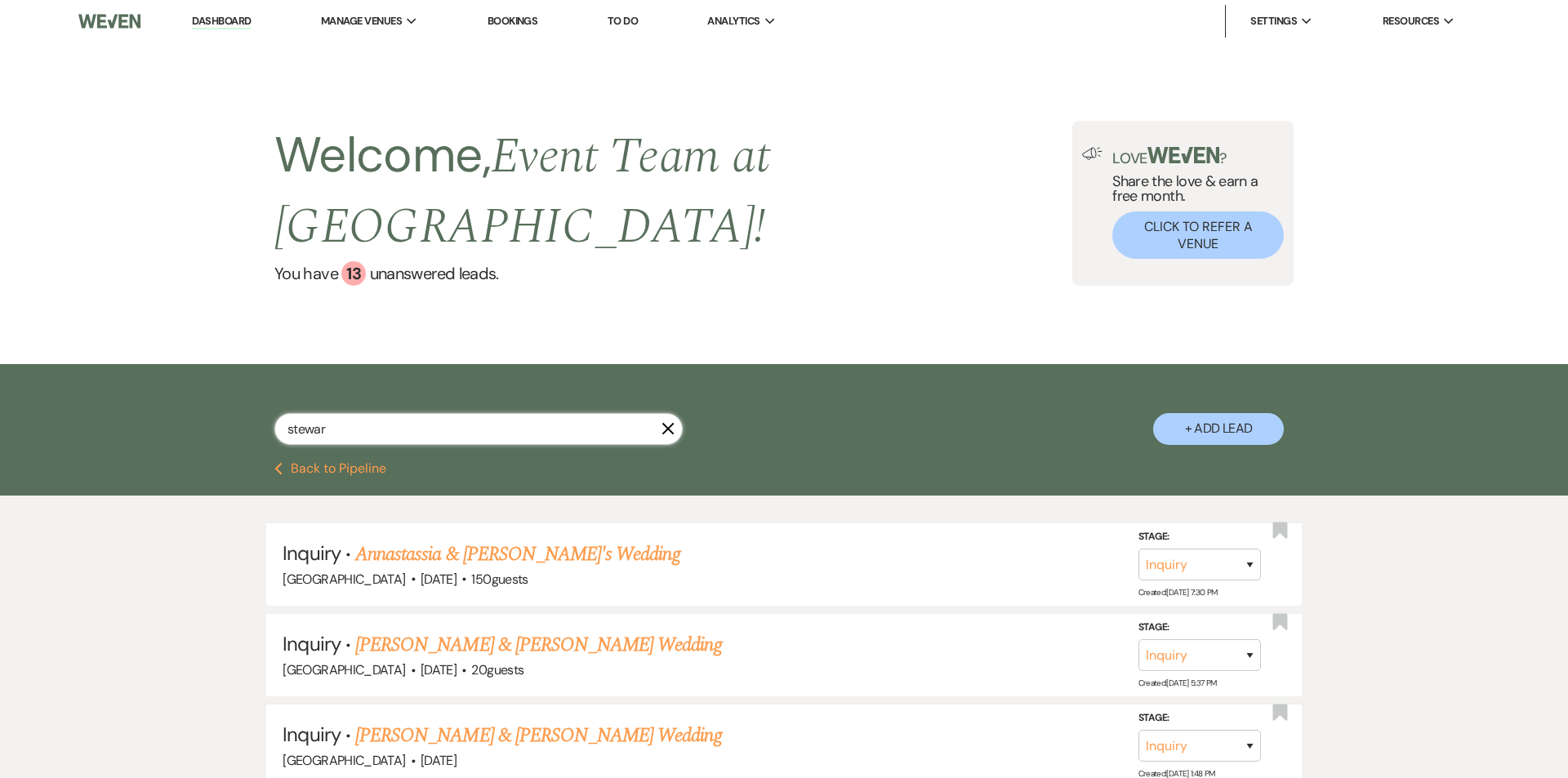
type input "[PERSON_NAME]"
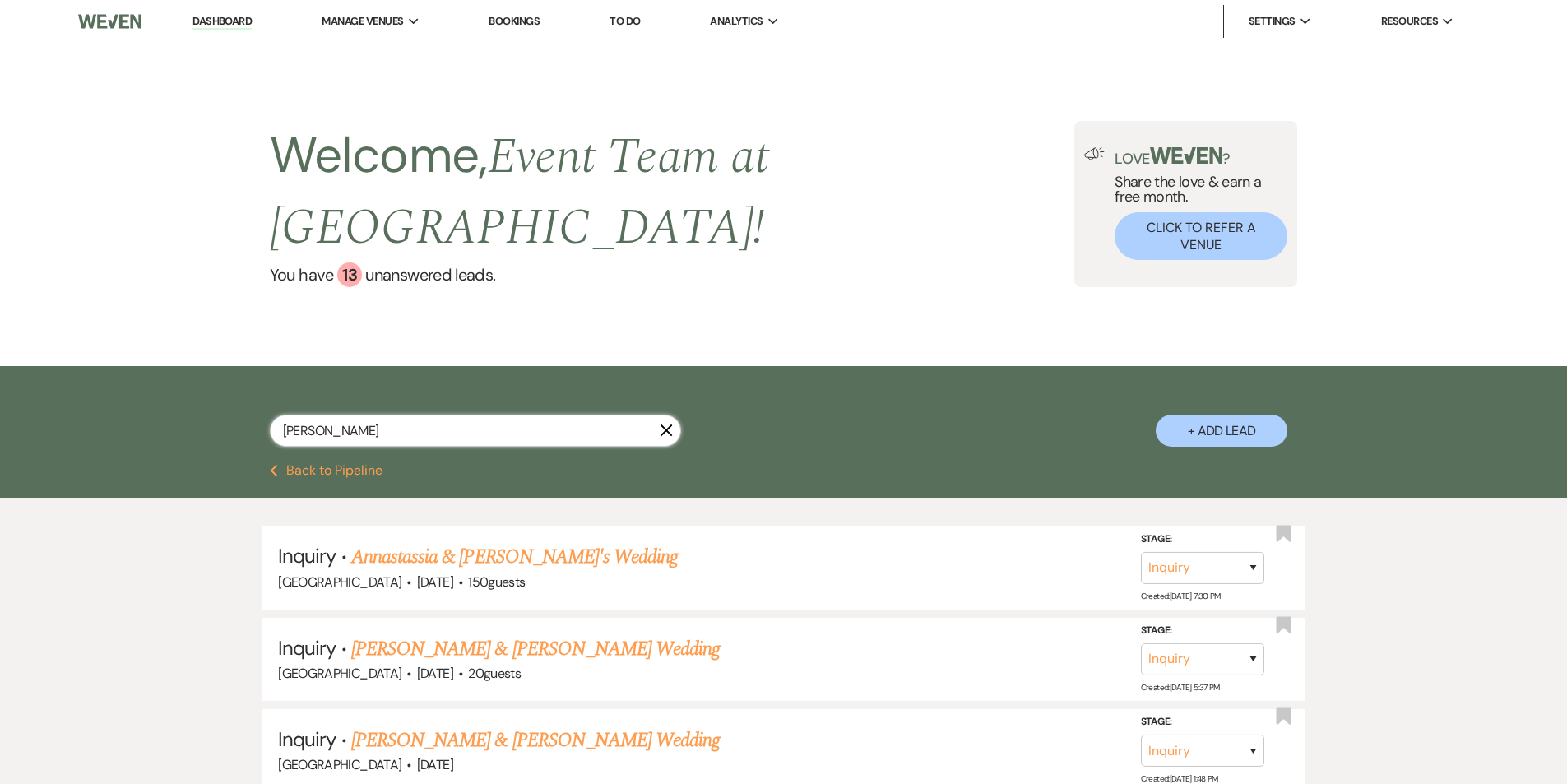
select select "4"
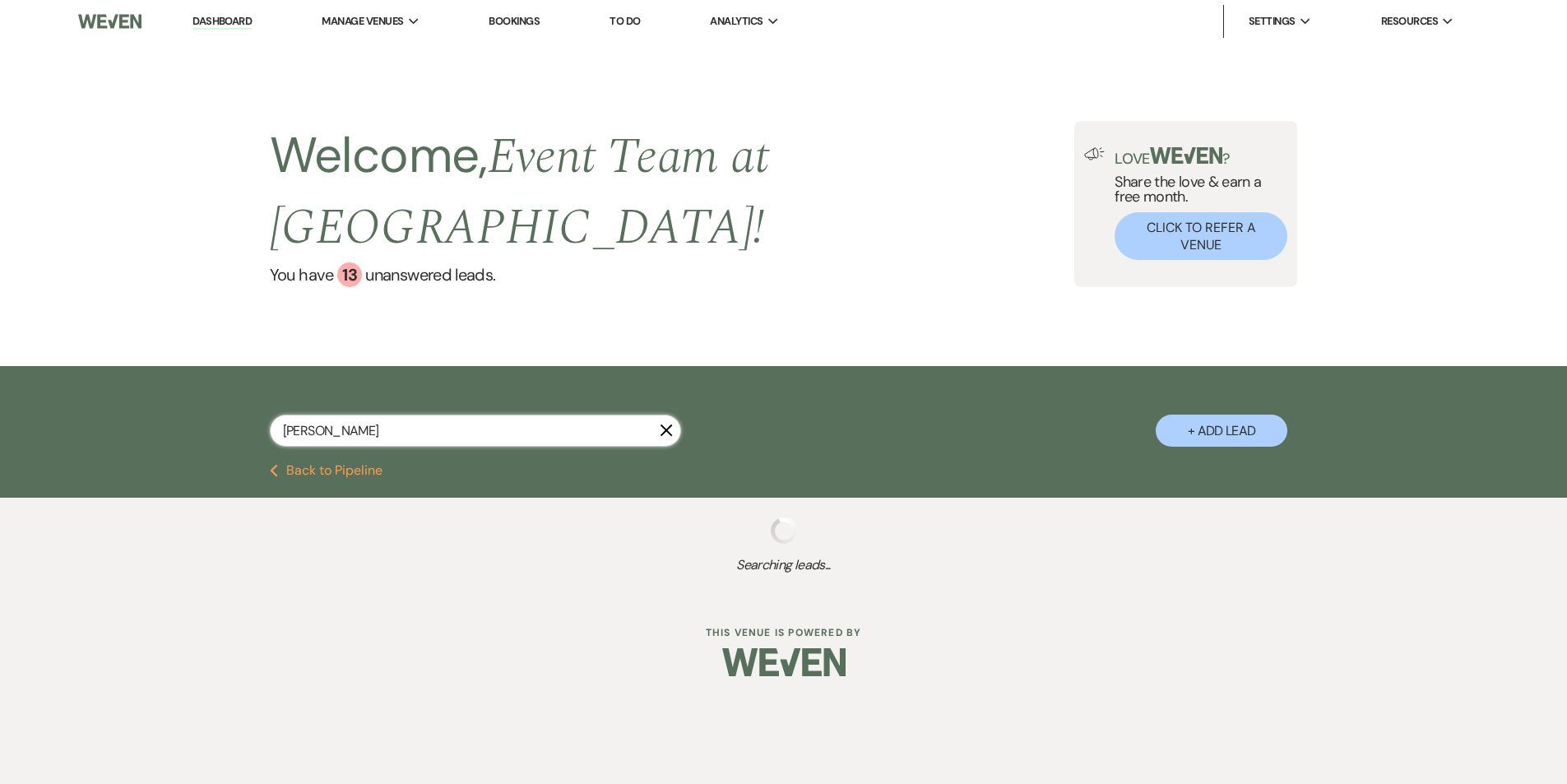
select select "4"
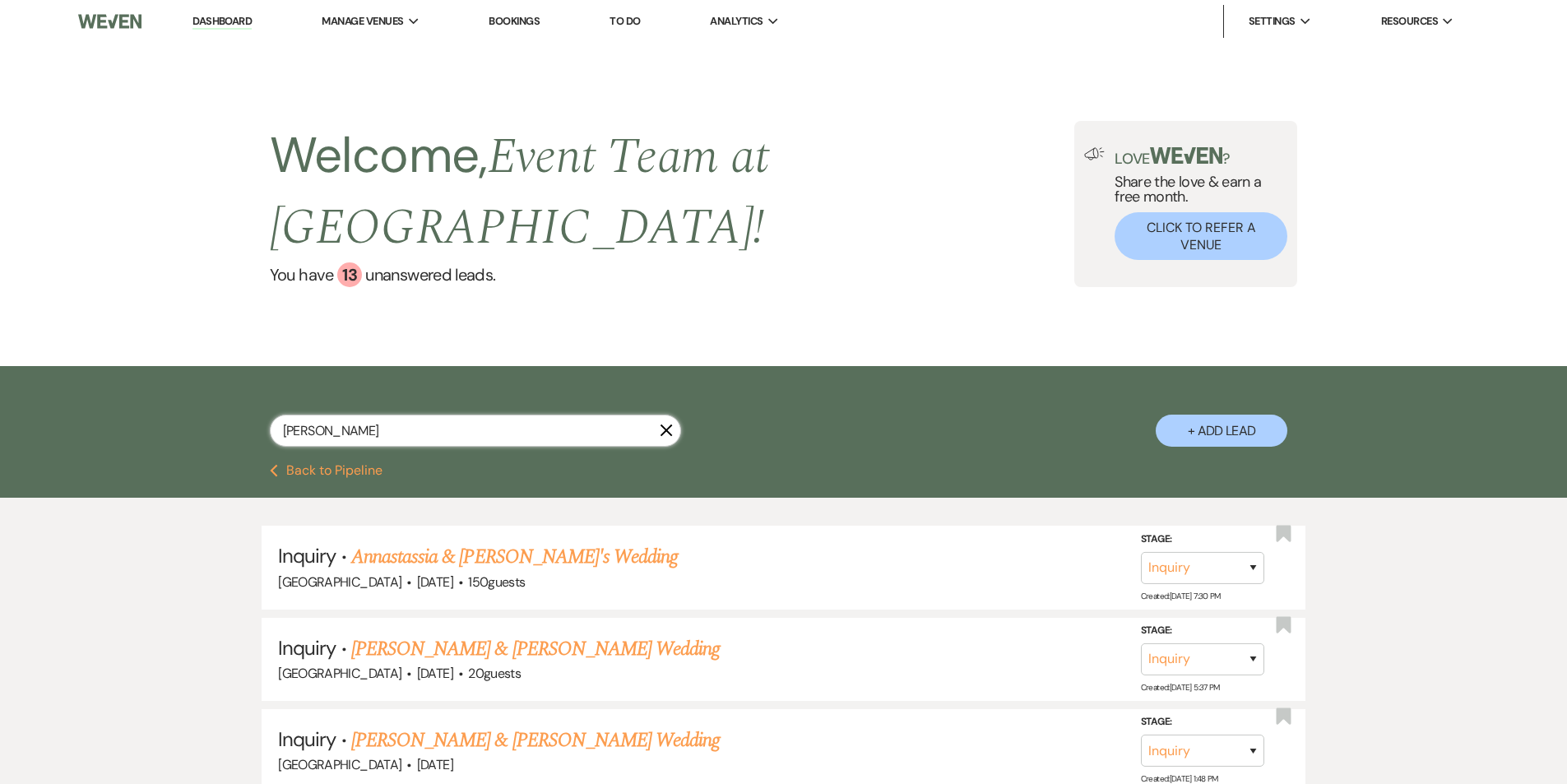
type input "[PERSON_NAME]"
click at [312, 464] on button "Previous Back to Pipeline" at bounding box center [326, 470] width 113 height 13
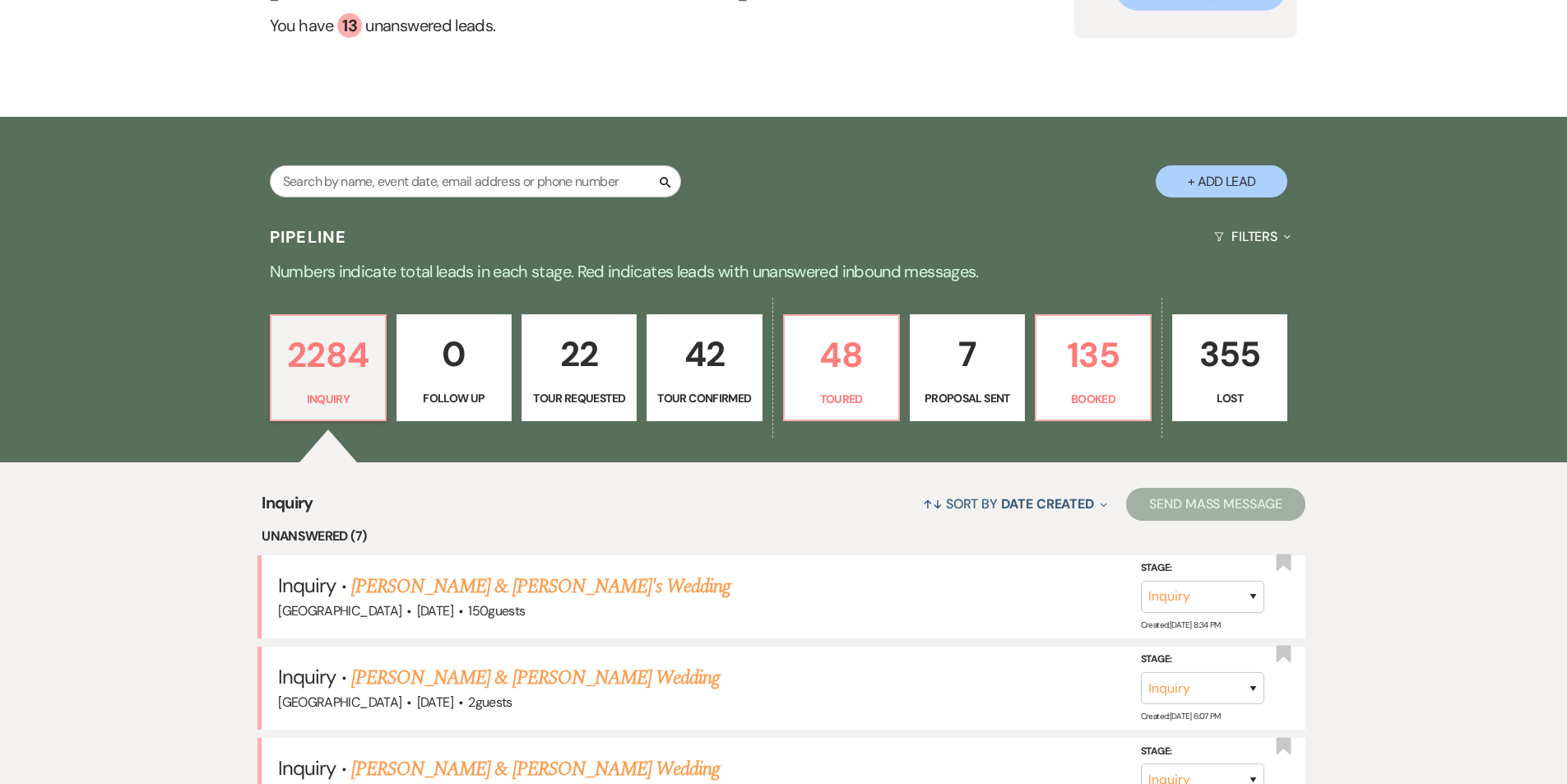
scroll to position [247, 0]
